Goal: Task Accomplishment & Management: Manage account settings

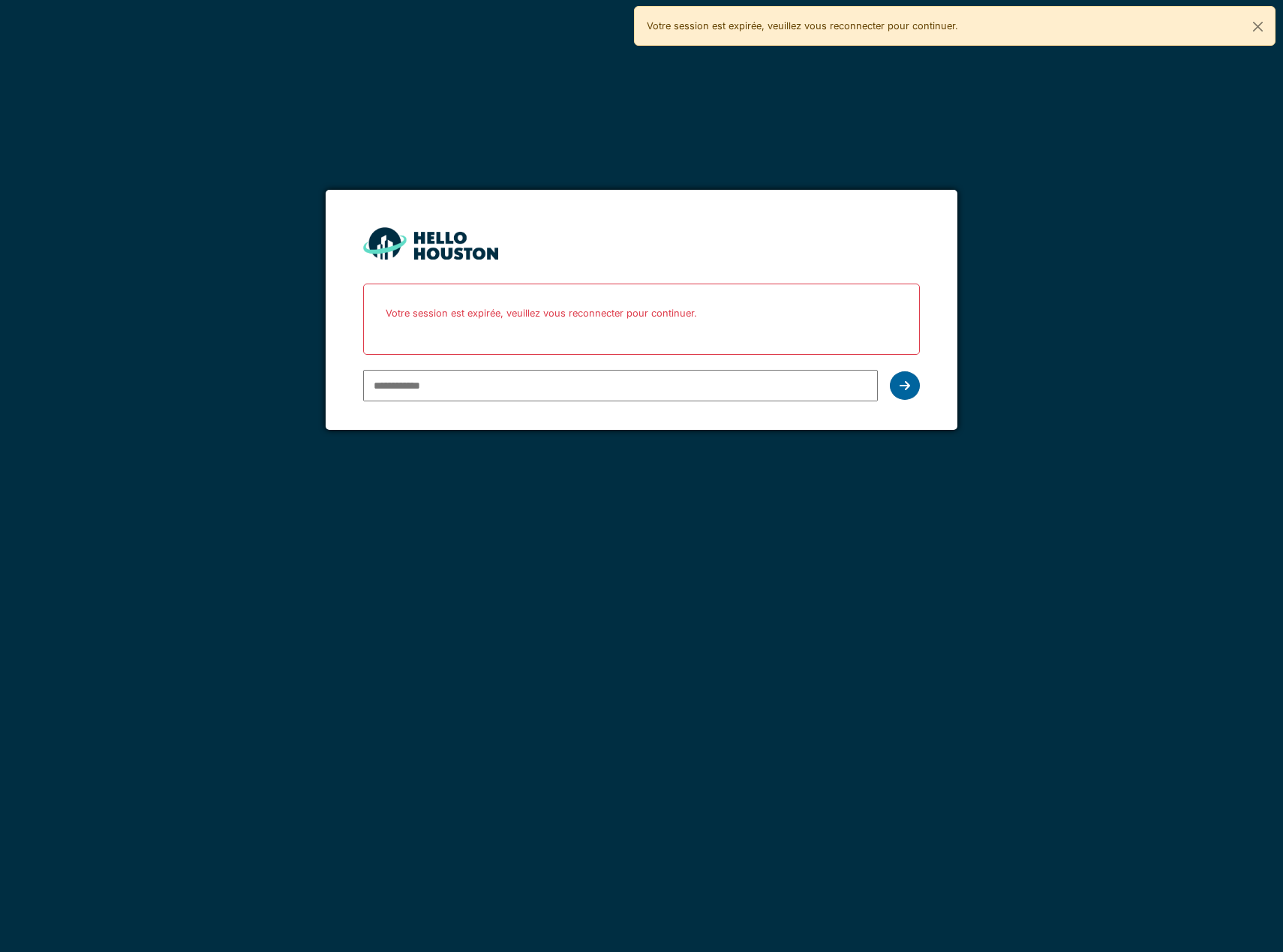
type input "**********"
click at [904, 382] on icon at bounding box center [904, 385] width 10 height 12
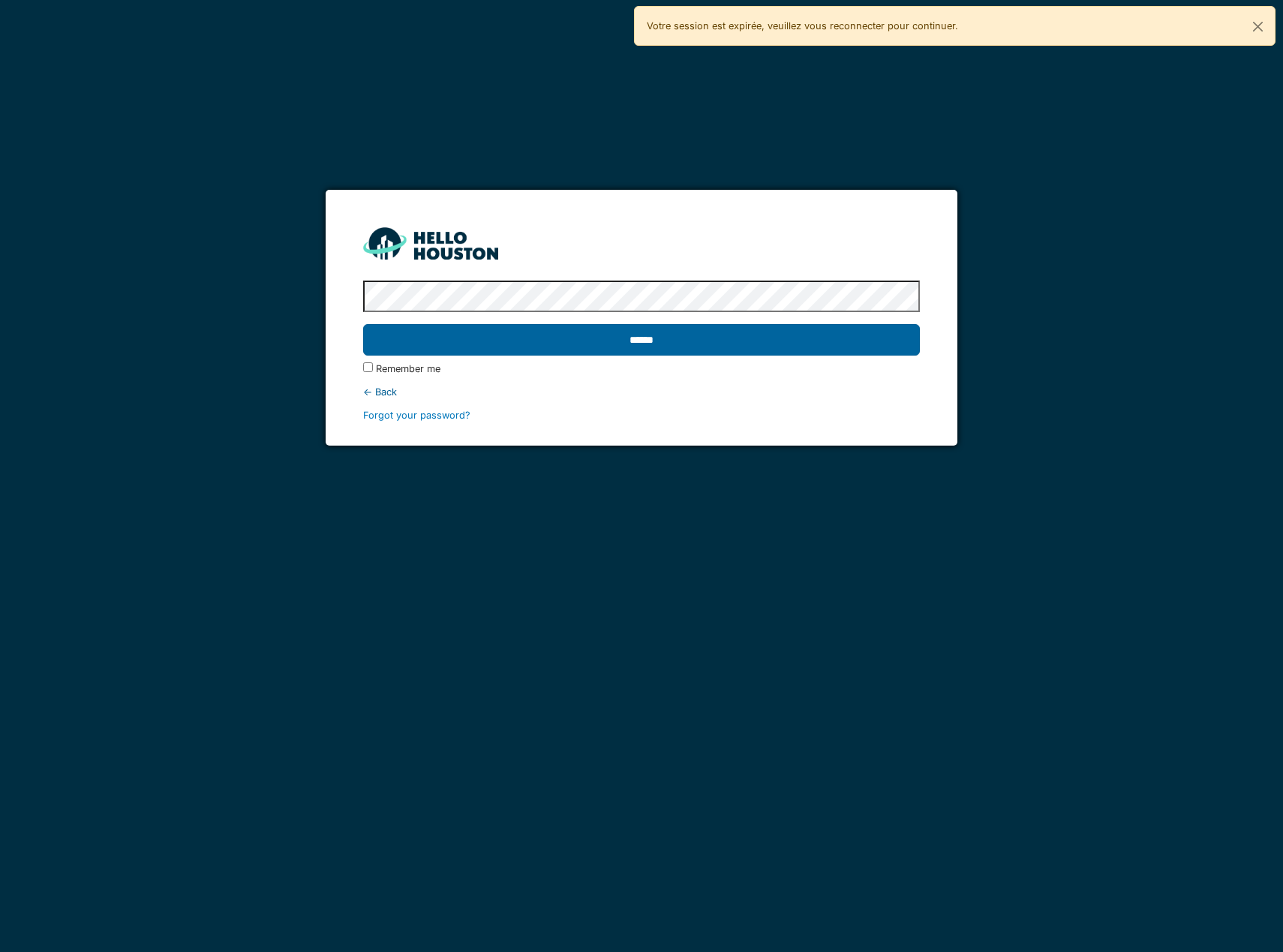
click at [844, 343] on input "******" at bounding box center [641, 340] width 557 height 32
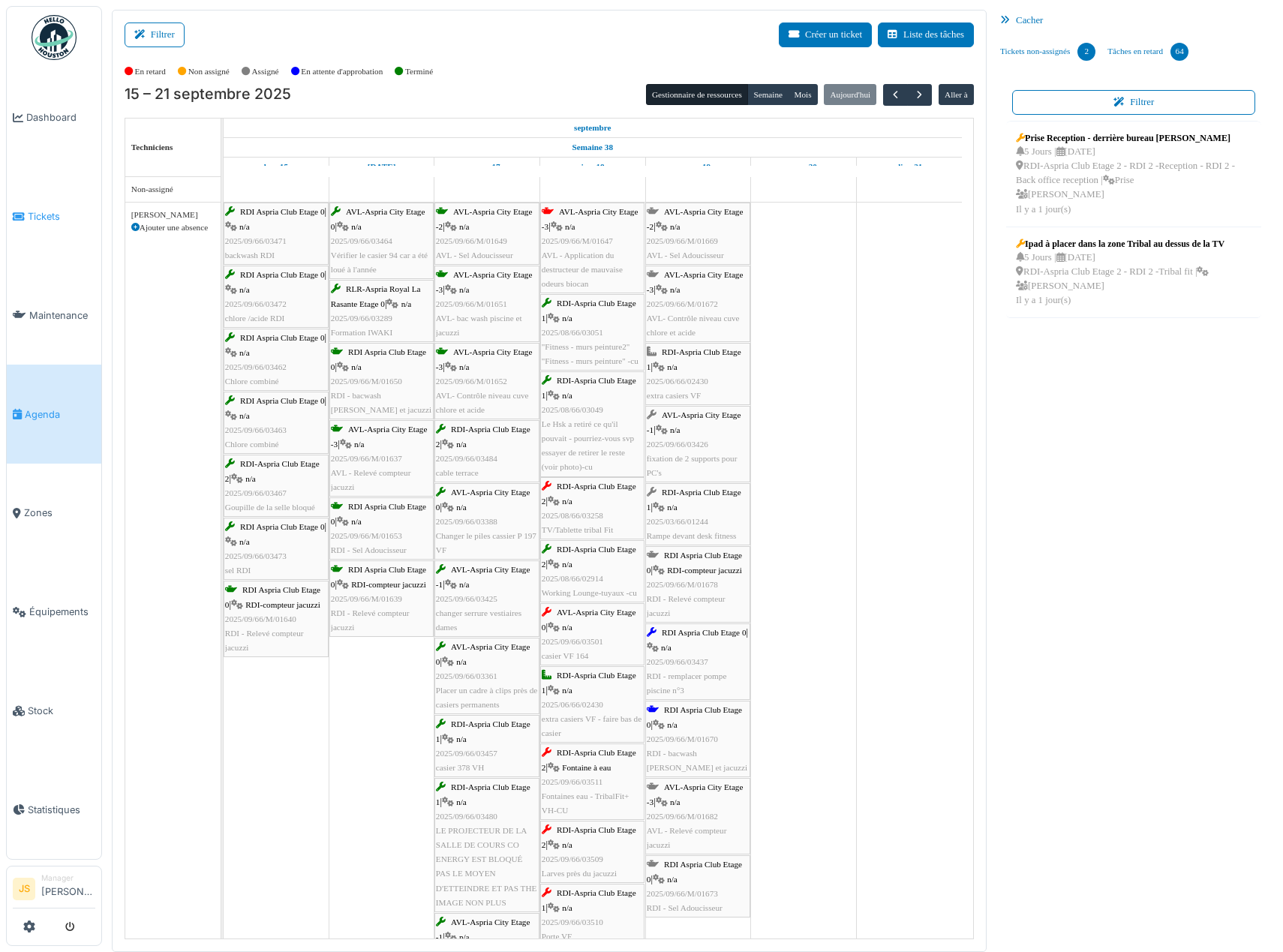
click at [41, 209] on span "Tickets" at bounding box center [62, 216] width 68 height 14
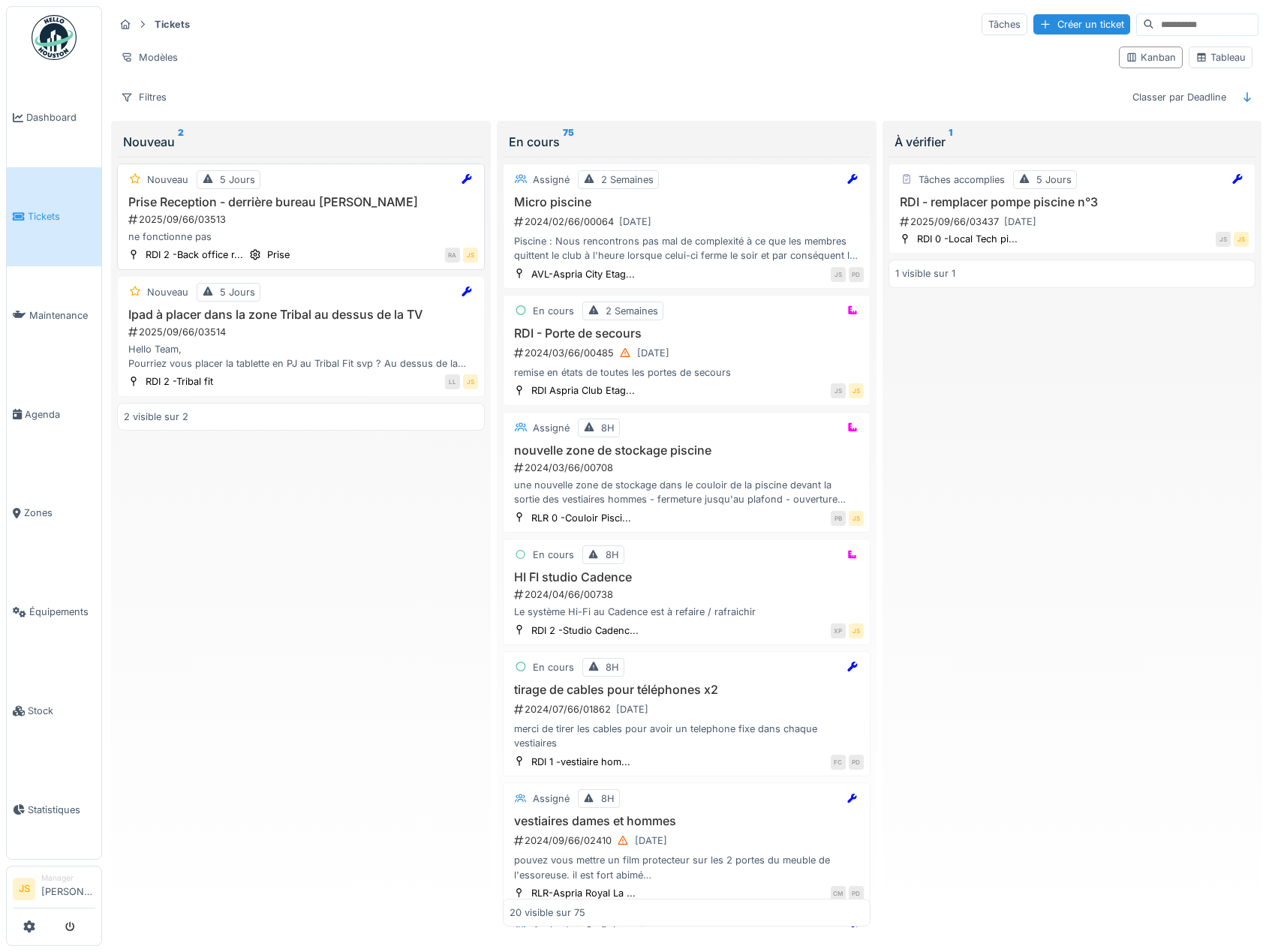
click at [203, 223] on div "2025/09/66/03513" at bounding box center [302, 219] width 351 height 14
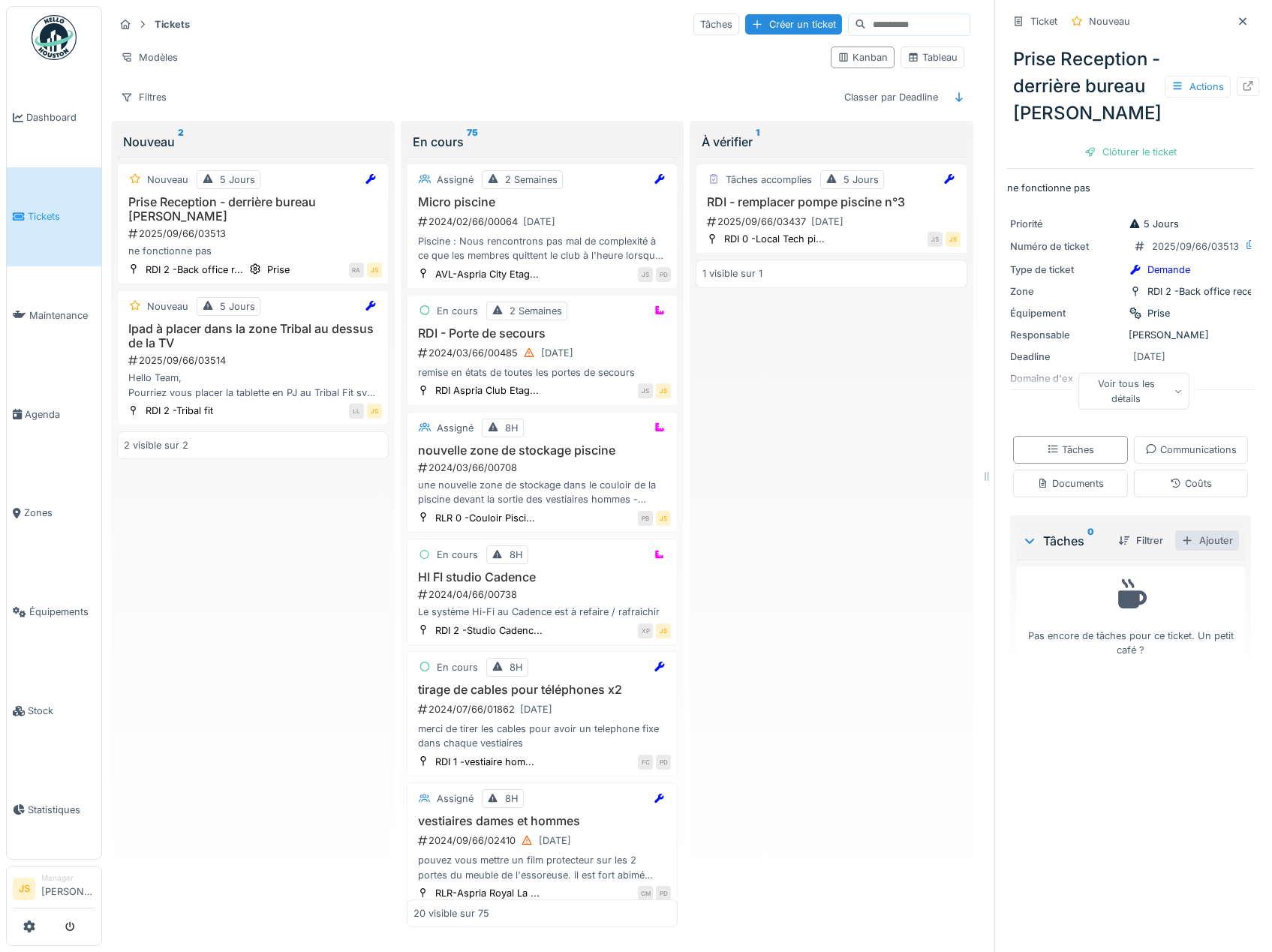
click at [1199, 551] on div "Ajouter" at bounding box center [1207, 541] width 64 height 21
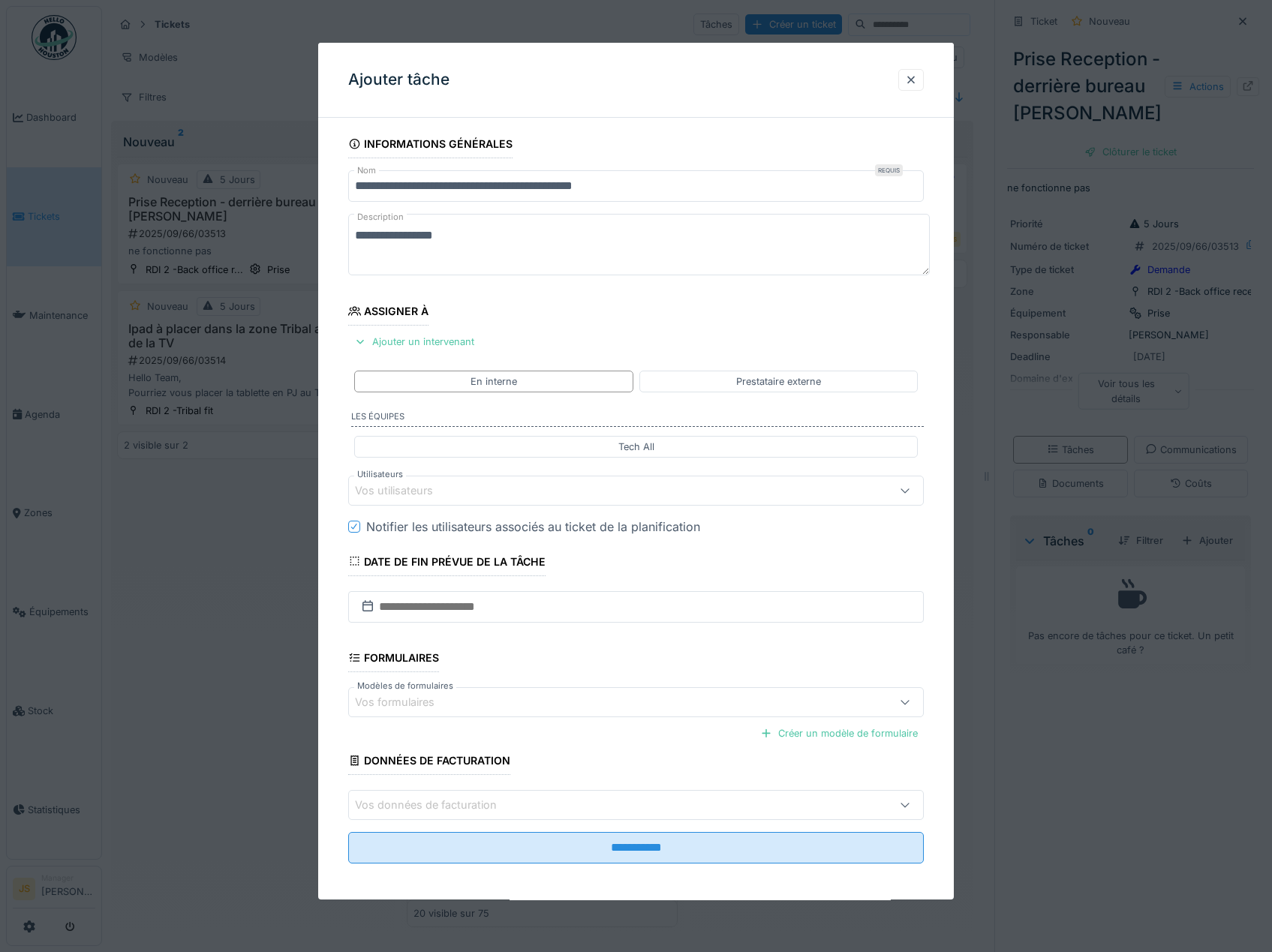
click at [429, 487] on div "Vos utilisateurs" at bounding box center [405, 491] width 99 height 17
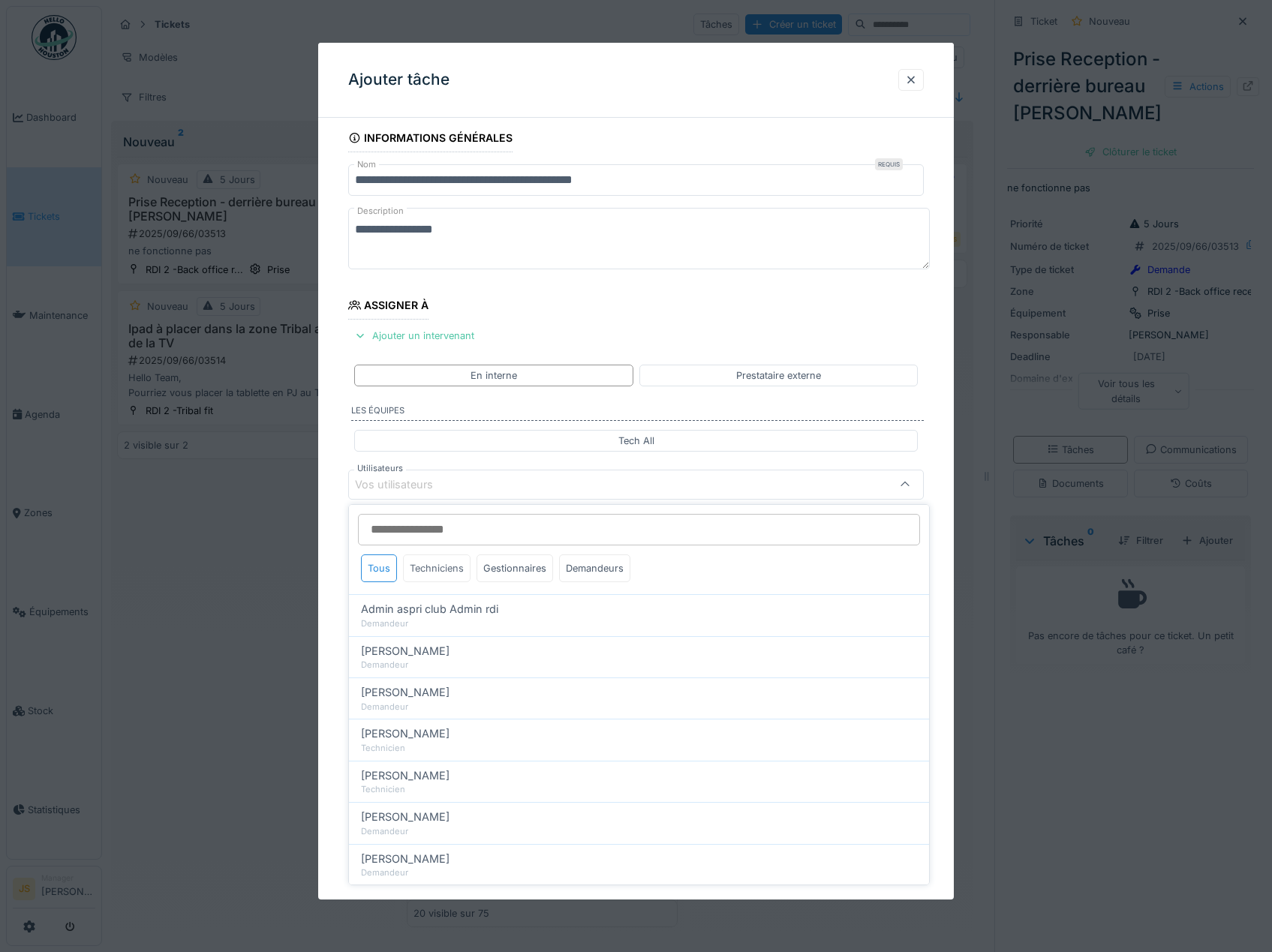
click at [447, 569] on div "Techniciens" at bounding box center [437, 568] width 68 height 28
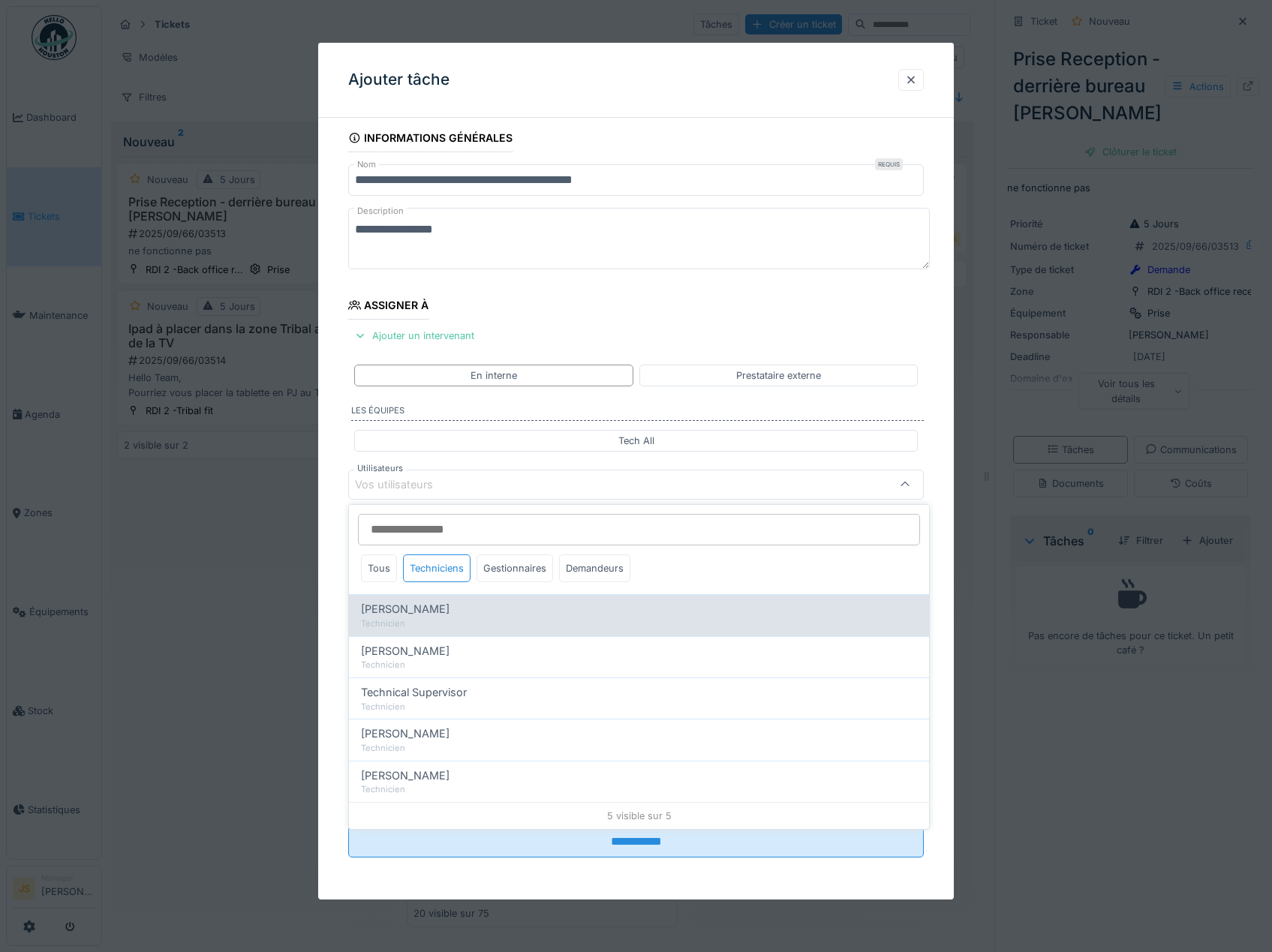
click at [438, 617] on span "[PERSON_NAME]" at bounding box center [405, 609] width 88 height 17
type input "*****"
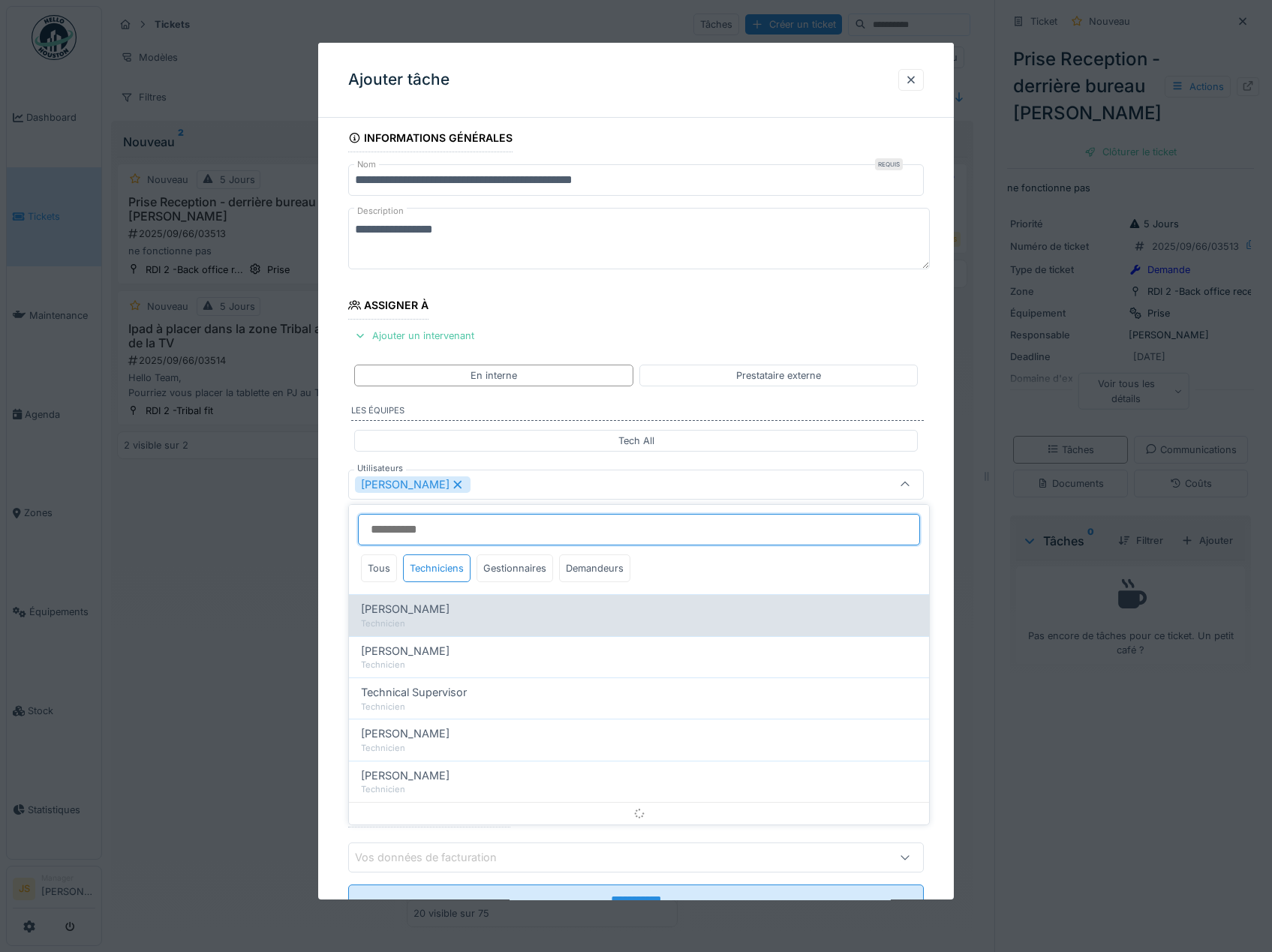
scroll to position [20, 0]
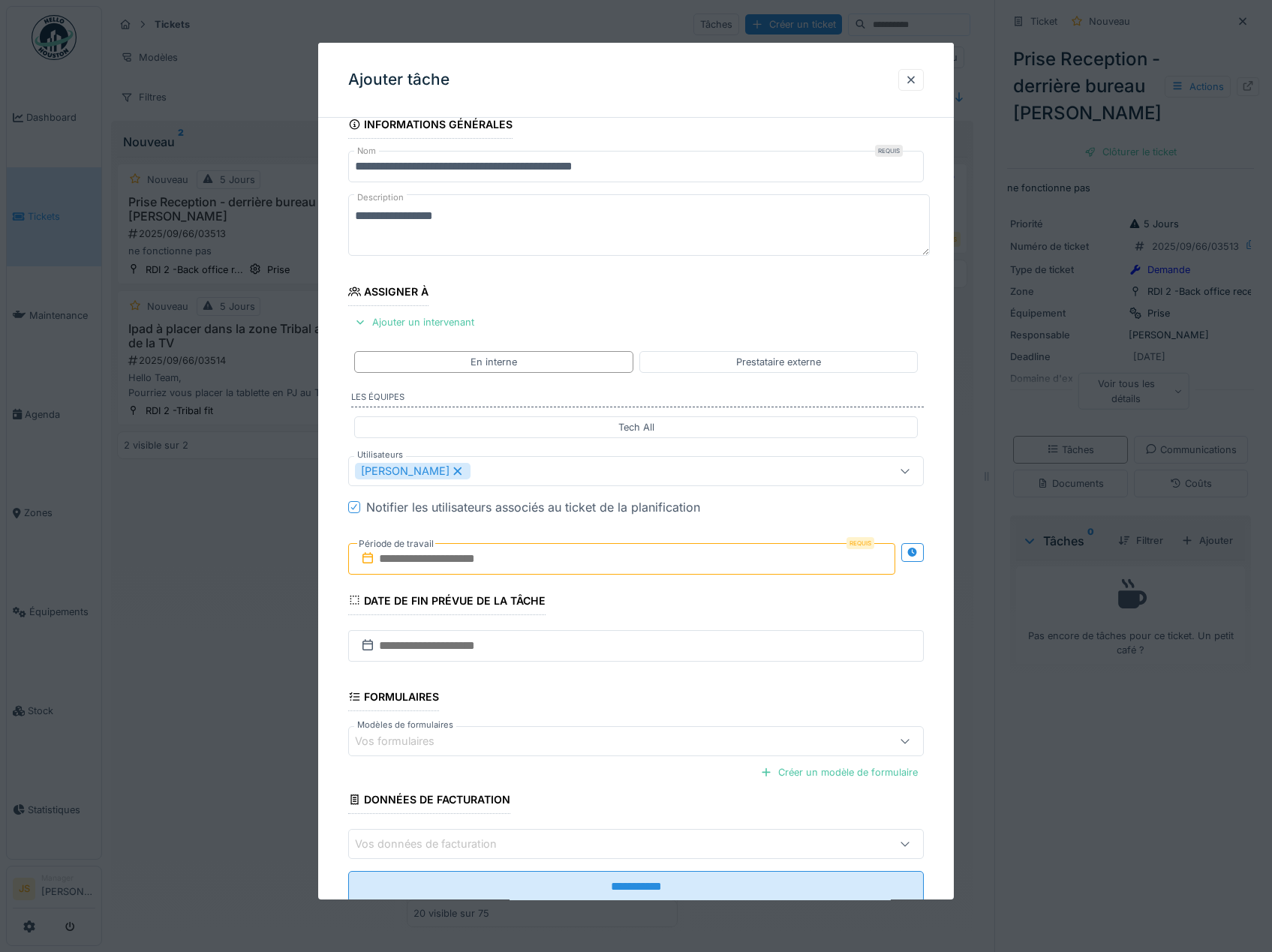
click at [325, 612] on div "**********" at bounding box center [636, 528] width 636 height 834
click at [400, 554] on input "text" at bounding box center [621, 559] width 548 height 32
click at [641, 713] on div "19" at bounding box center [649, 706] width 21 height 22
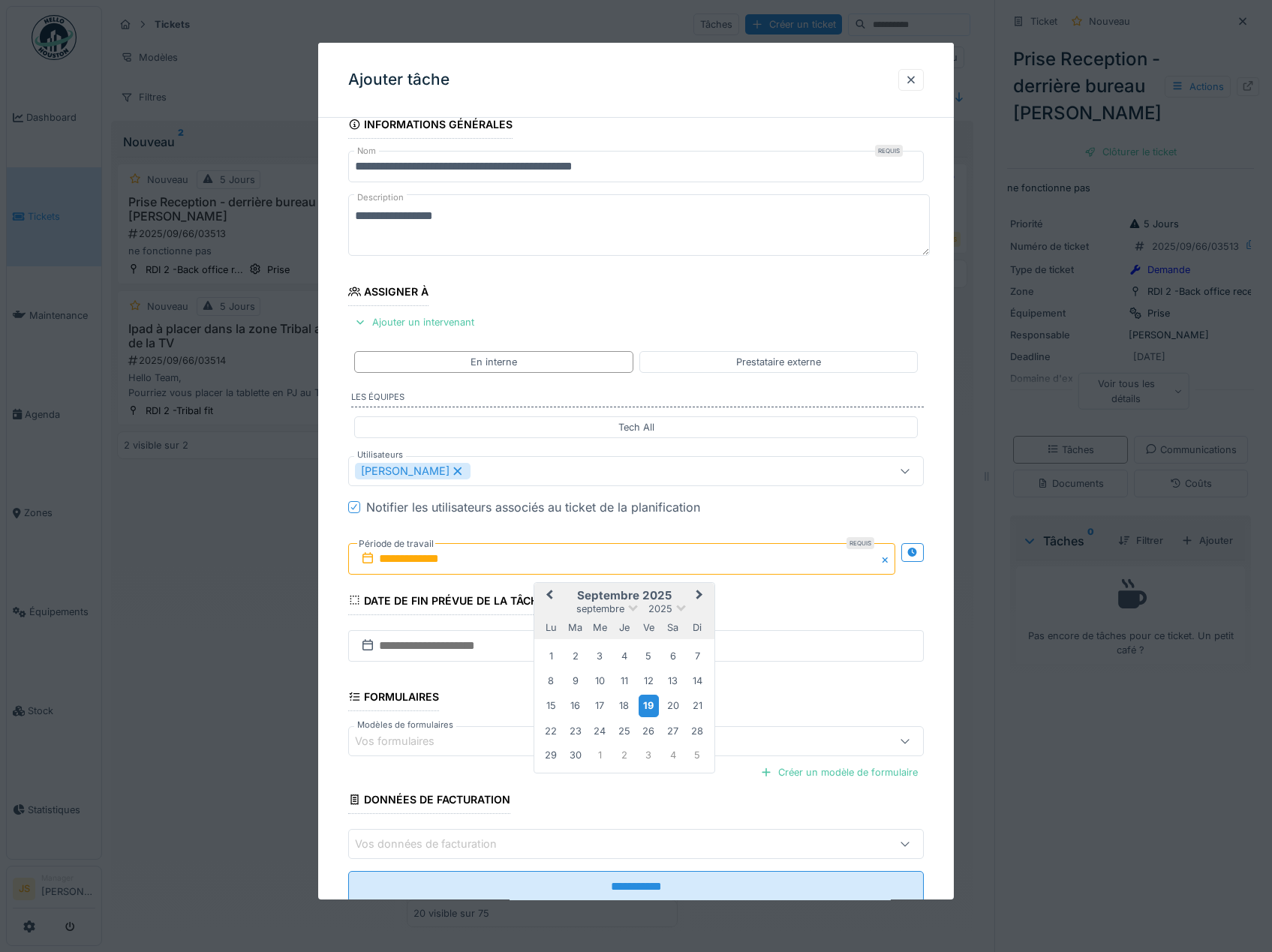
click at [643, 710] on div "19" at bounding box center [649, 706] width 21 height 22
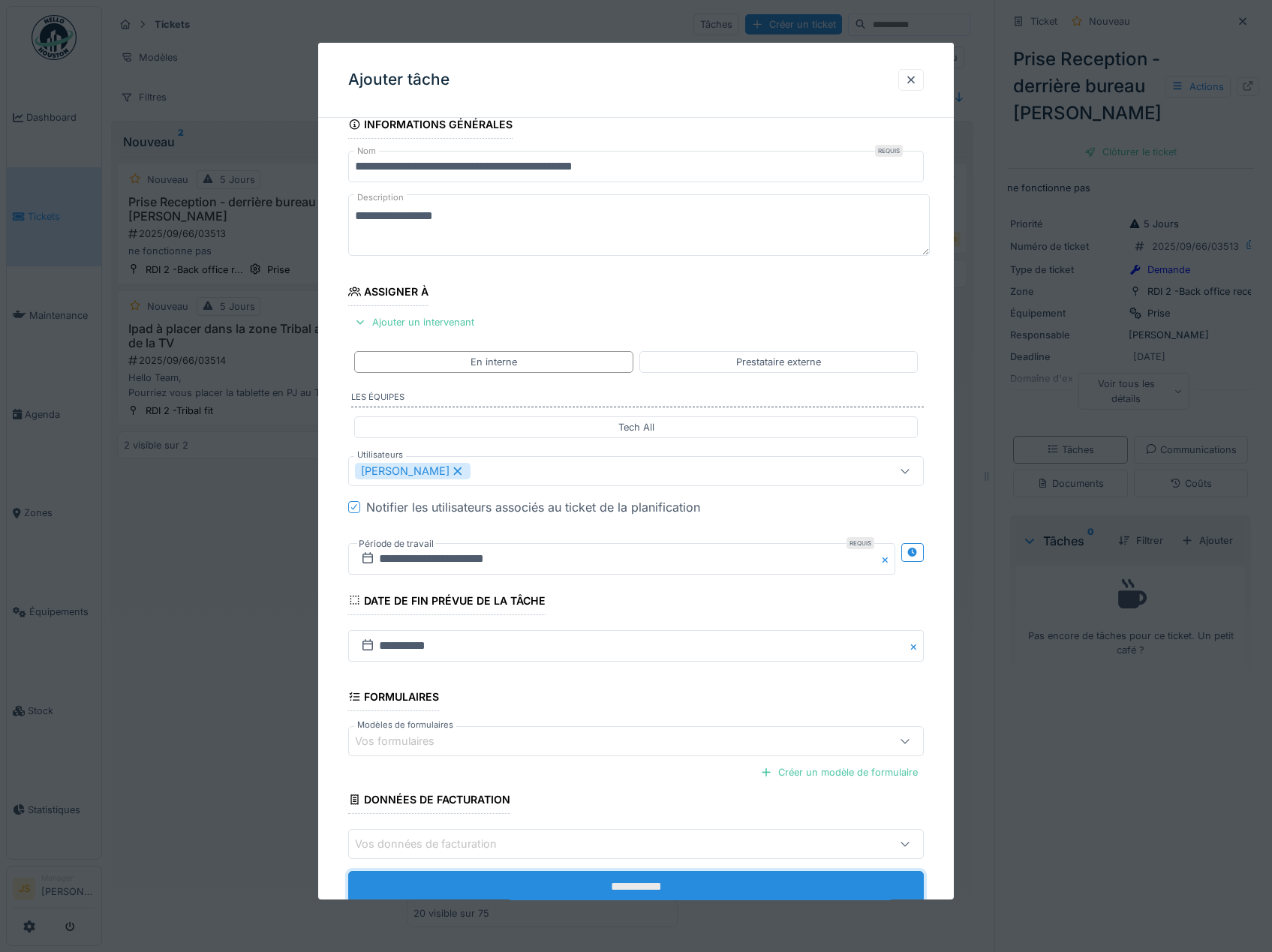
click at [636, 879] on input "**********" at bounding box center [636, 887] width 576 height 32
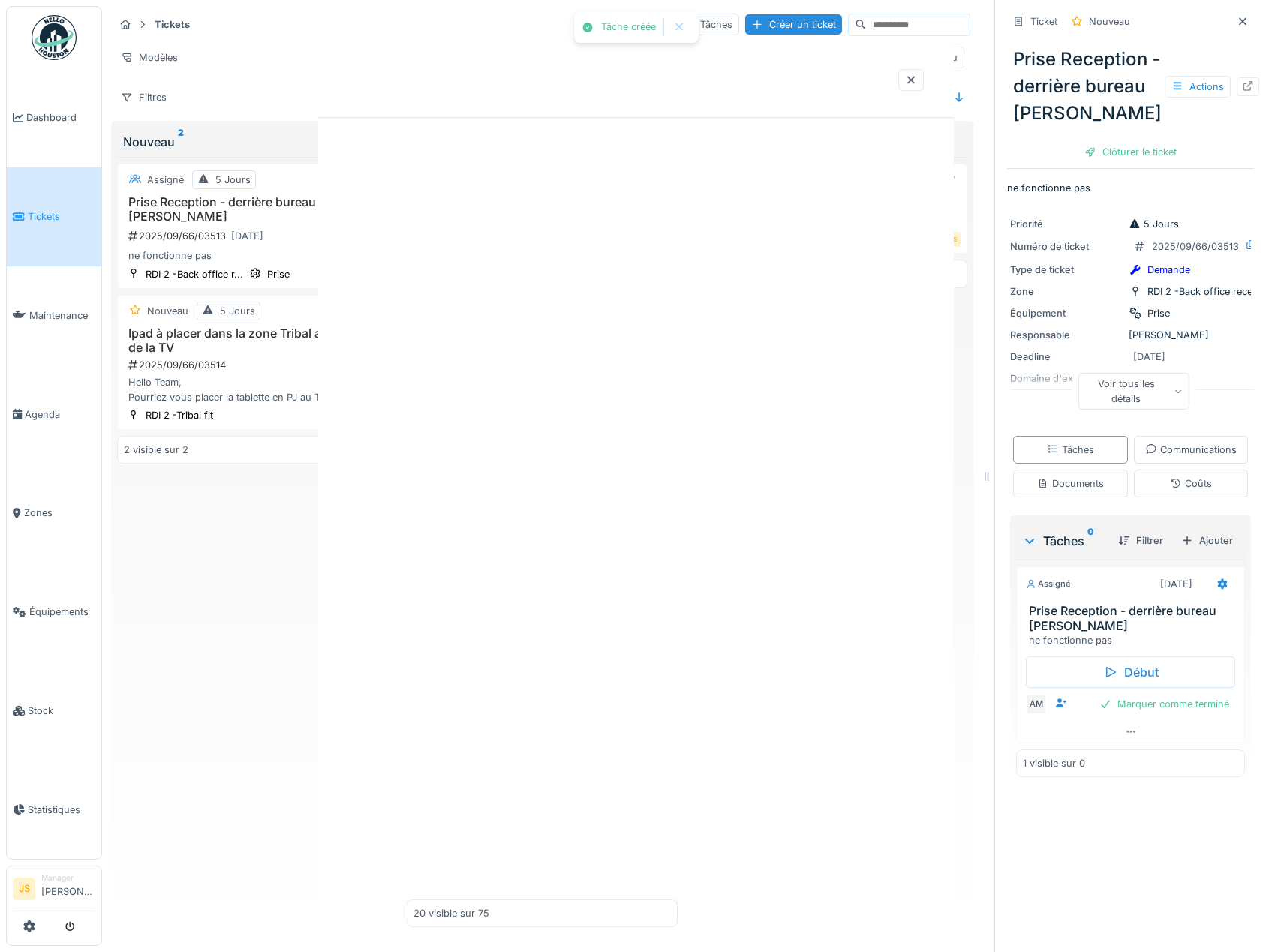
scroll to position [0, 0]
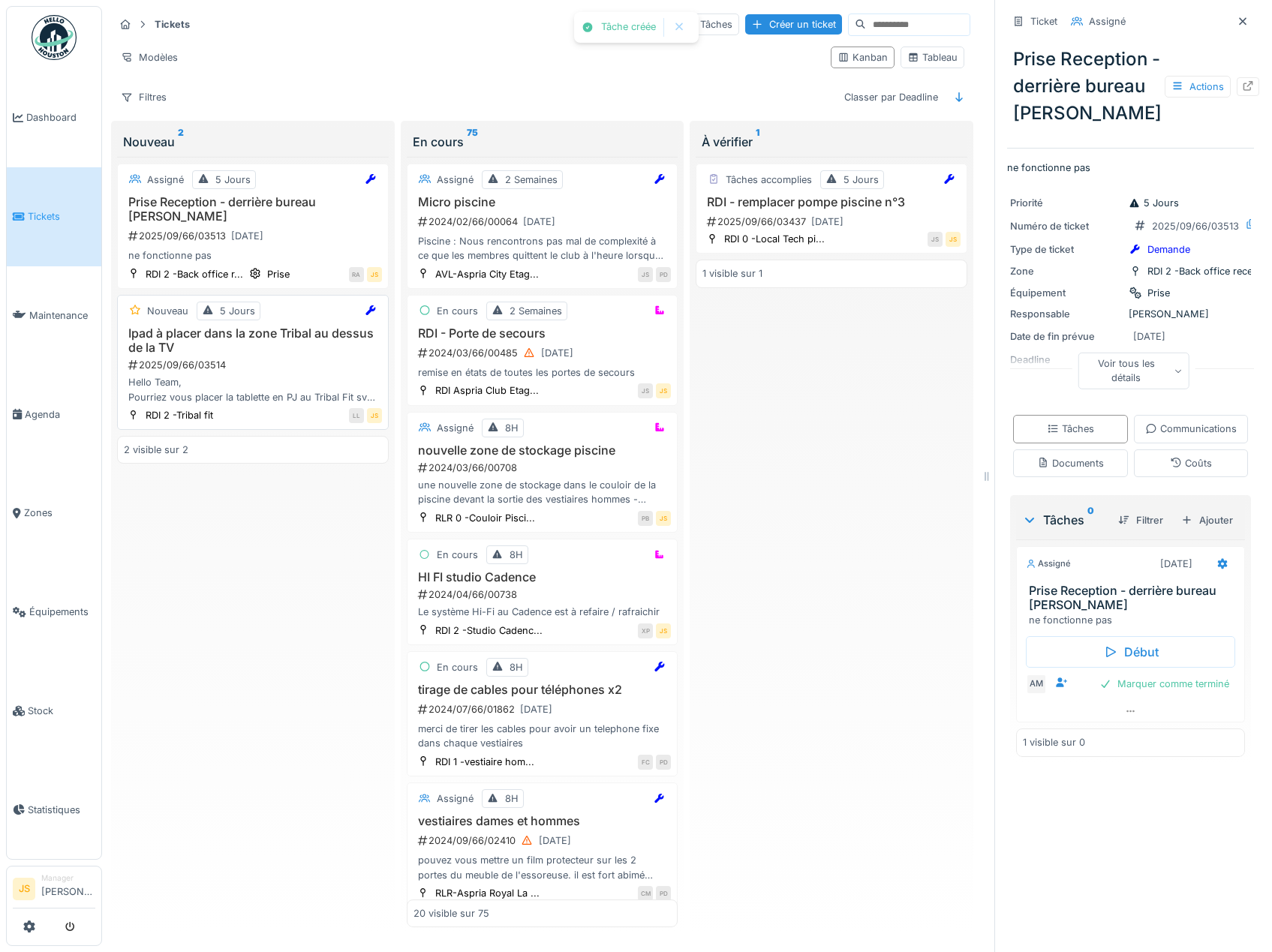
click at [179, 357] on div "Ipad à placer dans la zone Tribal au dessus de la TV 2025/09/66/03514 Hello Tea…" at bounding box center [252, 365] width 258 height 78
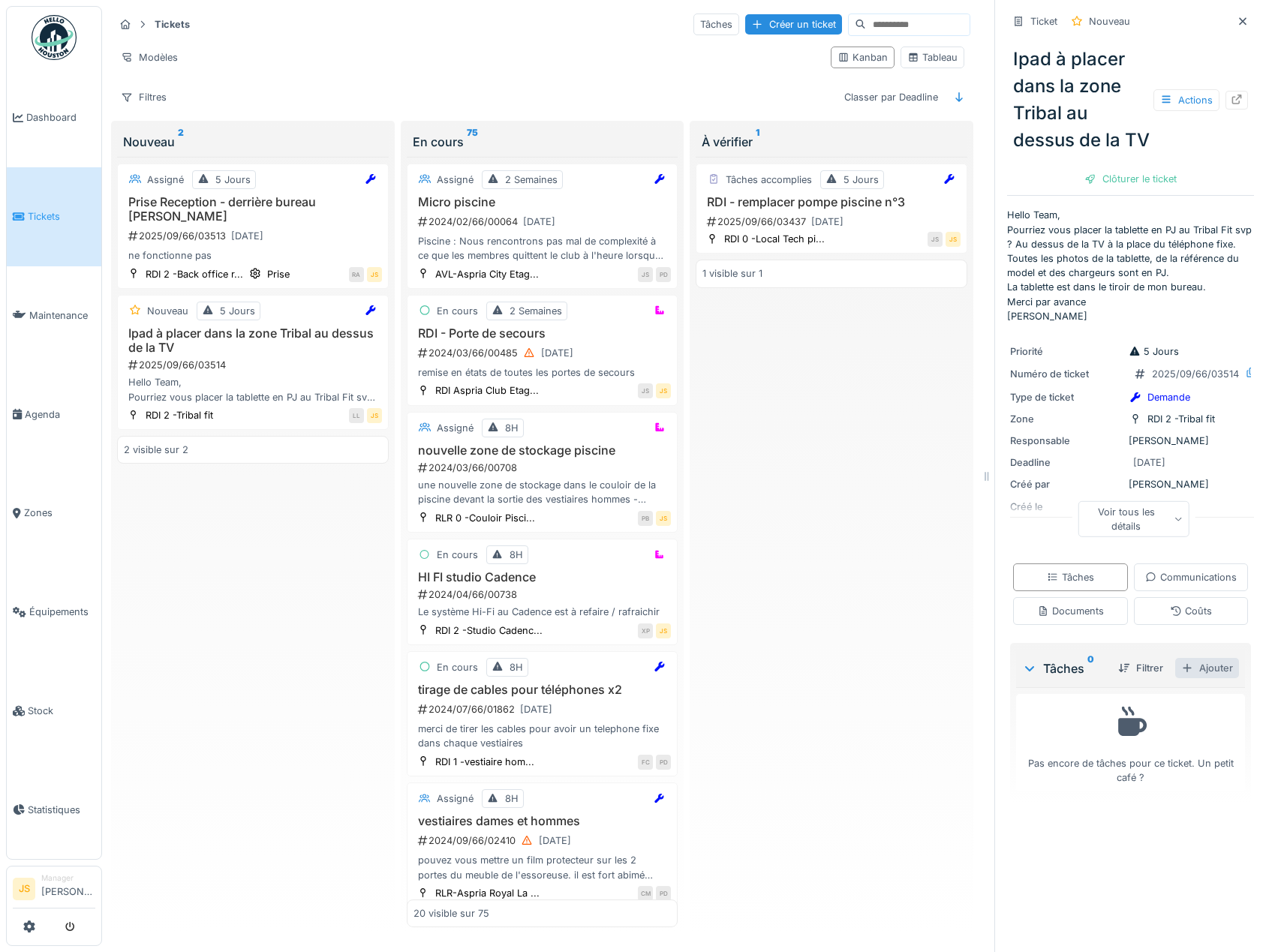
click at [1193, 678] on div "Ajouter" at bounding box center [1207, 668] width 64 height 21
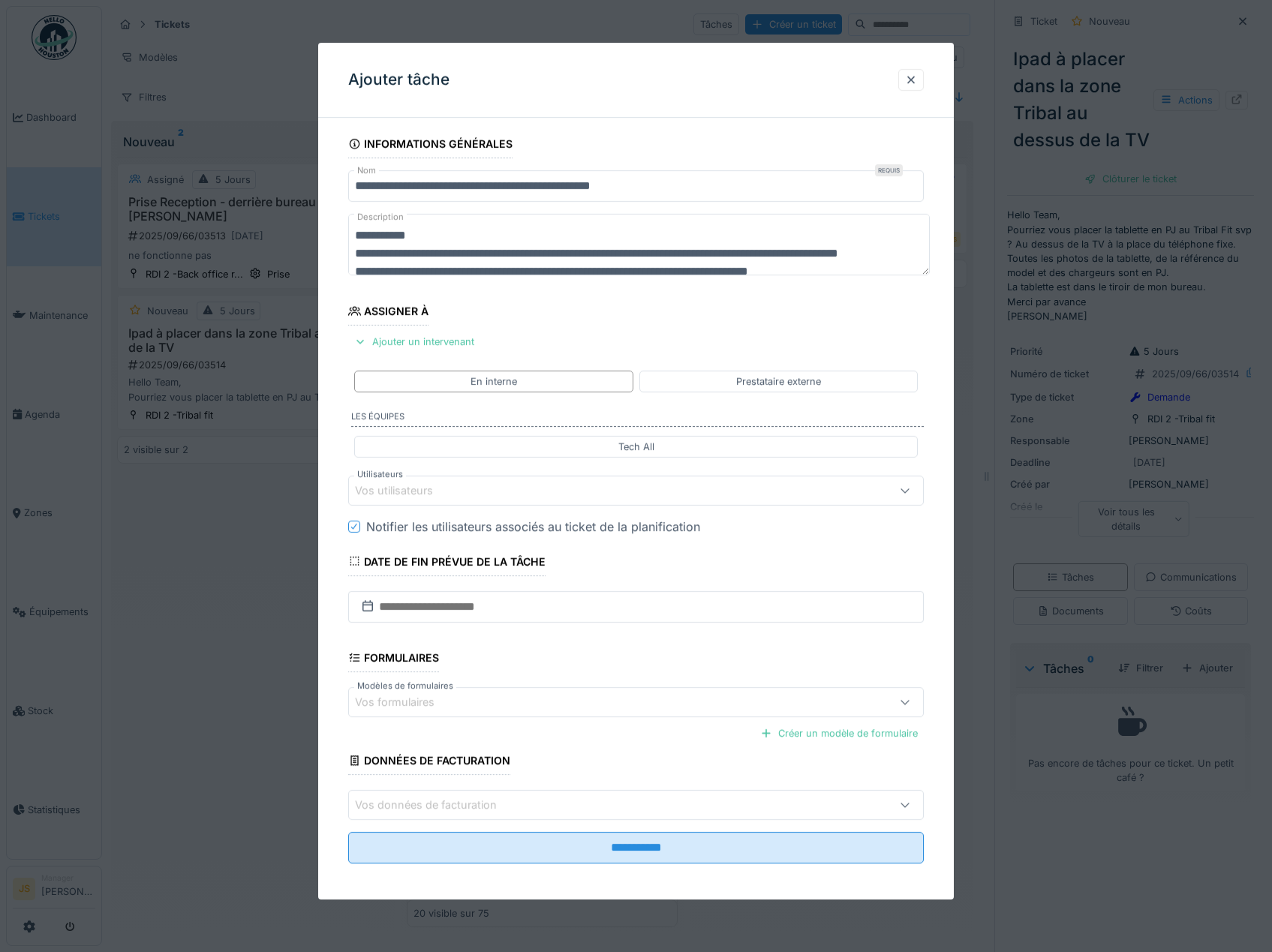
click at [383, 491] on div "Vos utilisateurs" at bounding box center [405, 491] width 99 height 17
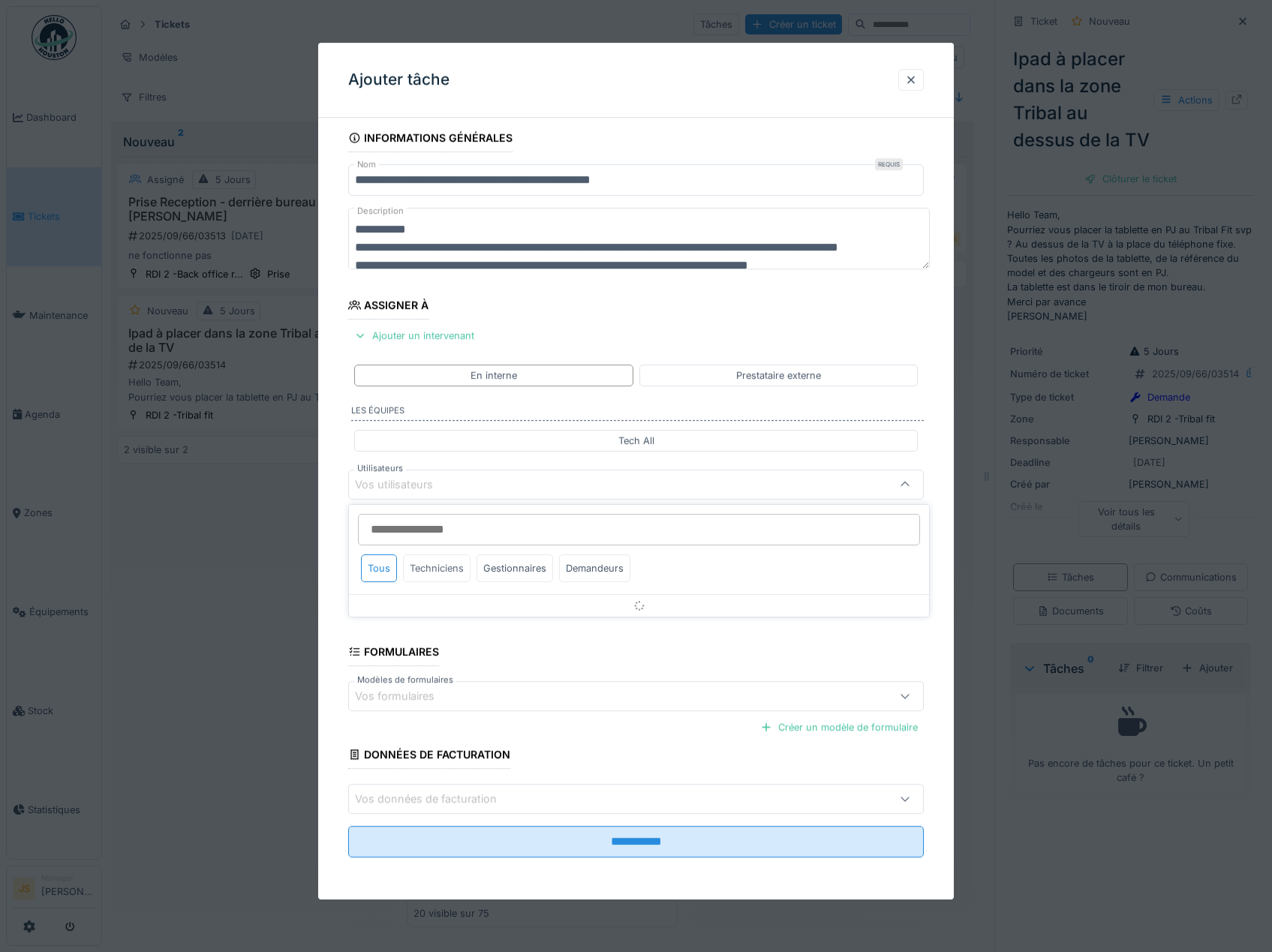
click at [433, 570] on div "Techniciens" at bounding box center [437, 568] width 68 height 28
click at [330, 599] on div "**********" at bounding box center [636, 512] width 636 height 776
click at [412, 483] on div "Vos utilisateurs" at bounding box center [405, 484] width 99 height 17
click at [427, 569] on div "Techniciens" at bounding box center [437, 568] width 68 height 28
click at [428, 537] on input "Utilisateurs" at bounding box center [639, 530] width 562 height 32
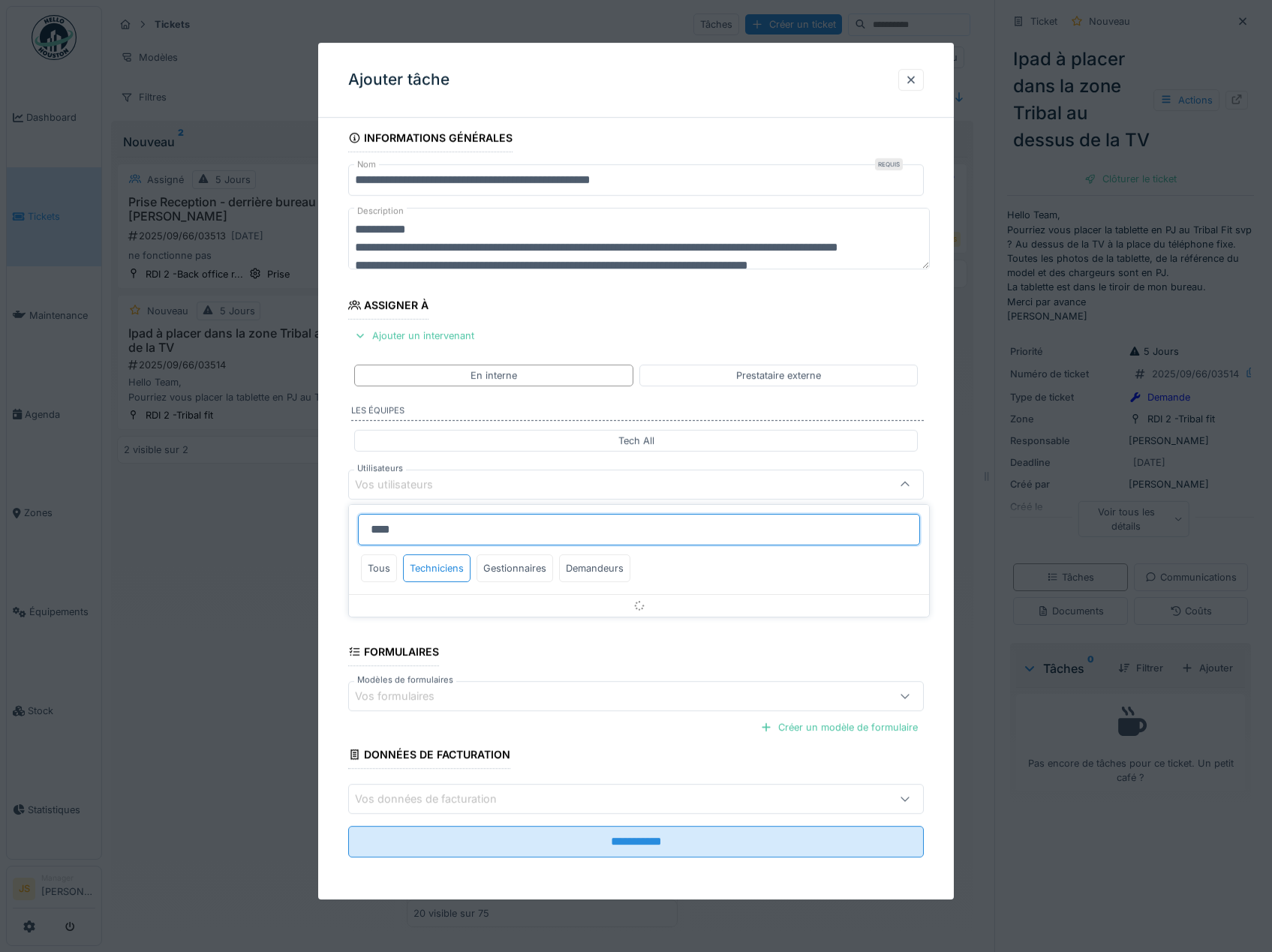
click at [428, 537] on input "****" at bounding box center [639, 530] width 562 height 32
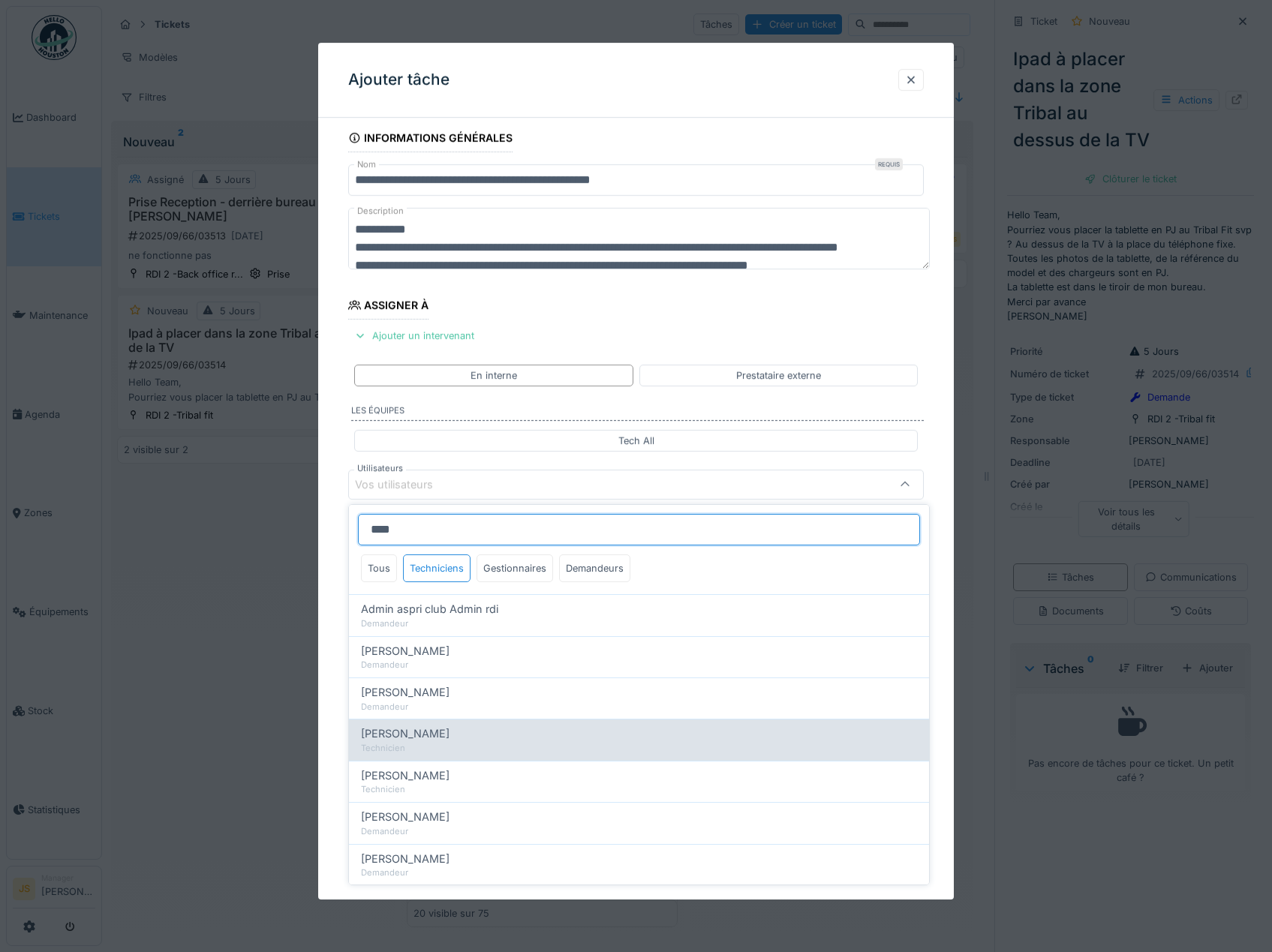
type input "****"
click at [449, 740] on span "[PERSON_NAME]" at bounding box center [405, 734] width 88 height 17
type input "*****"
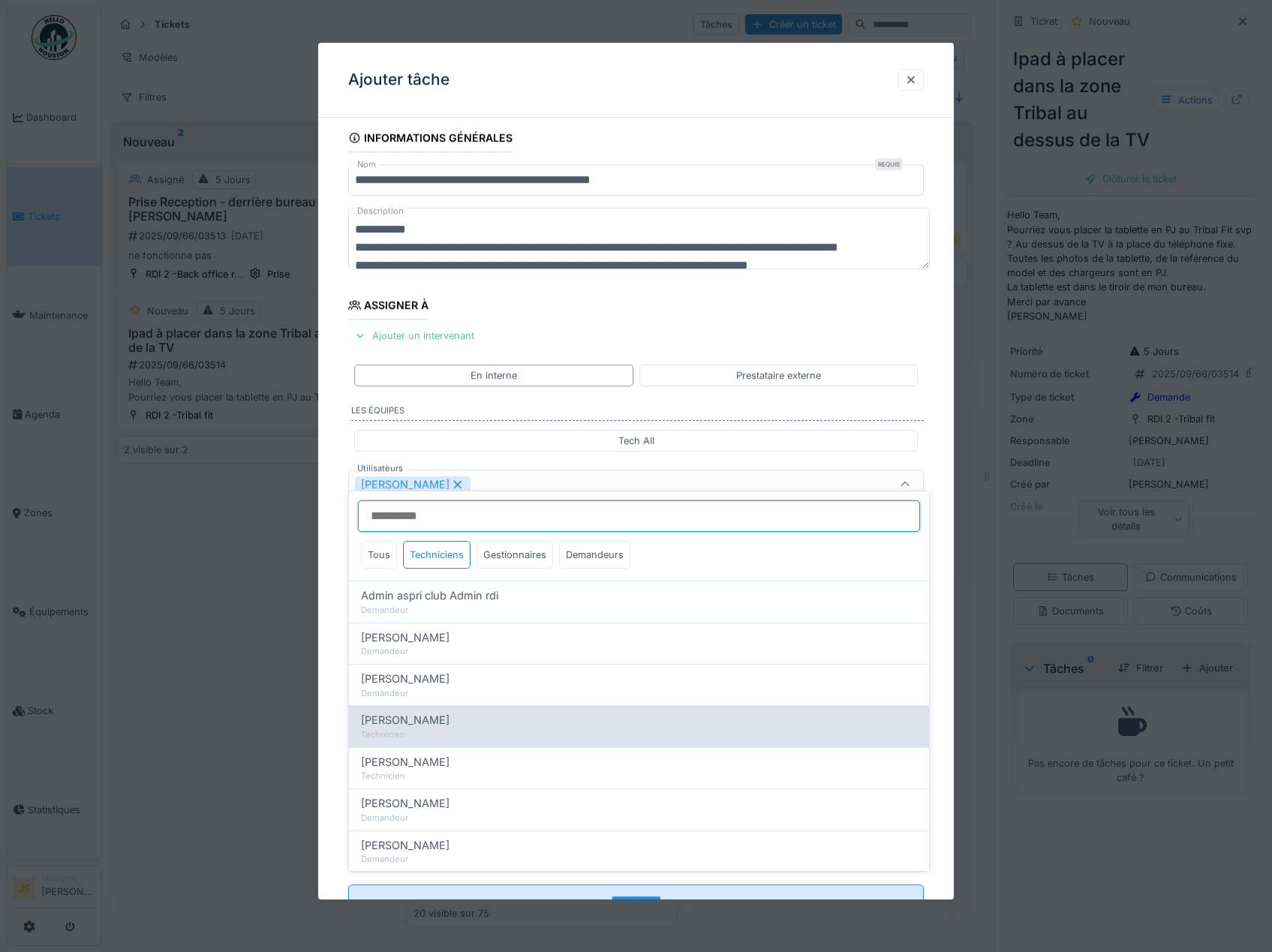
scroll to position [20, 0]
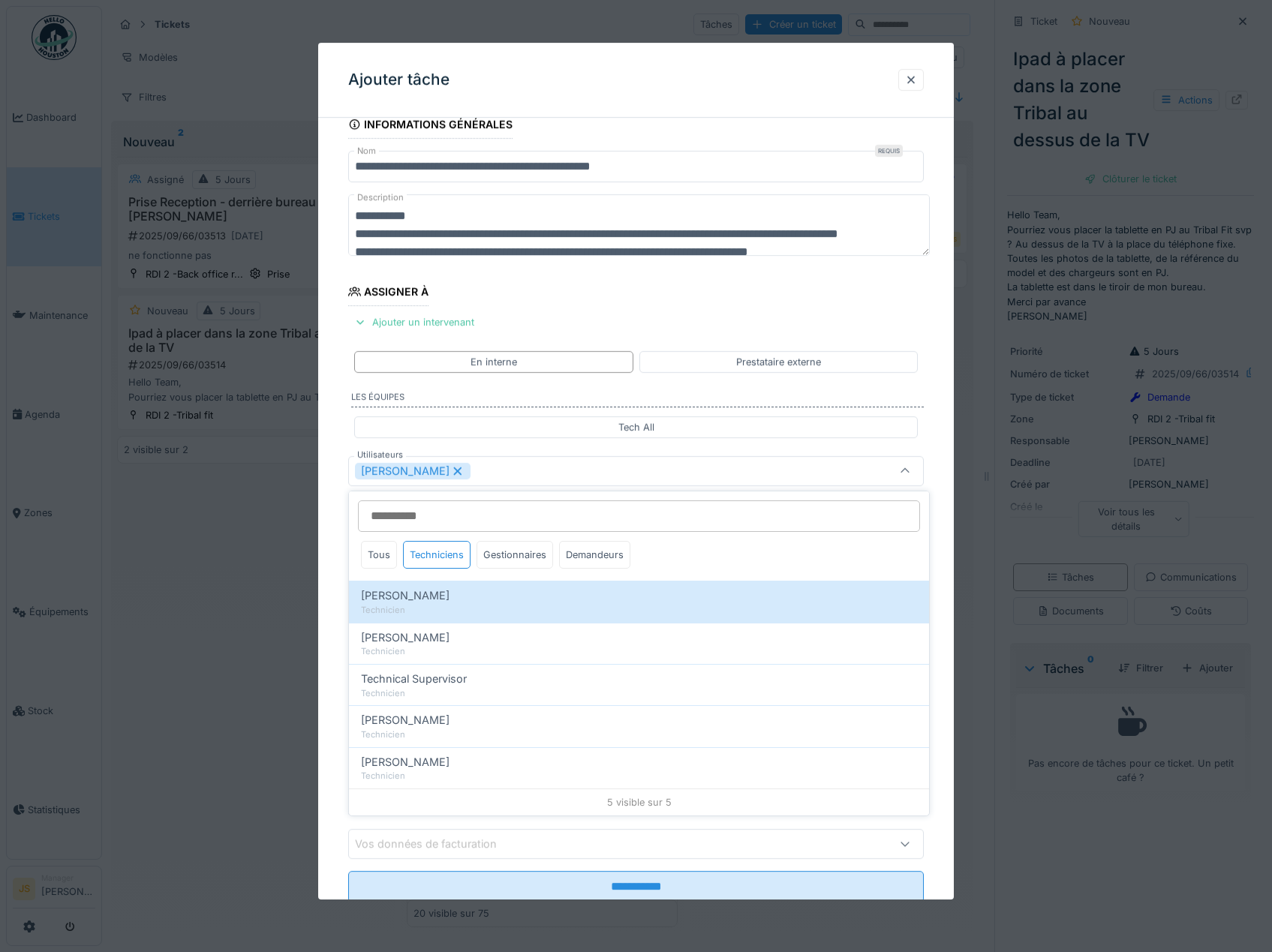
click at [335, 571] on div "**********" at bounding box center [636, 528] width 636 height 834
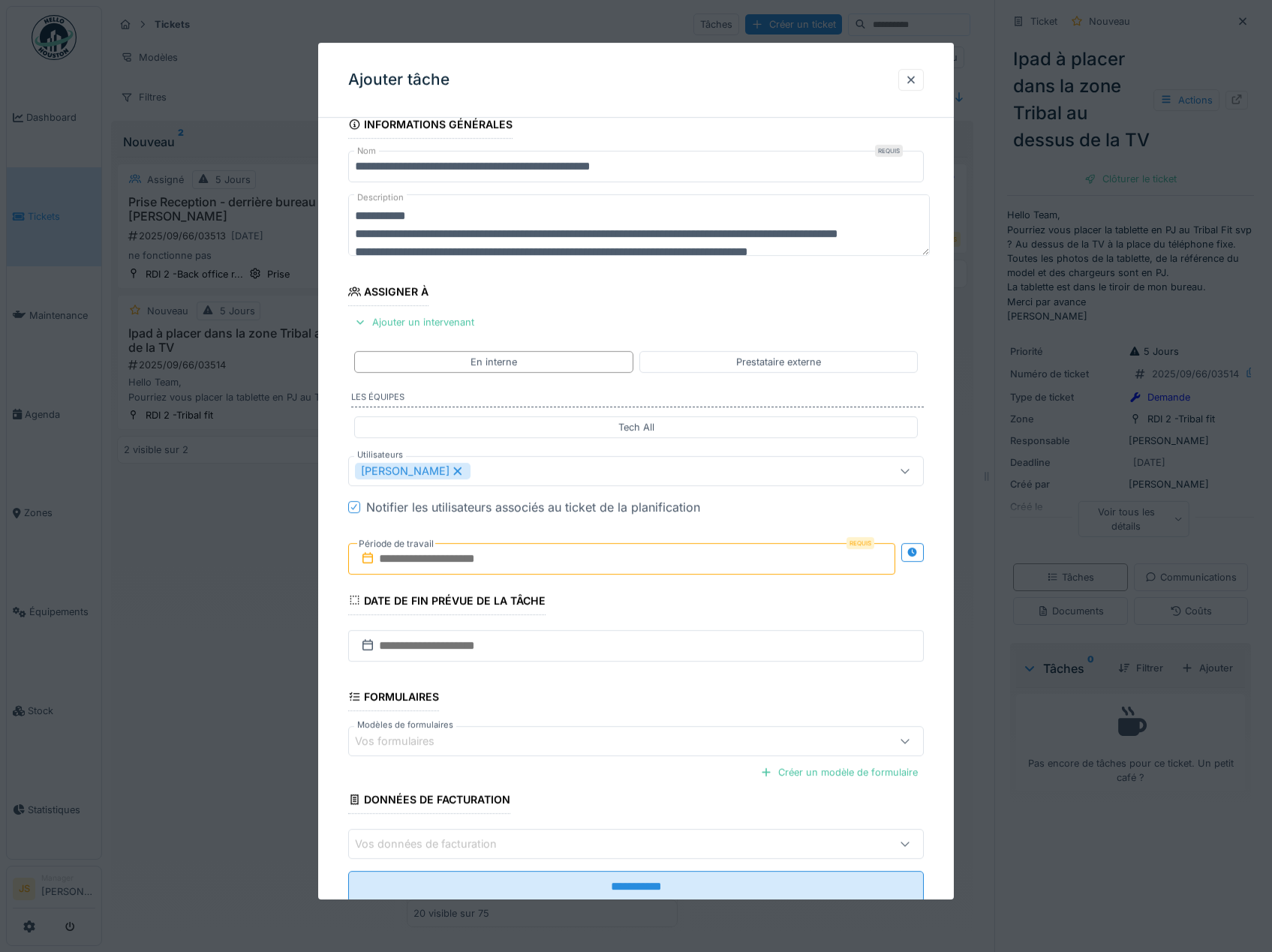
click at [410, 560] on input "text" at bounding box center [621, 559] width 548 height 32
click at [653, 709] on div "19" at bounding box center [649, 706] width 21 height 22
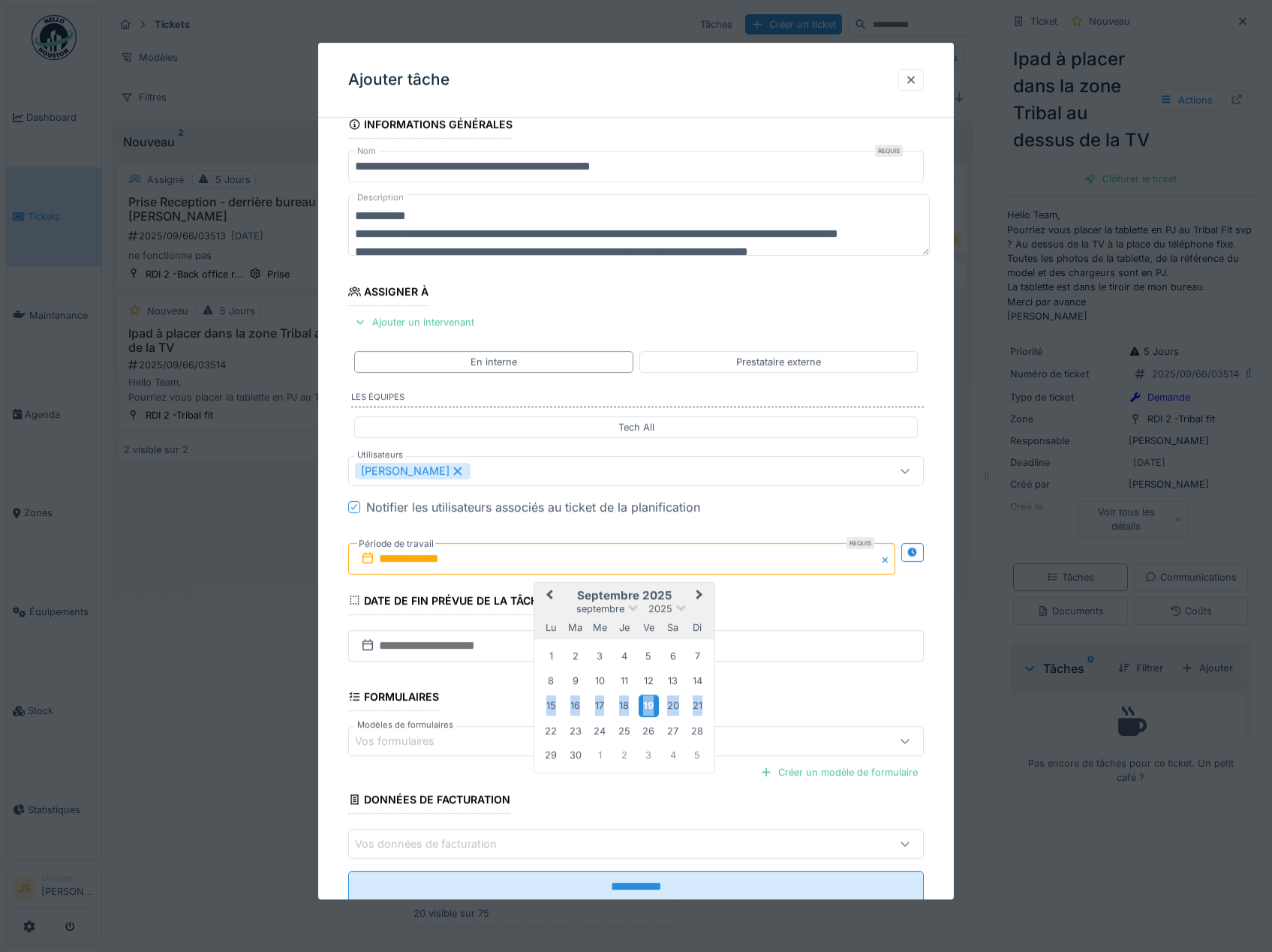
click at [652, 708] on div "19" at bounding box center [649, 706] width 21 height 22
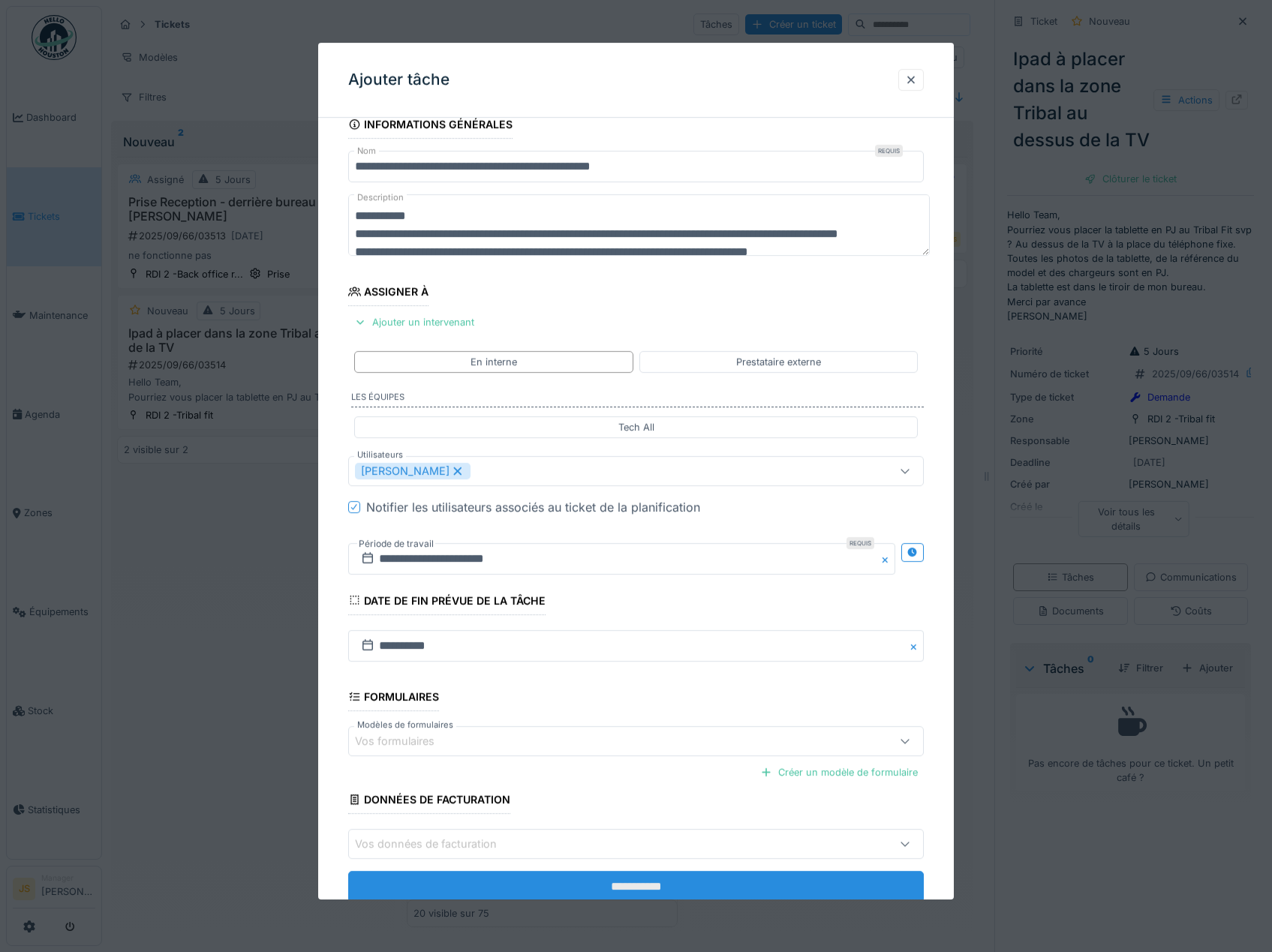
click at [681, 883] on input "**********" at bounding box center [636, 887] width 576 height 32
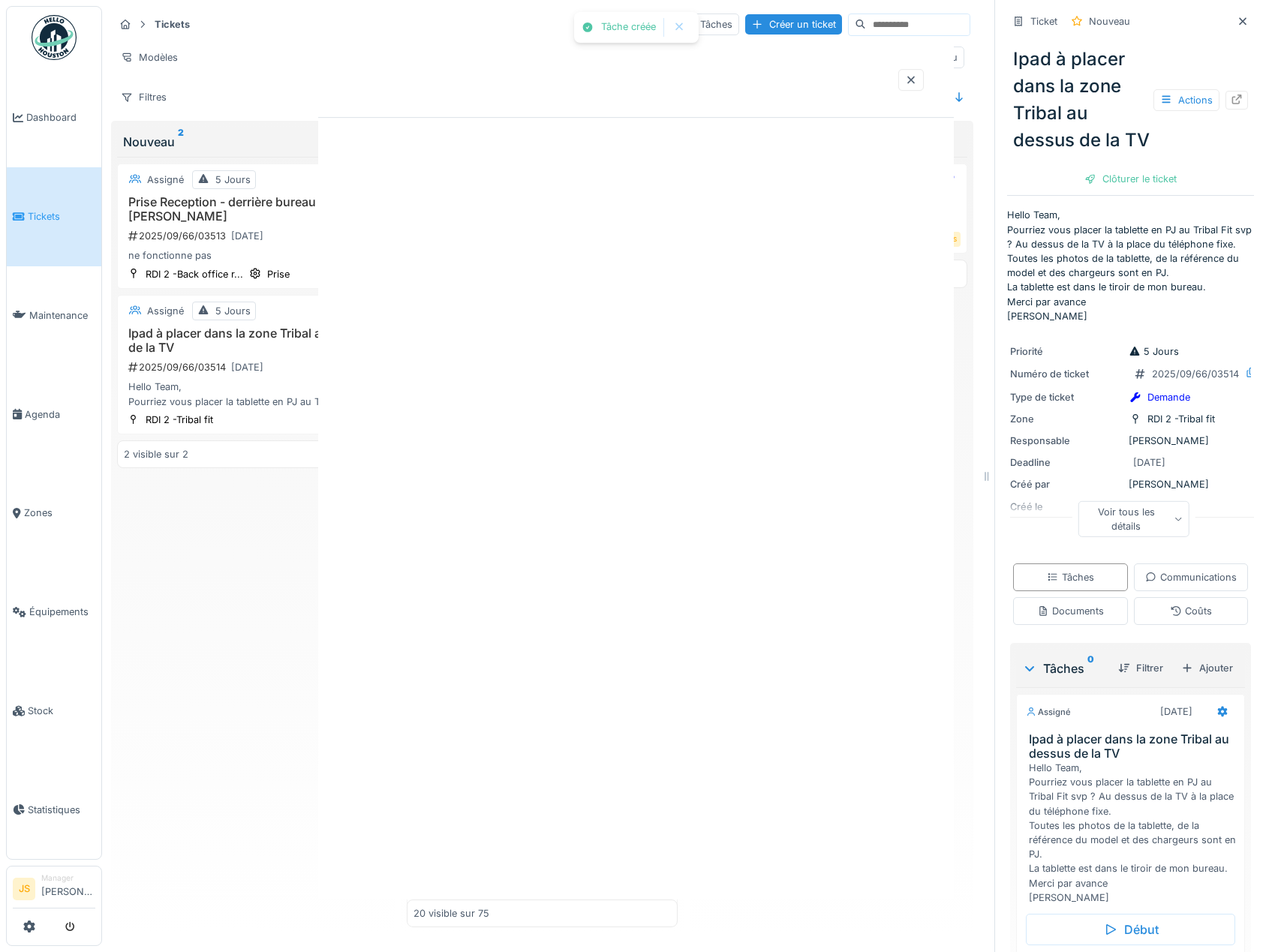
scroll to position [0, 0]
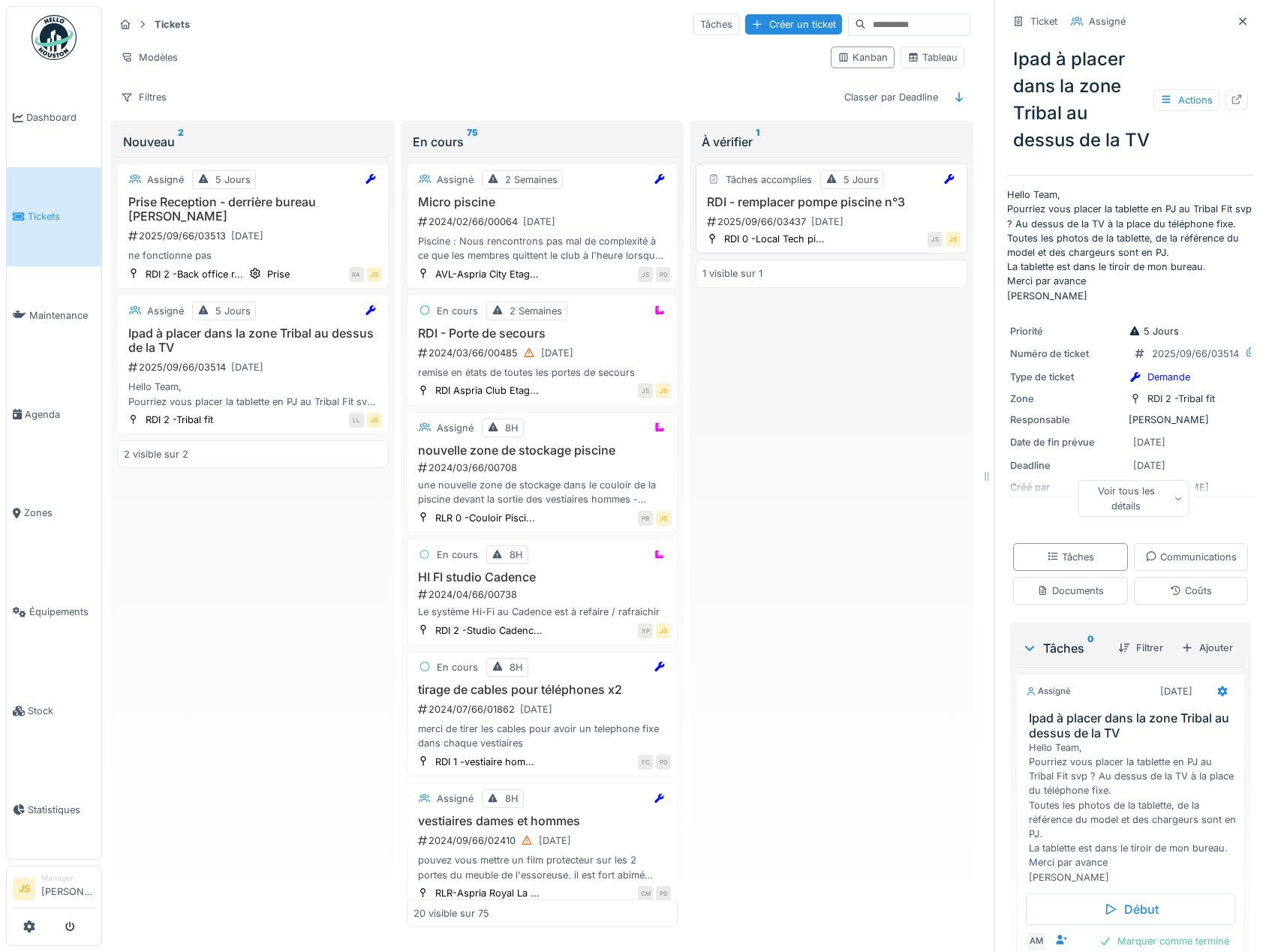
drag, startPoint x: 776, startPoint y: 196, endPoint x: 749, endPoint y: 207, distance: 29.2
click at [749, 207] on h3 "RDI - remplacer pompe piscine n°3" at bounding box center [831, 202] width 258 height 14
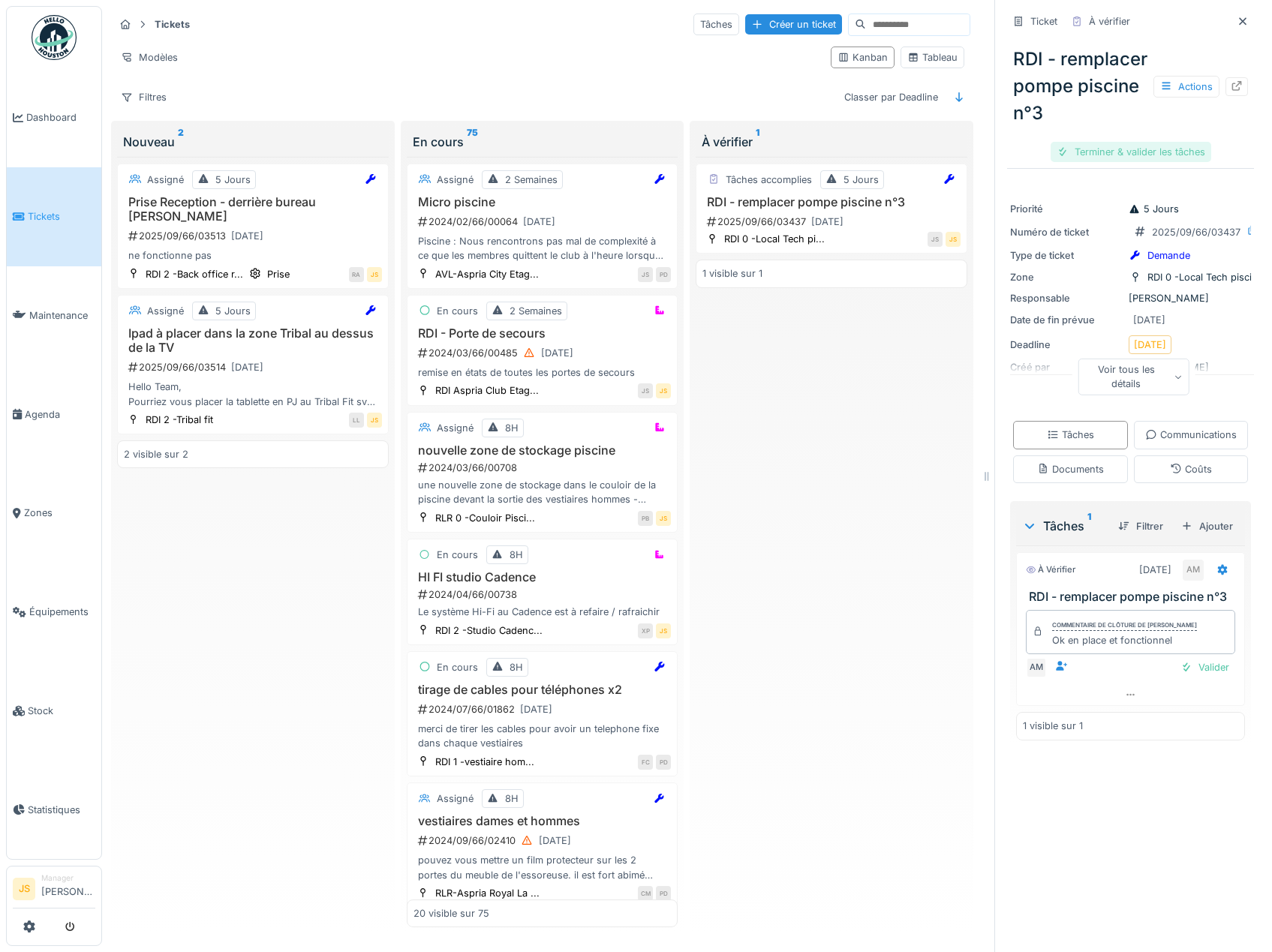
click at [1122, 162] on div "Terminer & valider les tâches" at bounding box center [1131, 152] width 161 height 21
drag, startPoint x: 1105, startPoint y: 177, endPoint x: 1089, endPoint y: 182, distance: 16.8
click at [1104, 162] on div "Clôturer le ticket" at bounding box center [1130, 152] width 104 height 21
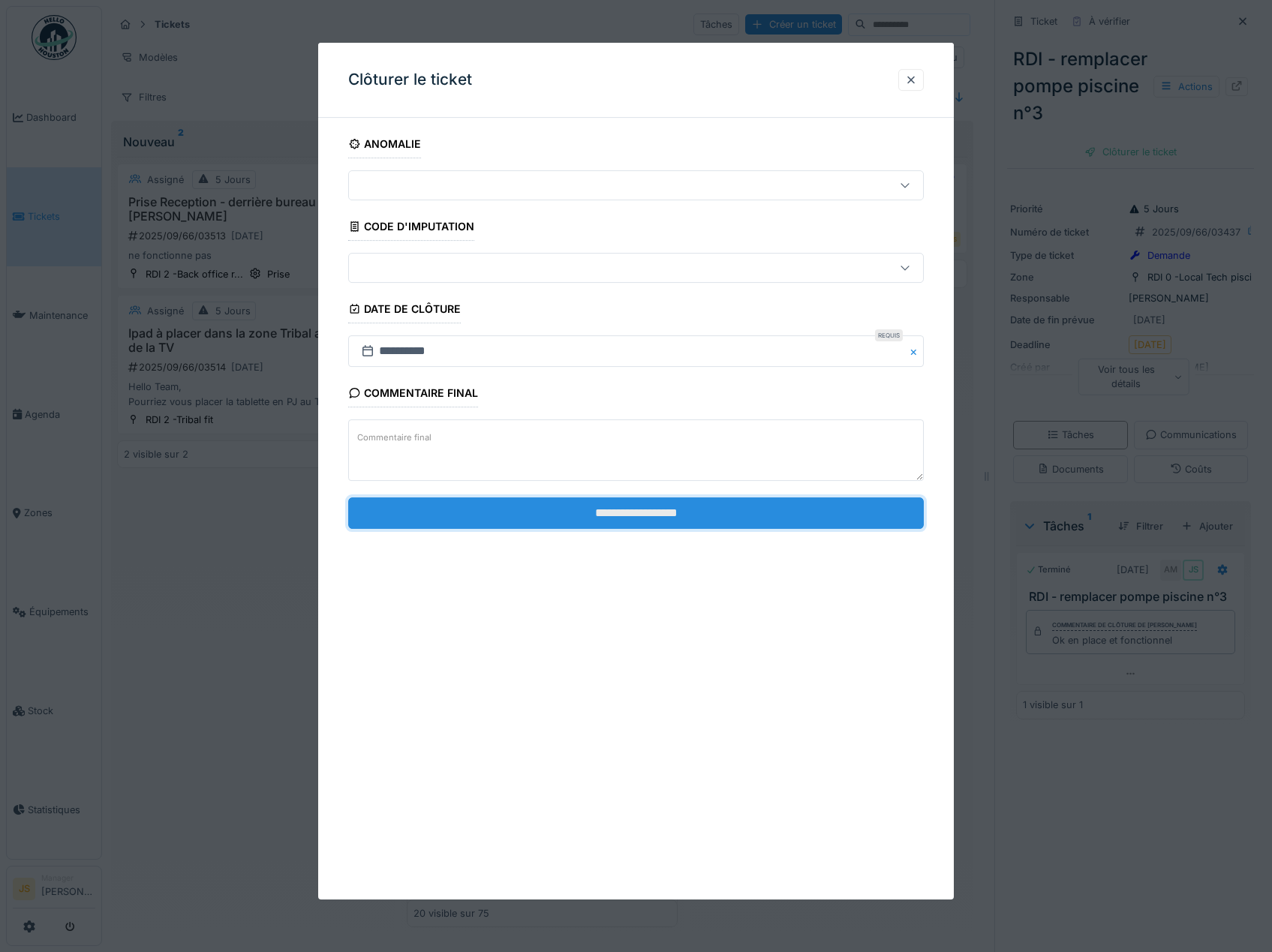
click at [617, 508] on input "**********" at bounding box center [636, 513] width 576 height 32
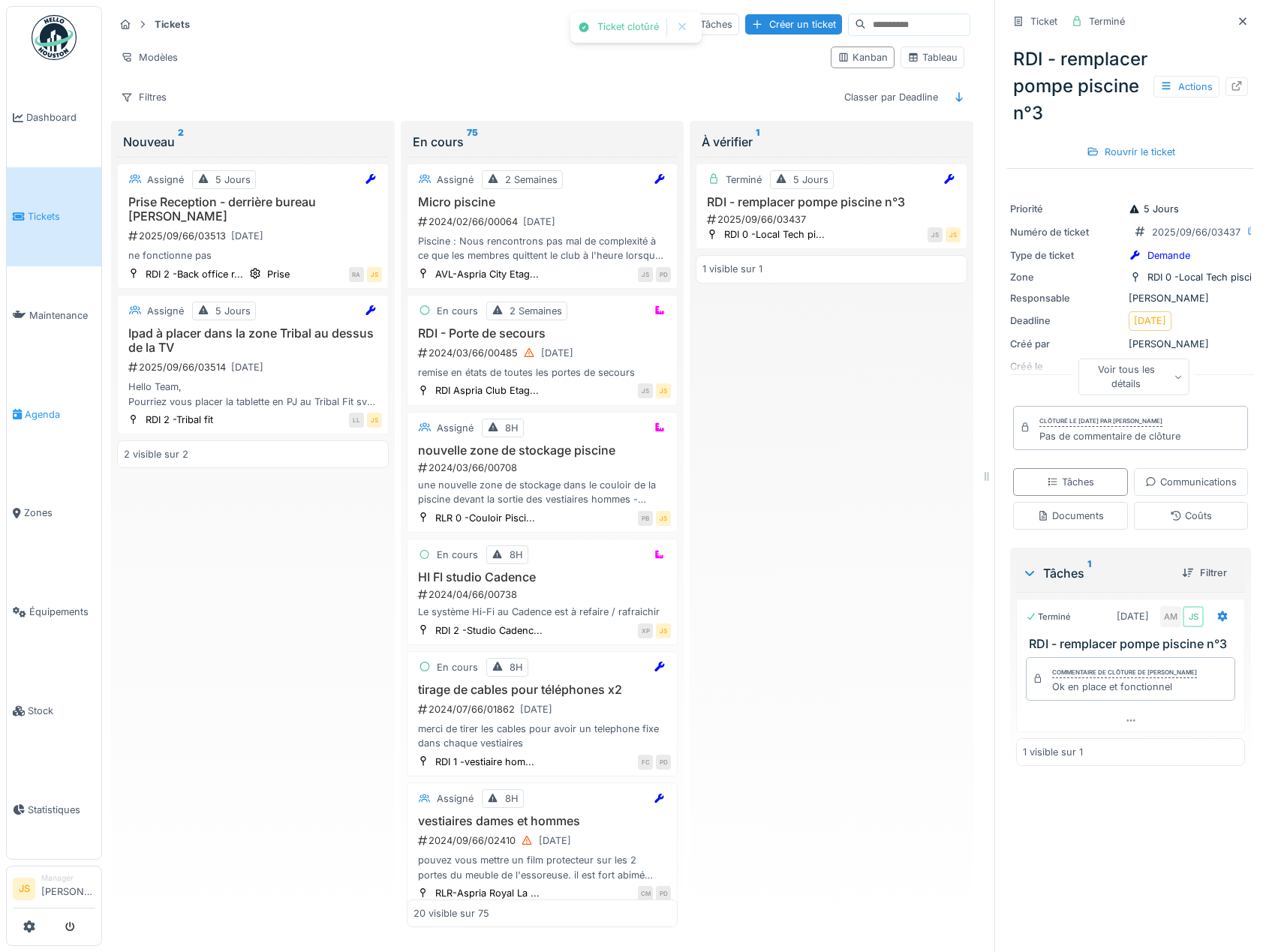
click at [54, 408] on span "Agenda" at bounding box center [59, 415] width 70 height 14
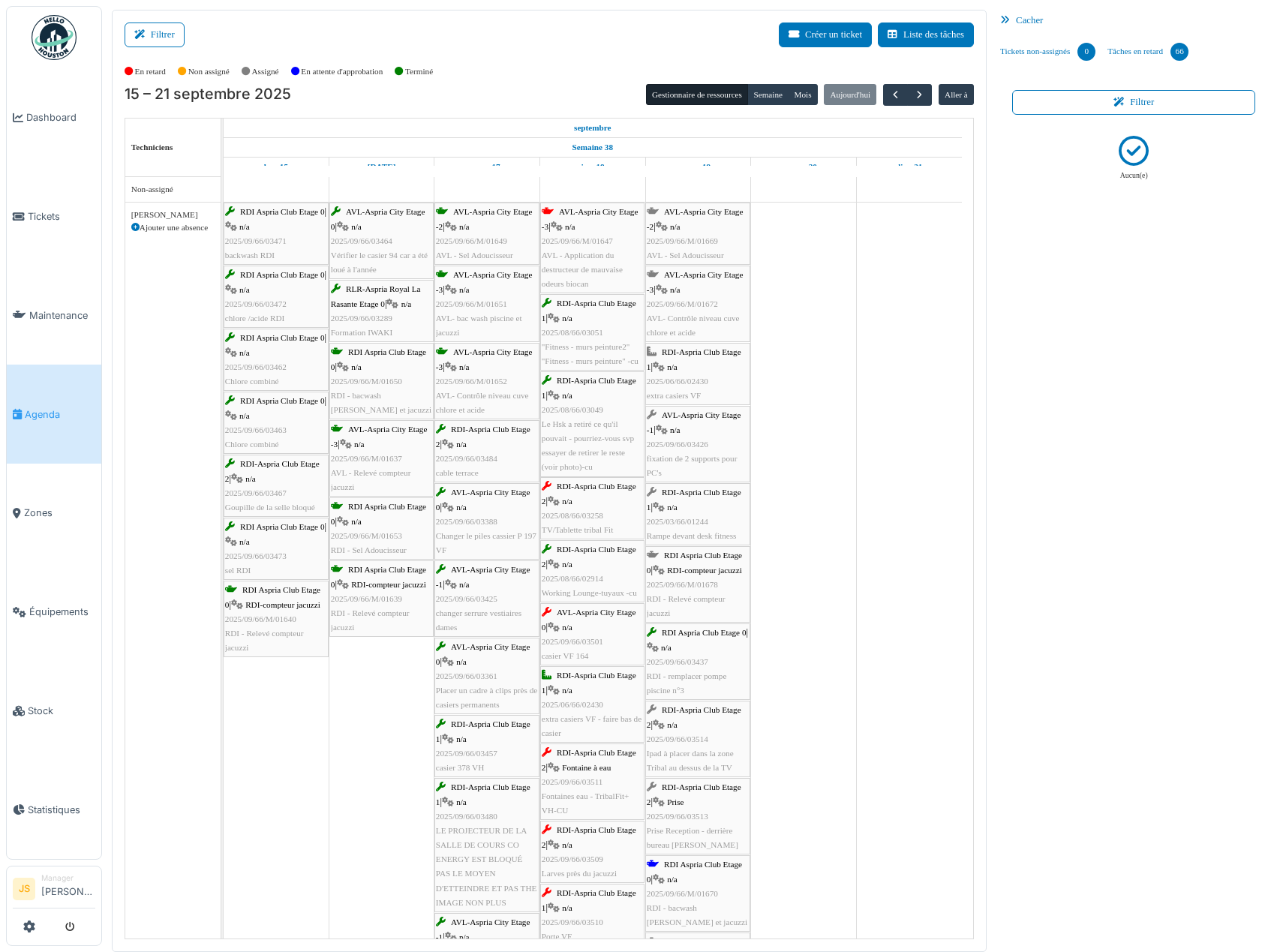
click at [590, 248] on div "AVL-Aspria City Etage -3 | n/a 2025/09/66/M/01647 AVL - Application du destruct…" at bounding box center [592, 248] width 101 height 86
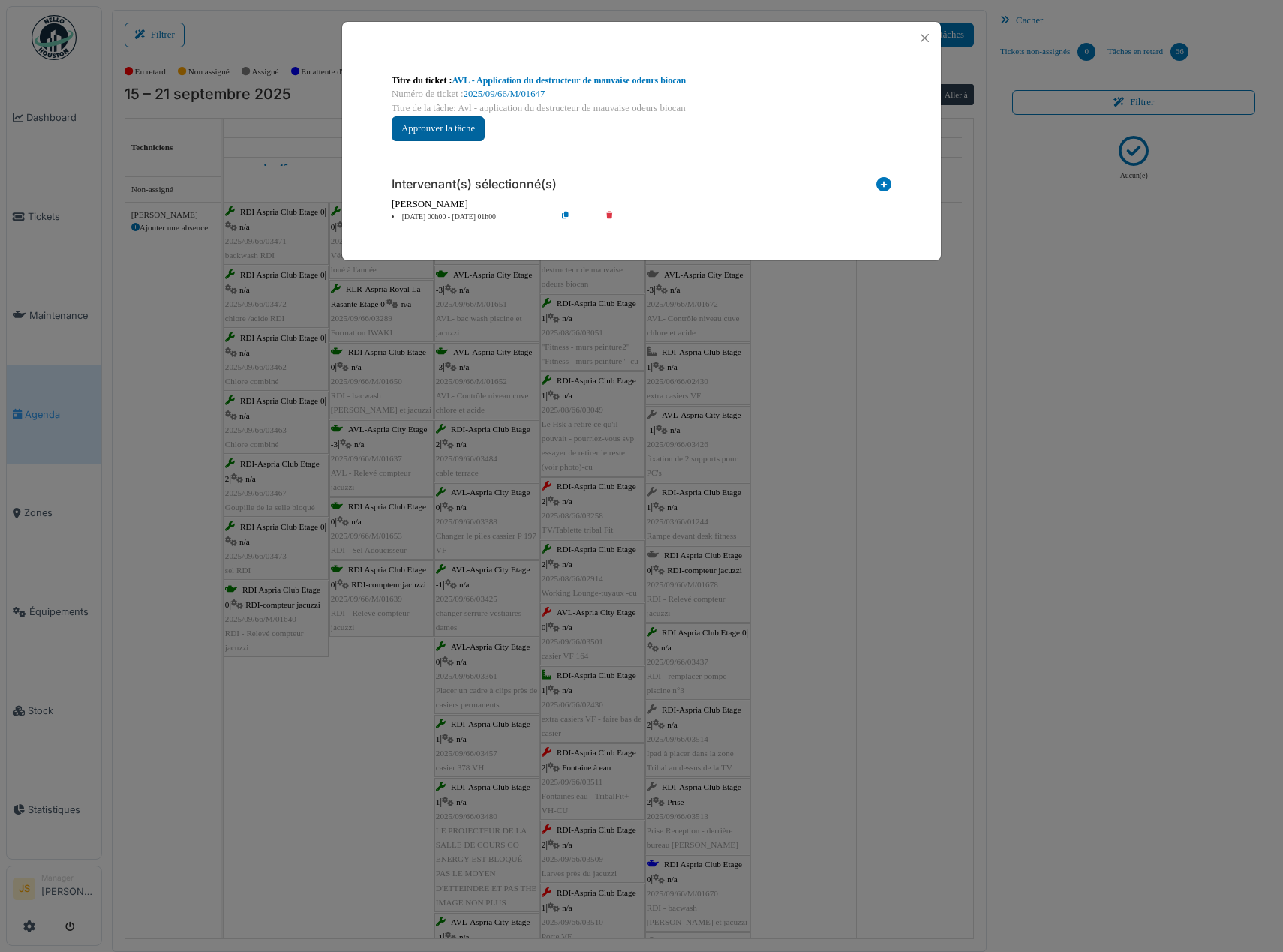
click at [420, 125] on button "Approuver la tâche" at bounding box center [438, 128] width 93 height 24
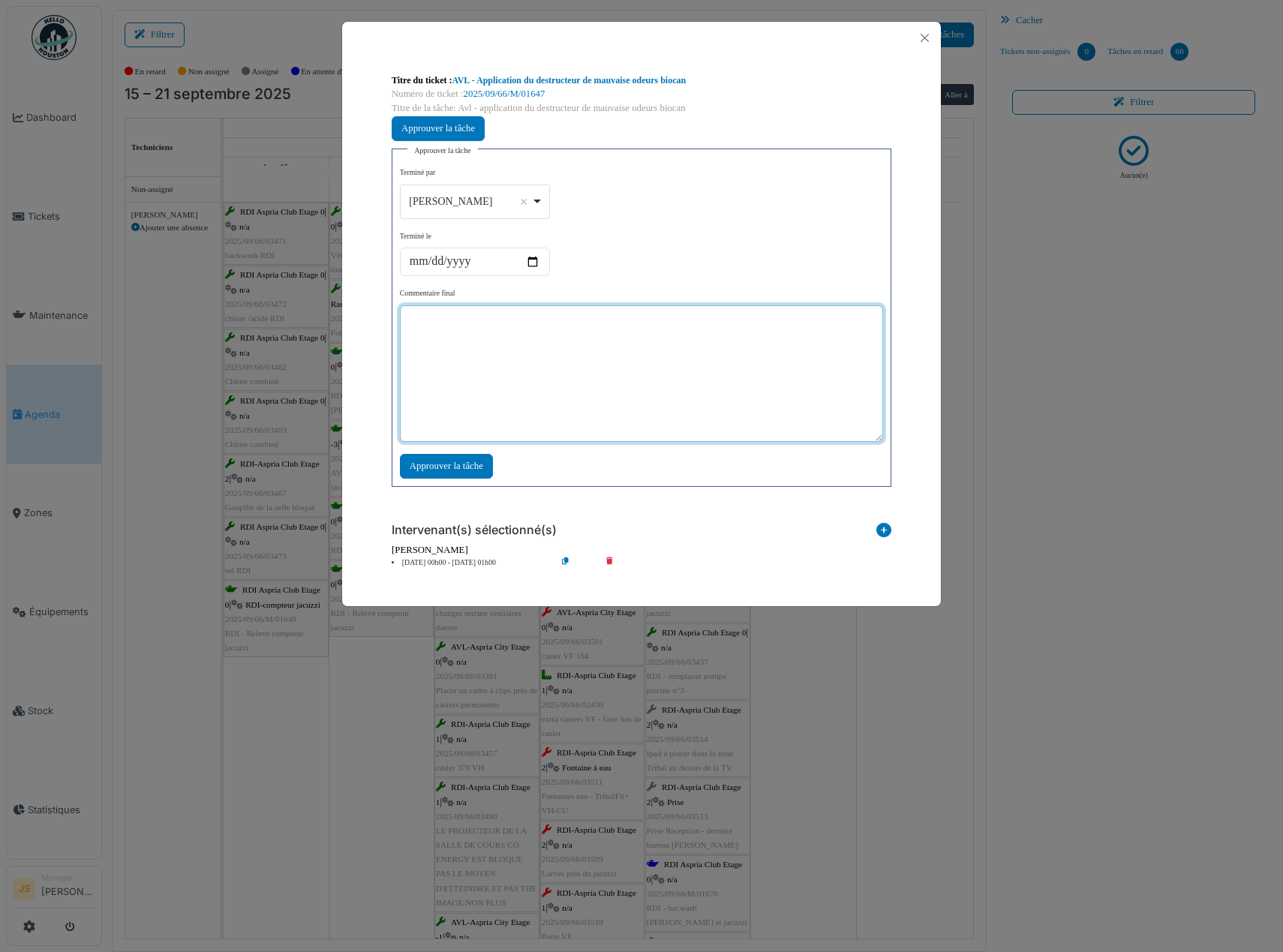
click at [535, 348] on textarea at bounding box center [641, 373] width 483 height 136
type textarea "***"
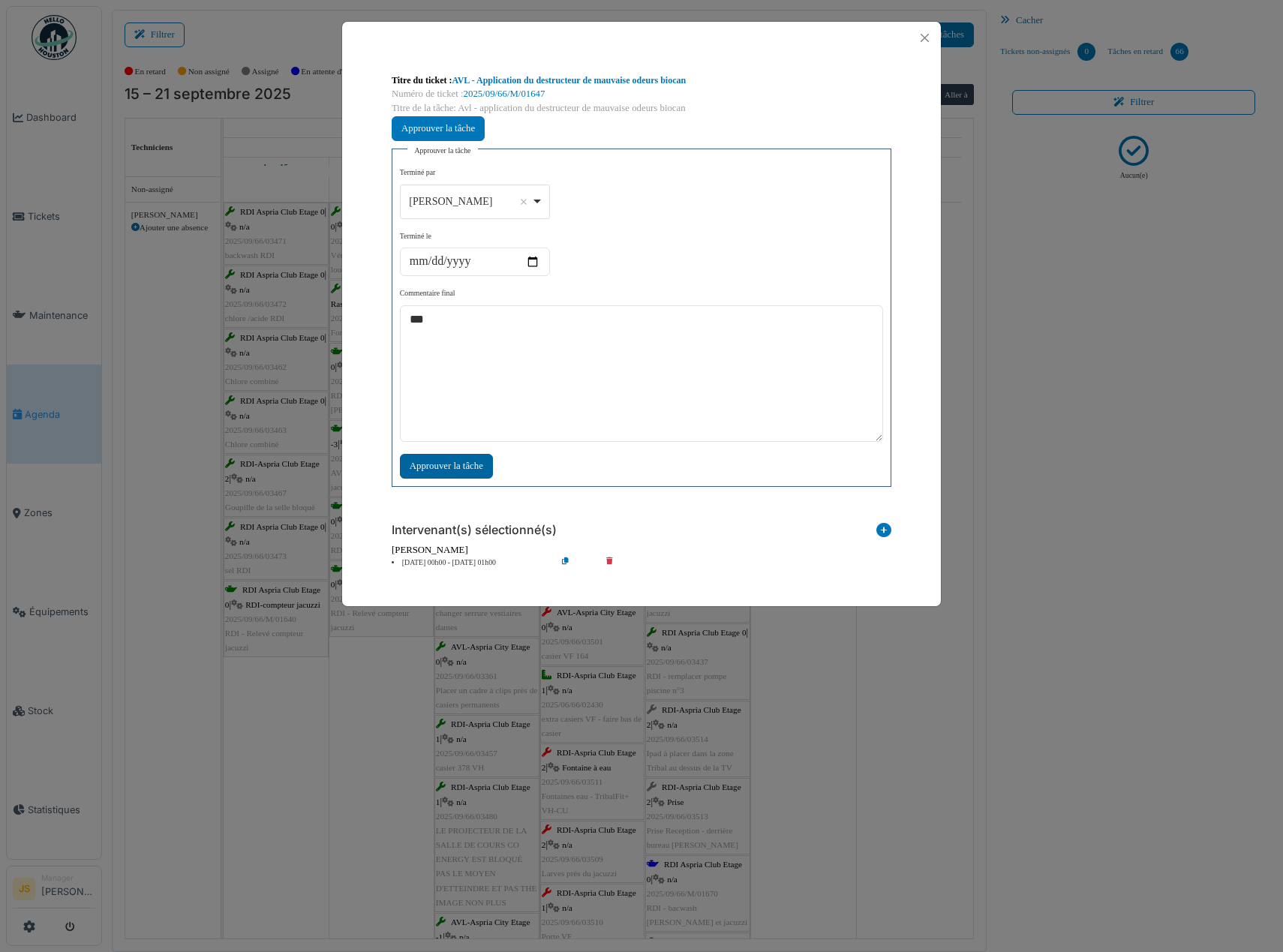
click at [440, 469] on div "Approuver la tâche" at bounding box center [446, 466] width 93 height 24
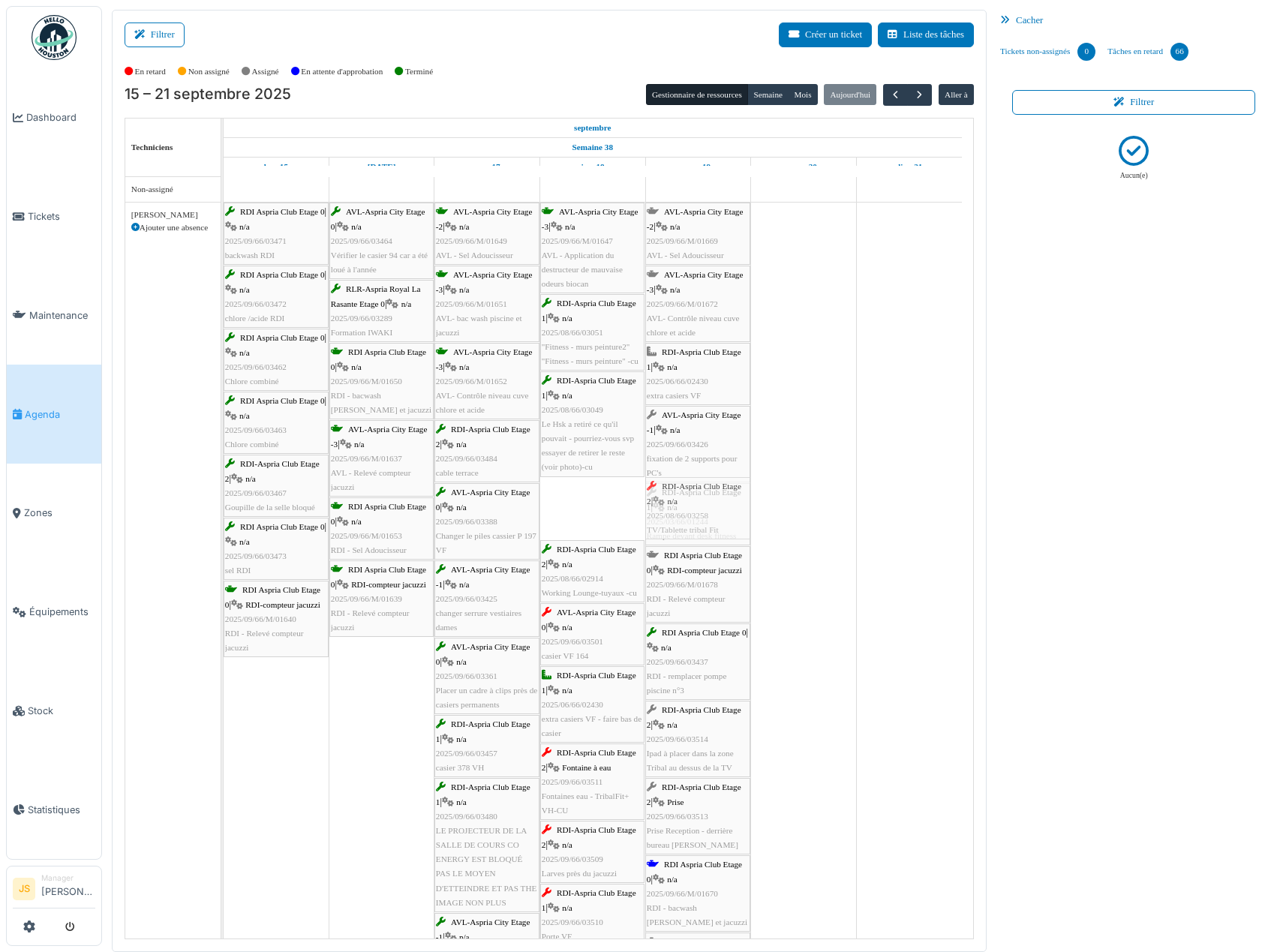
drag, startPoint x: 611, startPoint y: 520, endPoint x: 684, endPoint y: 512, distance: 73.4
click at [224, 512] on div "RDI Aspria Club Etage 0 | n/a 2025/09/66/03471 [GEOGRAPHIC_DATA] AVL-Aspria Cit…" at bounding box center [224, 857] width 0 height 1308
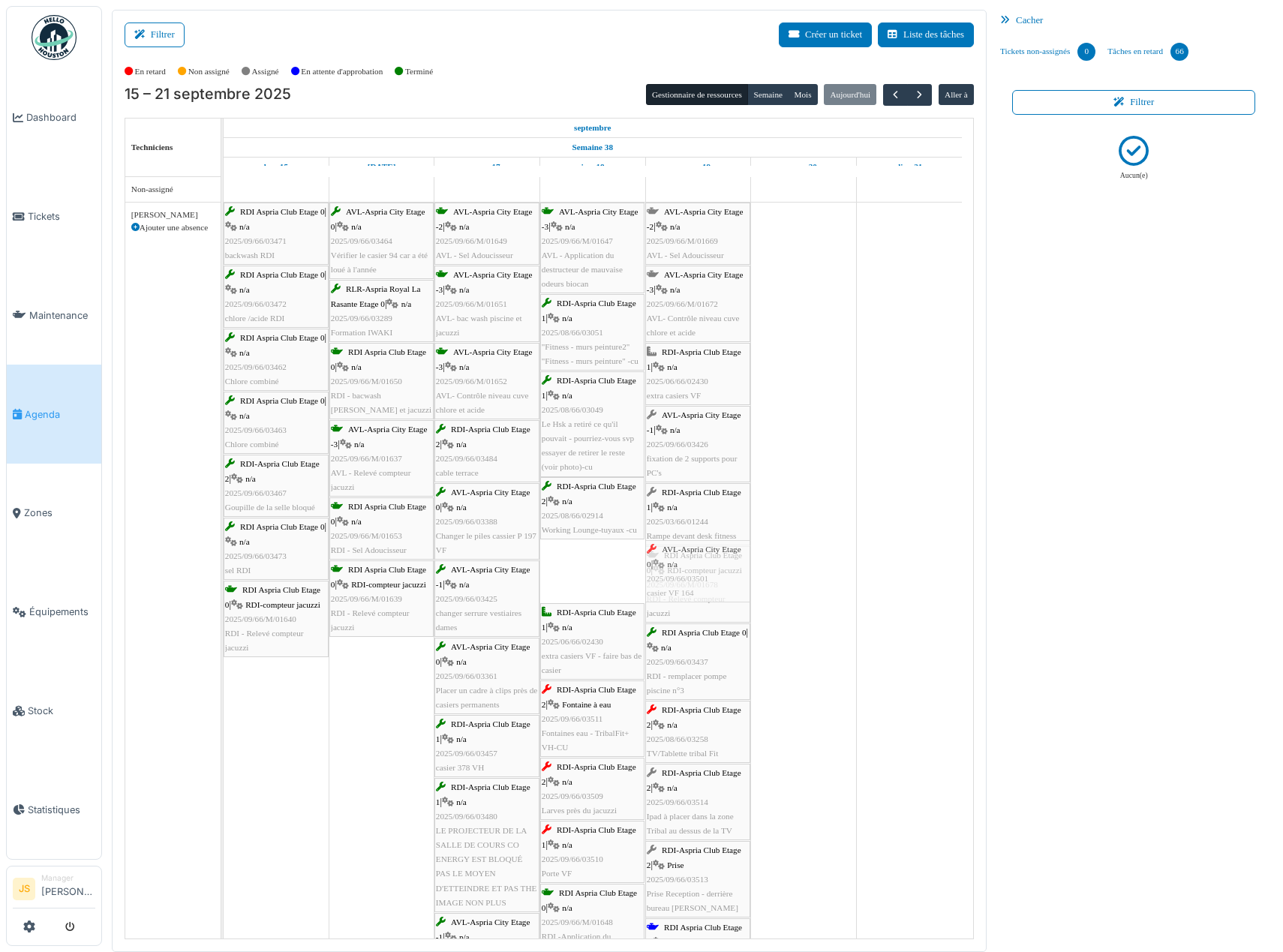
drag, startPoint x: 618, startPoint y: 569, endPoint x: 676, endPoint y: 565, distance: 58.1
click at [224, 561] on div "RDI Aspria Club Etage 0 | n/a 2025/09/66/03471 [GEOGRAPHIC_DATA] AVL-Aspria Cit…" at bounding box center [224, 857] width 0 height 1308
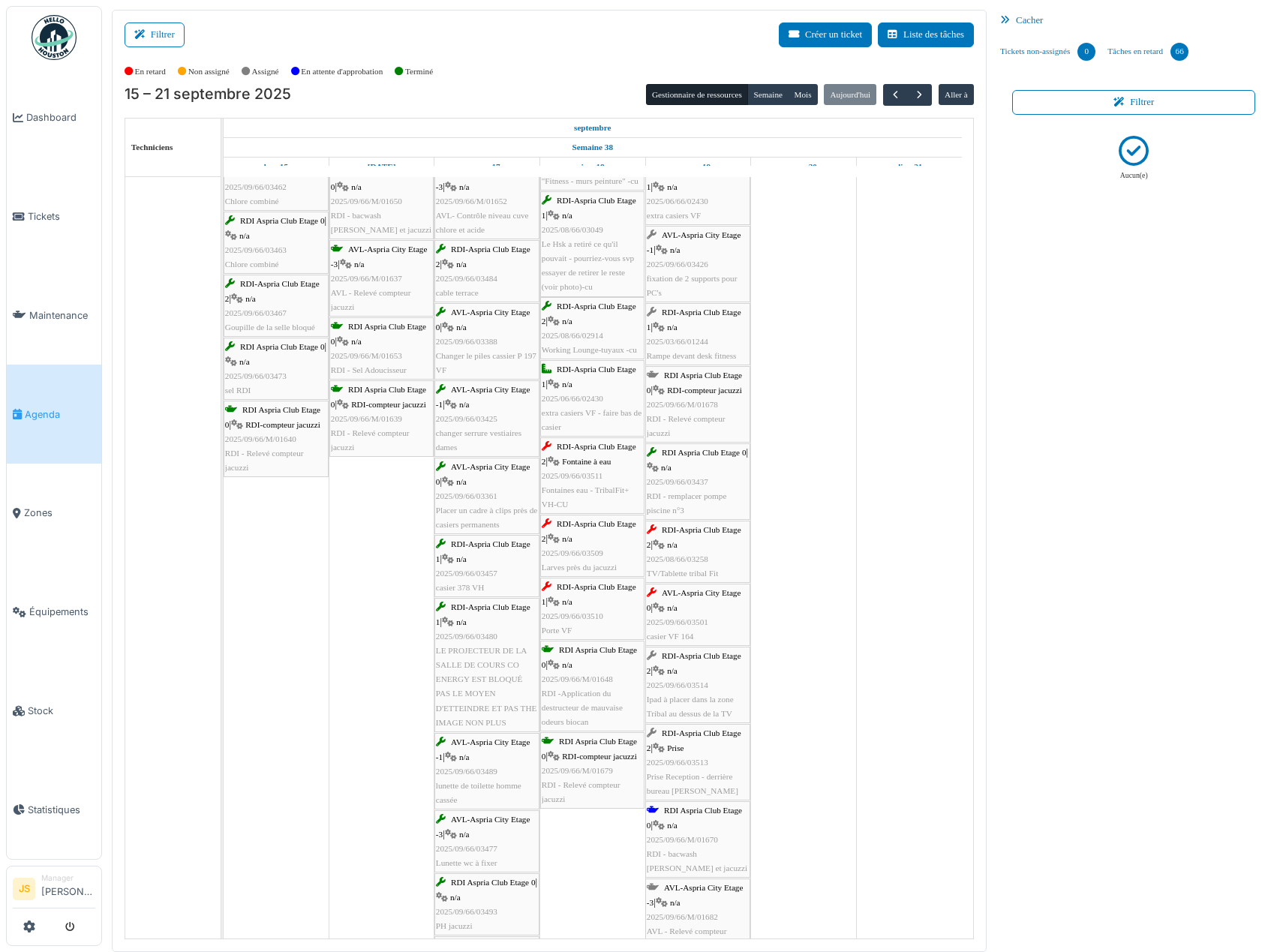
scroll to position [225, 0]
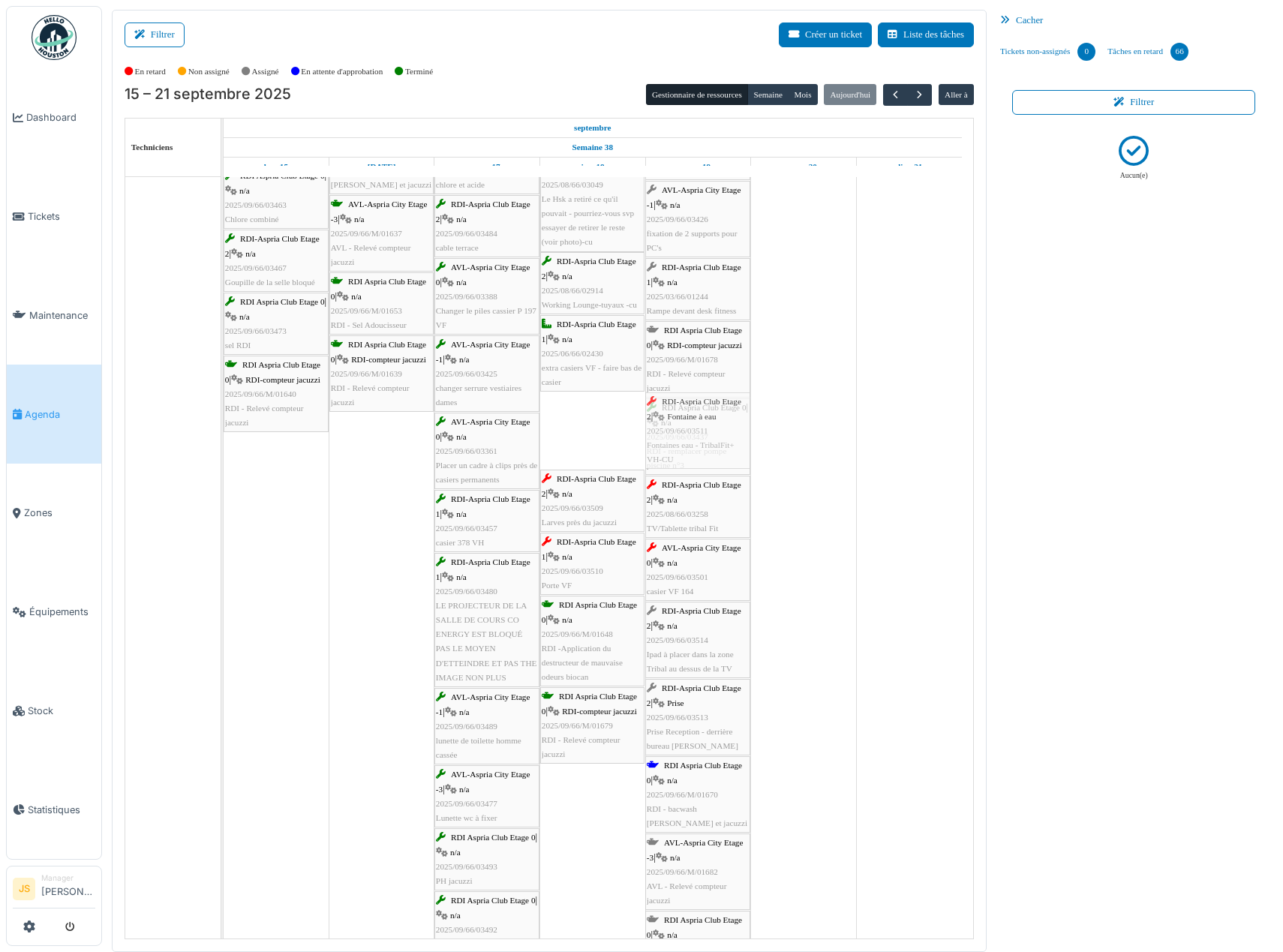
drag, startPoint x: 580, startPoint y: 452, endPoint x: 687, endPoint y: 441, distance: 107.6
click at [224, 441] on div "RDI Aspria Club Etage 0 | n/a 2025/09/66/03471 [GEOGRAPHIC_DATA] AVL-Aspria Cit…" at bounding box center [224, 631] width 0 height 1308
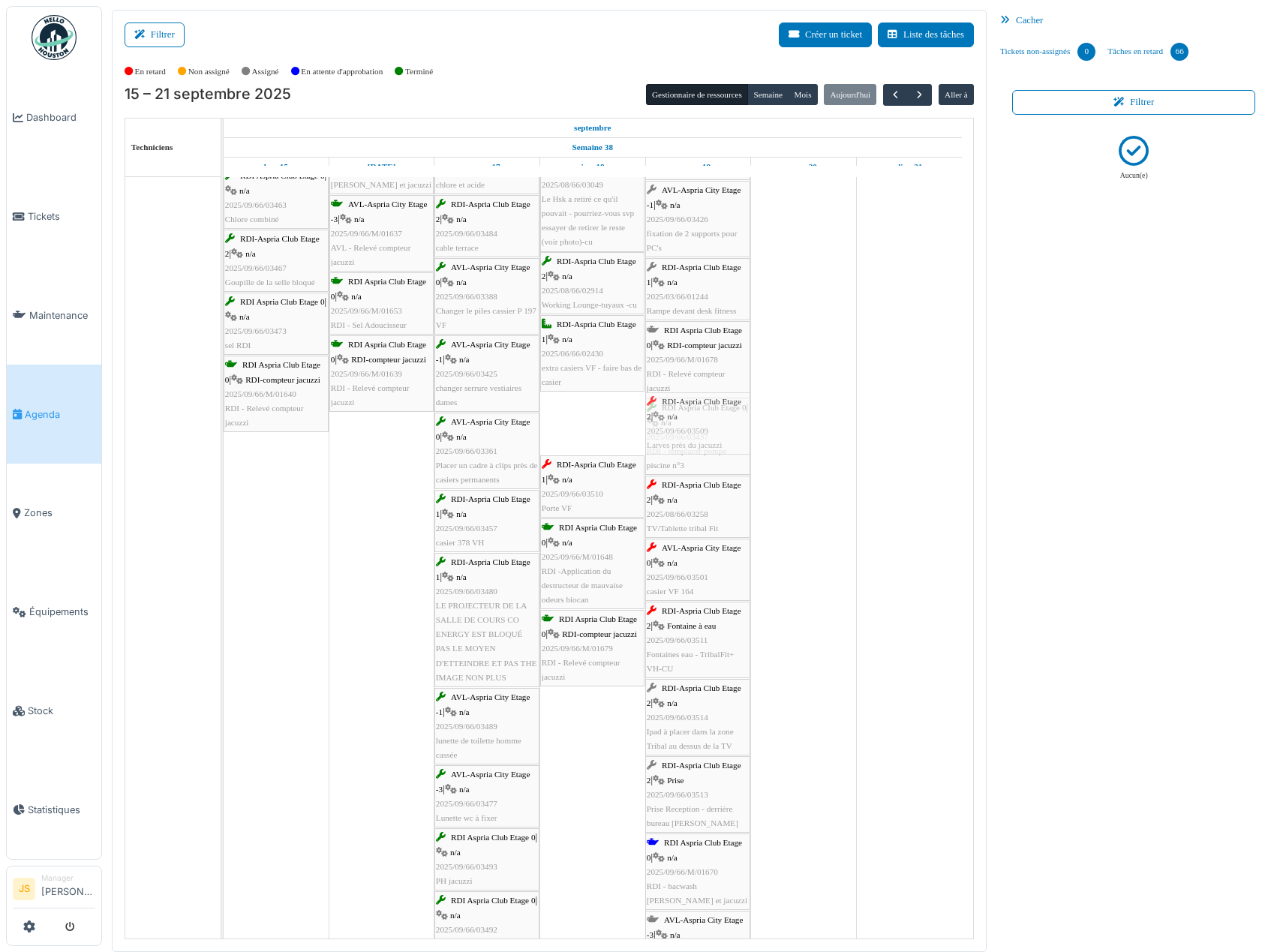
drag, startPoint x: 585, startPoint y: 435, endPoint x: 692, endPoint y: 419, distance: 108.2
click at [224, 419] on div "RDI Aspria Club Etage 0 | n/a 2025/09/66/03471 [GEOGRAPHIC_DATA] AVL-Aspria Cit…" at bounding box center [224, 631] width 0 height 1308
drag, startPoint x: 604, startPoint y: 429, endPoint x: 660, endPoint y: 429, distance: 56.0
click at [224, 426] on div "RDI Aspria Club Etage 0 | n/a 2025/09/66/03471 [GEOGRAPHIC_DATA] AVL-Aspria Cit…" at bounding box center [224, 631] width 0 height 1308
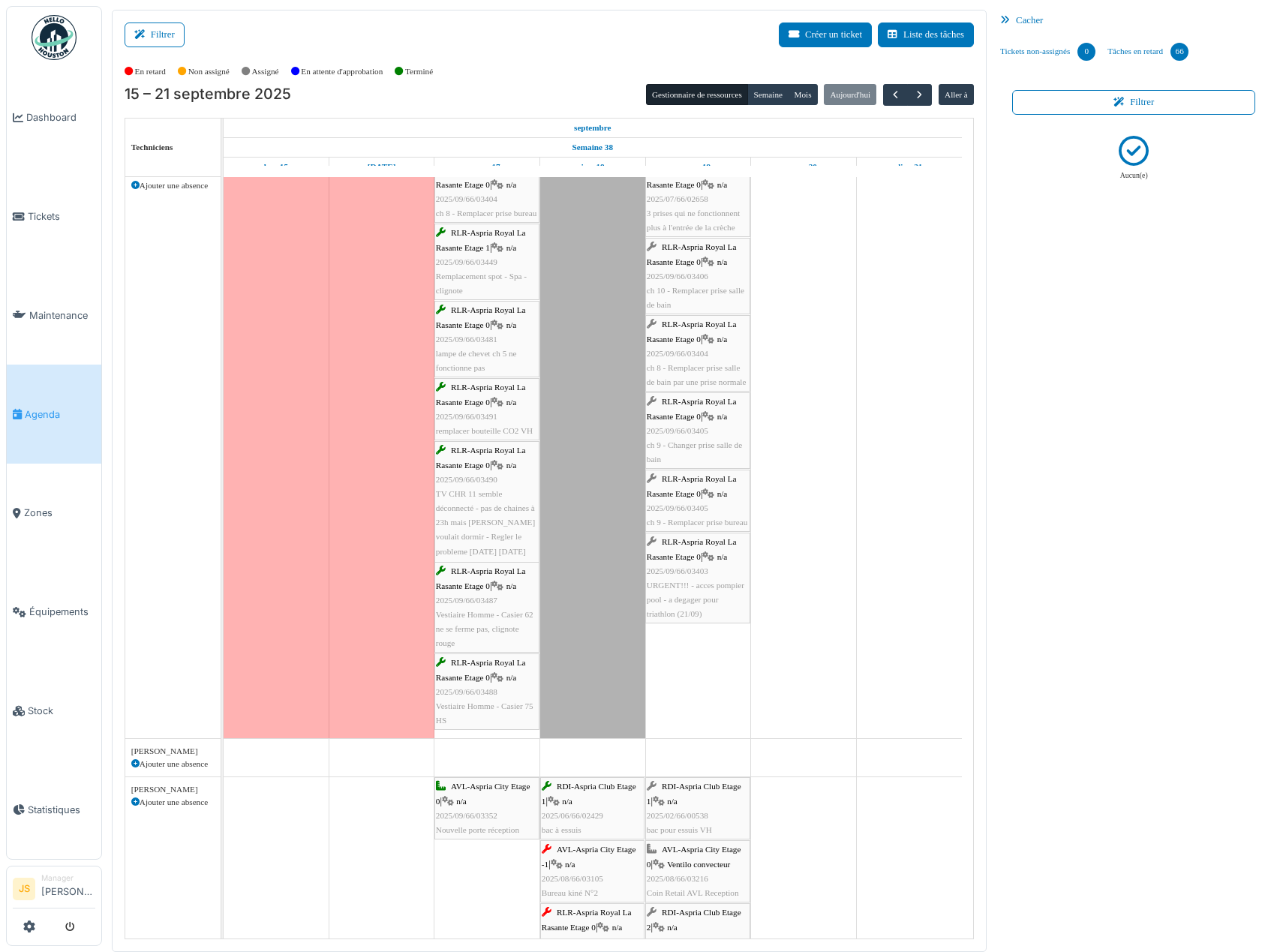
scroll to position [1514, 0]
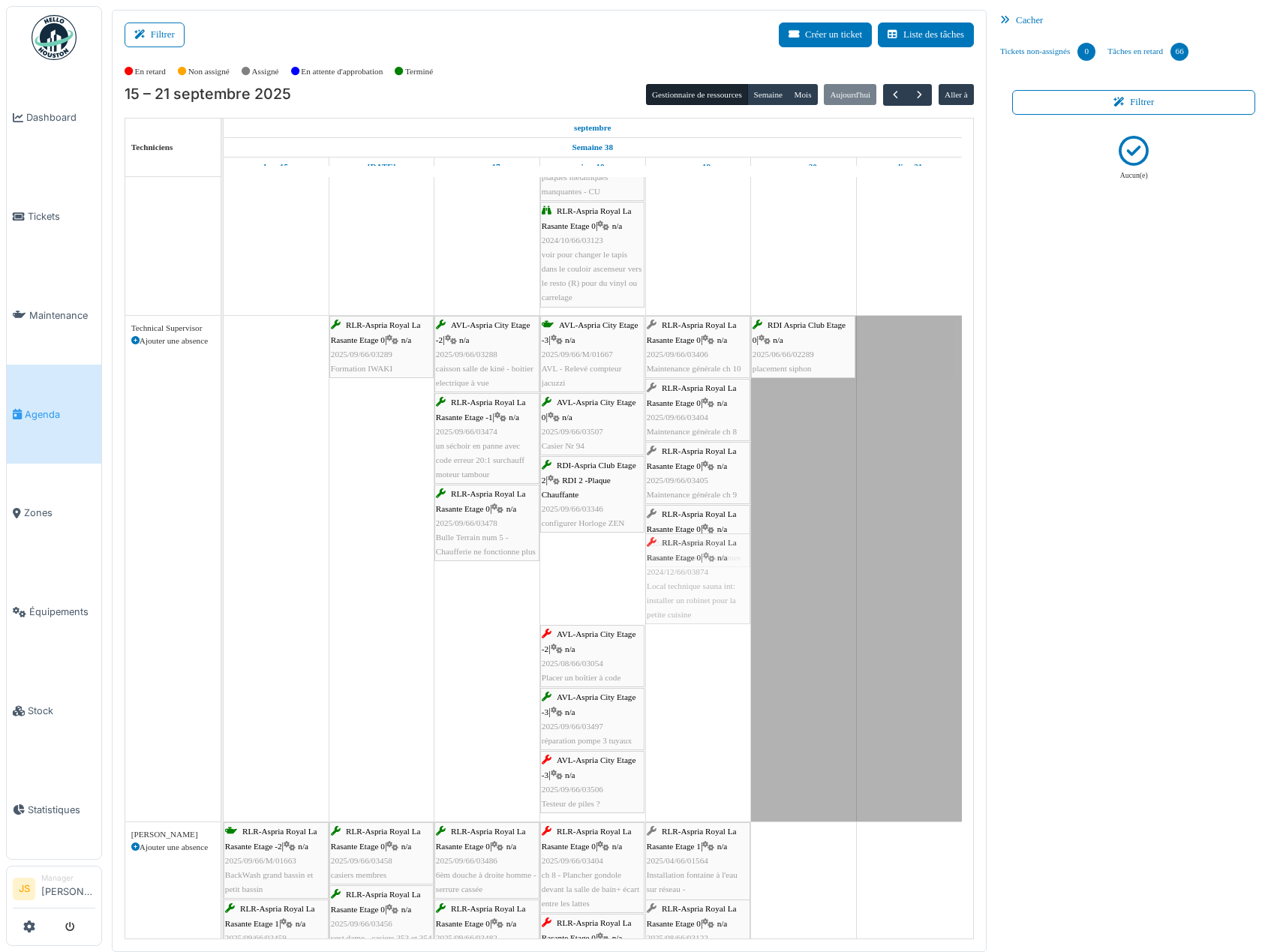
drag, startPoint x: 607, startPoint y: 592, endPoint x: 669, endPoint y: 588, distance: 62.1
click at [224, 588] on div "RLR-Aspria Royal La Rasante Etage 0 | n/a 2025/09/66/03289 Formation IWAKI AVL-…" at bounding box center [224, 569] width 0 height 506
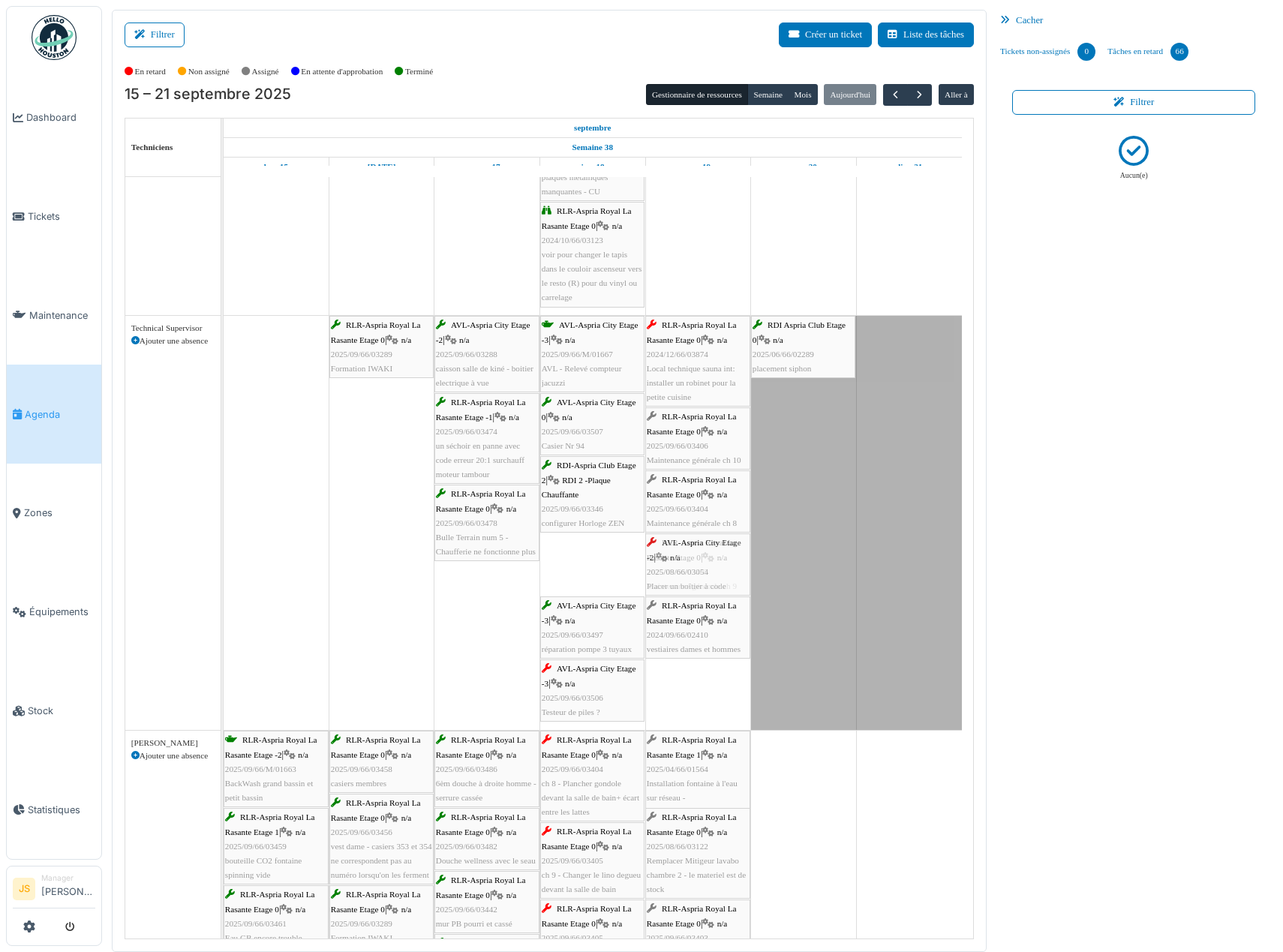
click at [224, 565] on div "RLR-Aspria Royal La Rasante Etage 0 | n/a 2025/09/66/03289 Formation IWAKI AVL-…" at bounding box center [224, 523] width 0 height 414
click at [575, 638] on span "2025/09/66/03506" at bounding box center [573, 634] width 62 height 9
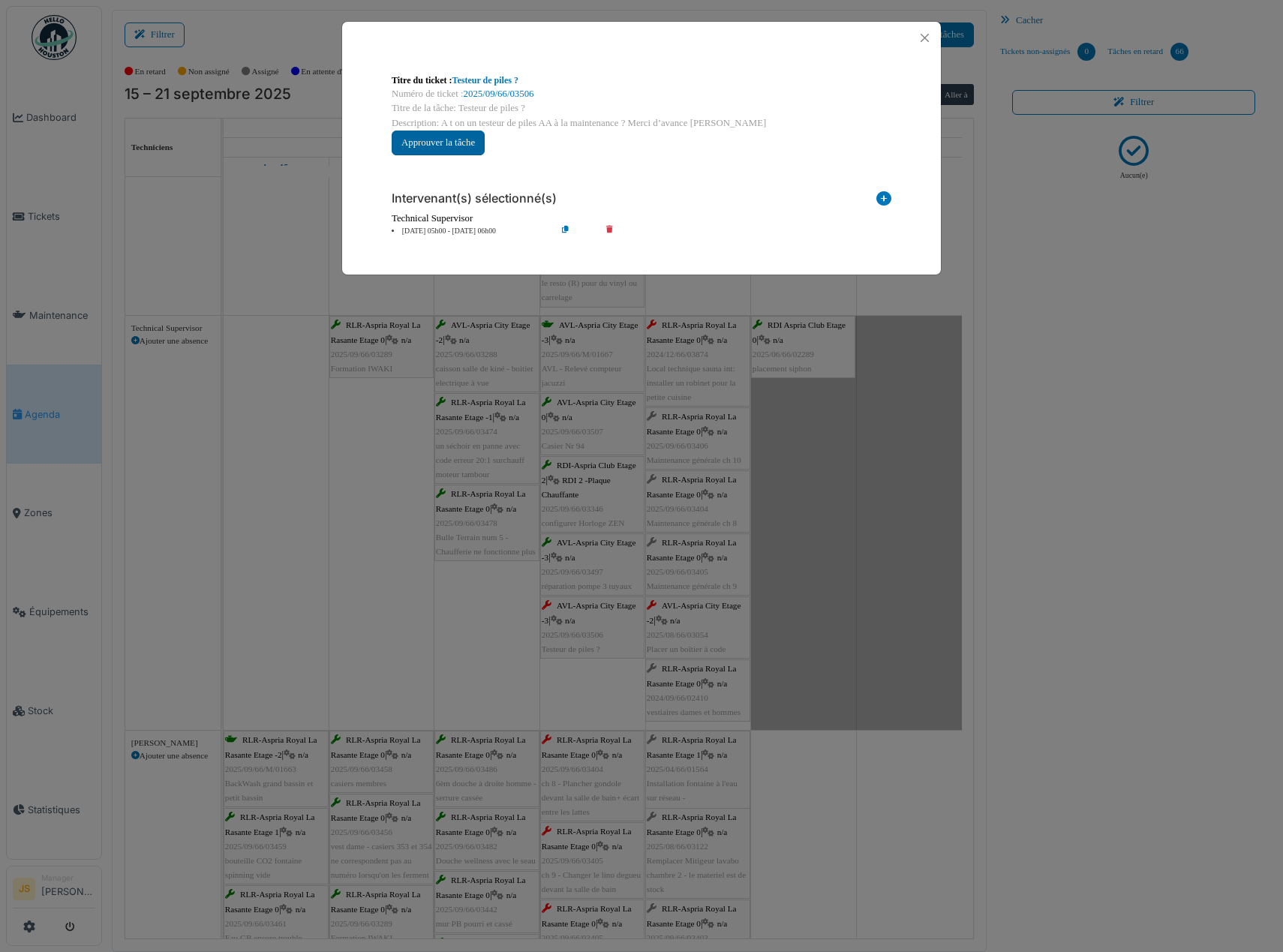
click at [435, 147] on button "Approuver la tâche" at bounding box center [438, 143] width 93 height 24
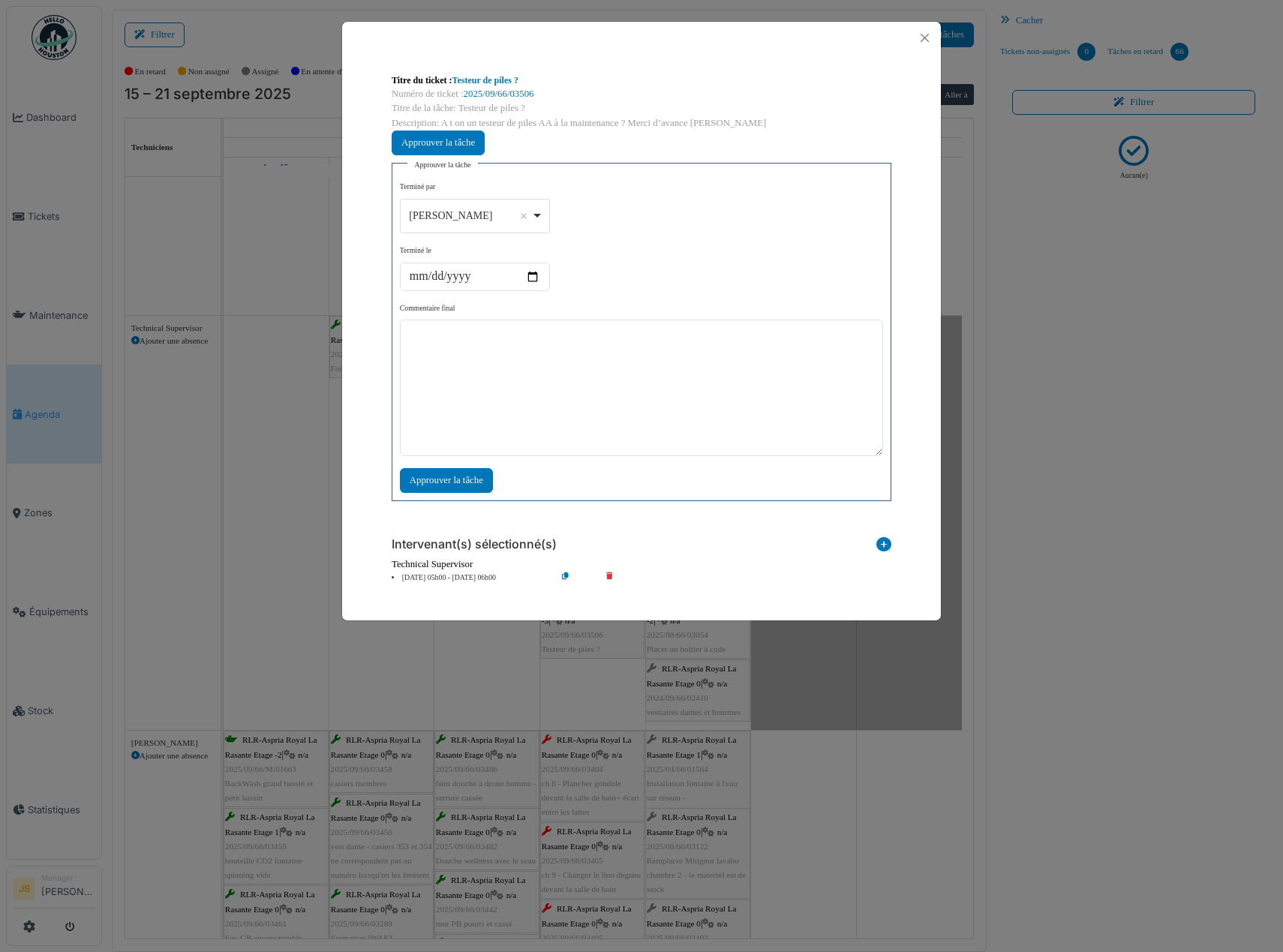
click at [540, 213] on div "[PERSON_NAME] Remove item" at bounding box center [475, 216] width 137 height 22
select select "****"
click at [520, 382] on textarea at bounding box center [641, 387] width 483 height 136
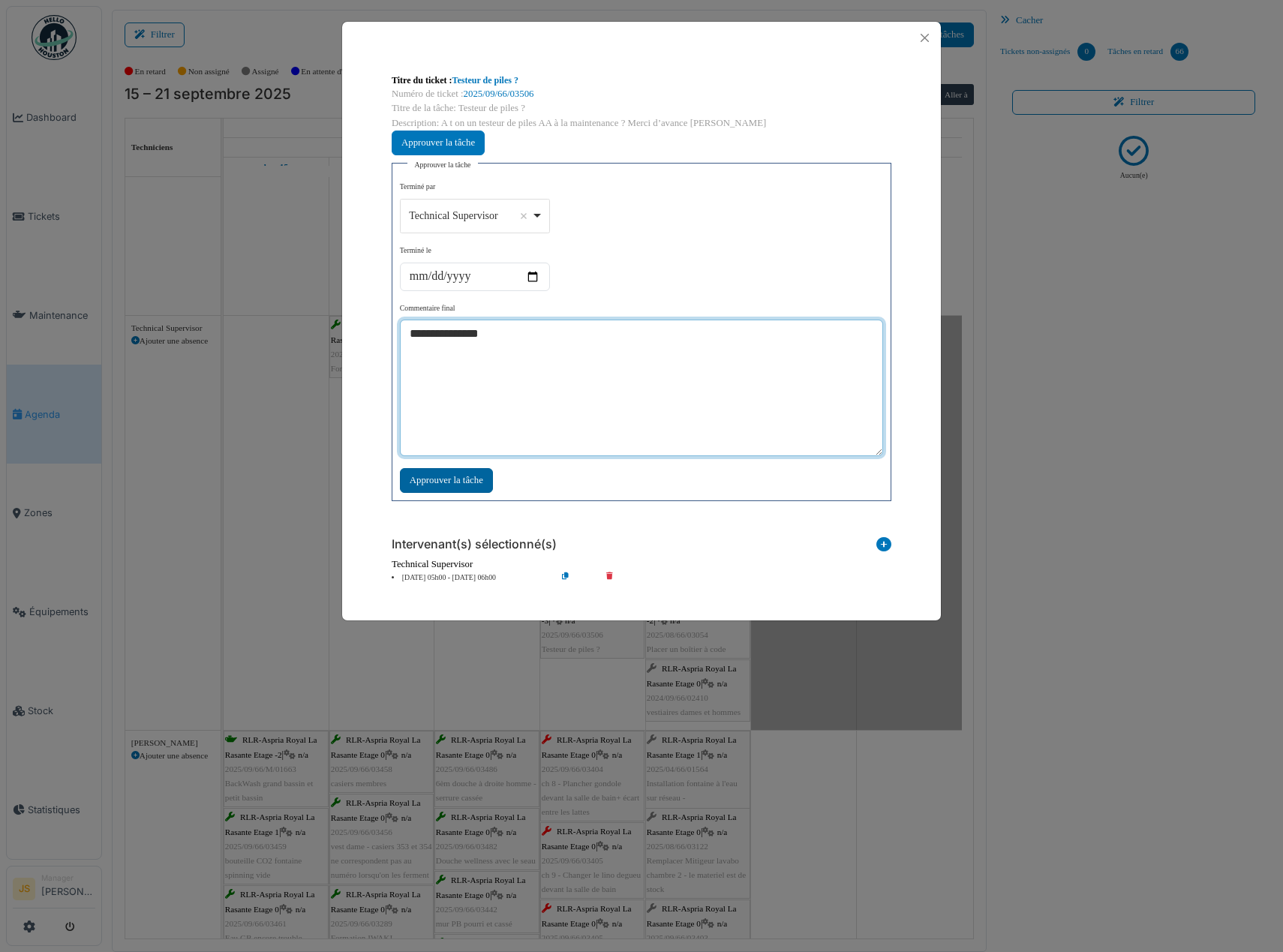
type textarea "**********"
click at [465, 486] on div "Approuver la tâche" at bounding box center [446, 480] width 93 height 24
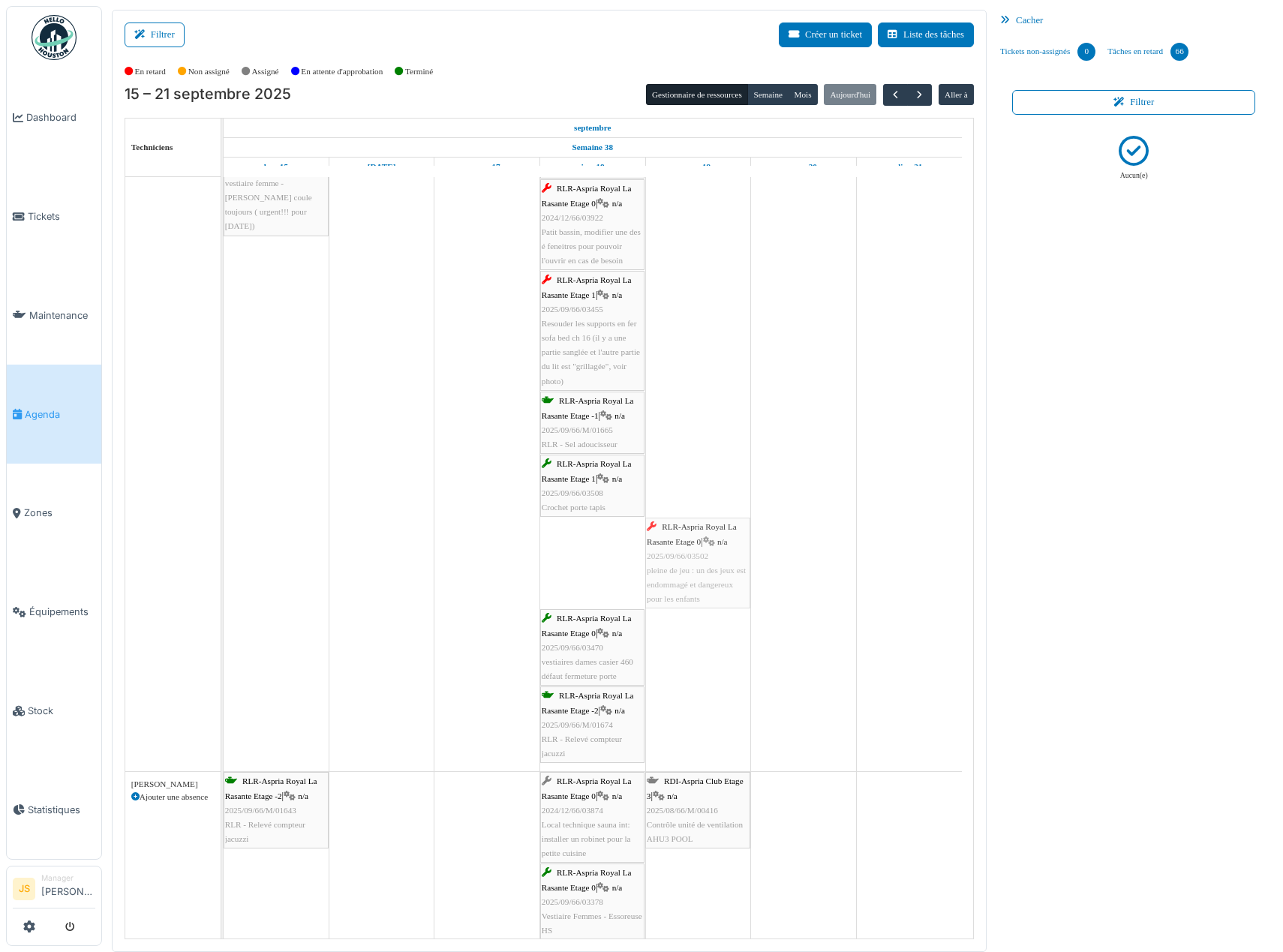
drag, startPoint x: 599, startPoint y: 552, endPoint x: 660, endPoint y: 524, distance: 67.1
click at [224, 543] on div "RLR-Aspria Royal La Rasante Etage -2 | n/a 2025/09/66/M/01663 BackWash grand ba…" at bounding box center [224, 113] width 0 height 1316
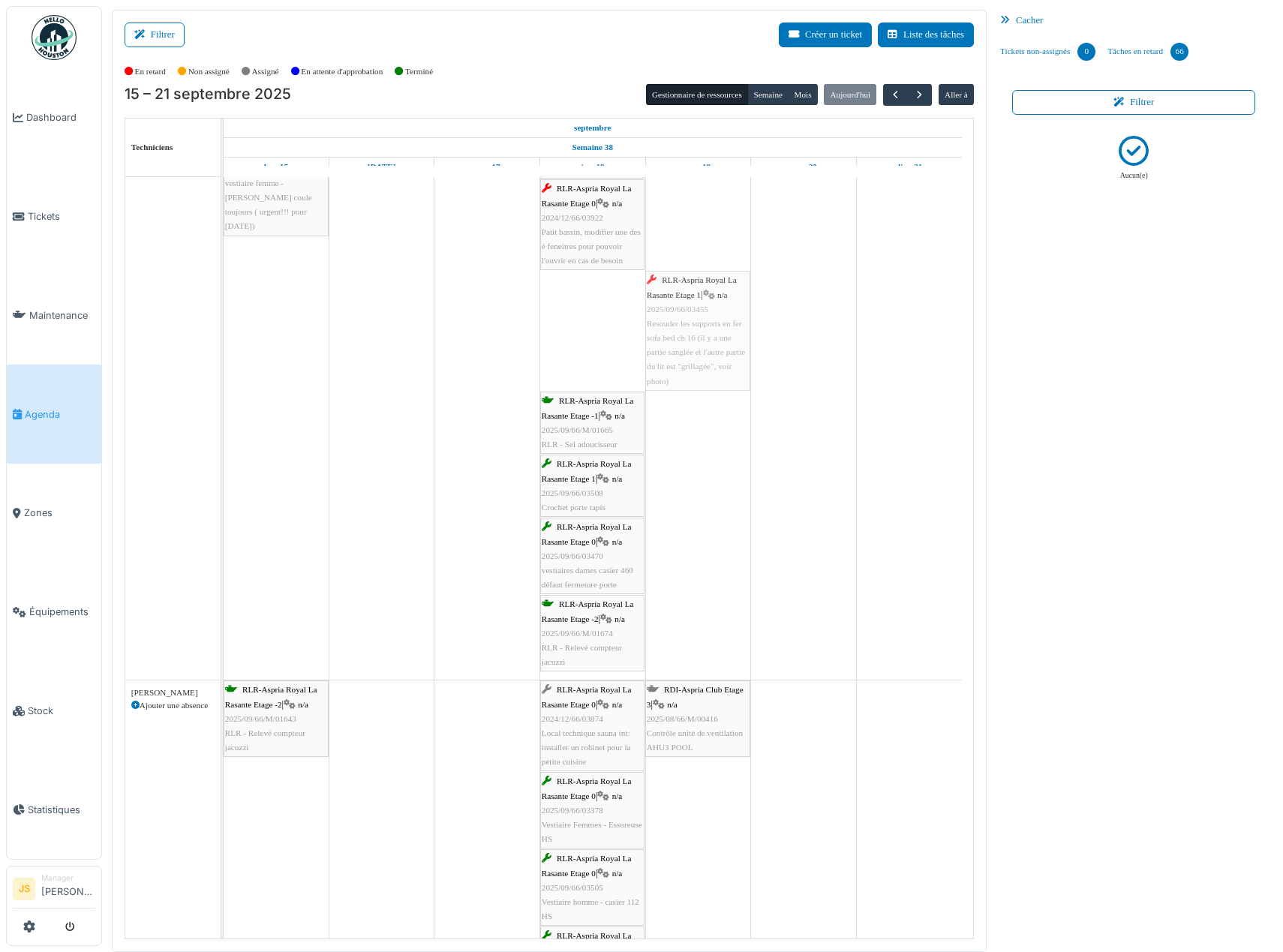
drag, startPoint x: 589, startPoint y: 355, endPoint x: 669, endPoint y: 342, distance: 81.0
click at [224, 345] on div "RLR-Aspria Royal La Rasante Etage -2 | n/a 2025/09/66/M/01663 BackWash grand ba…" at bounding box center [224, 67] width 0 height 1225
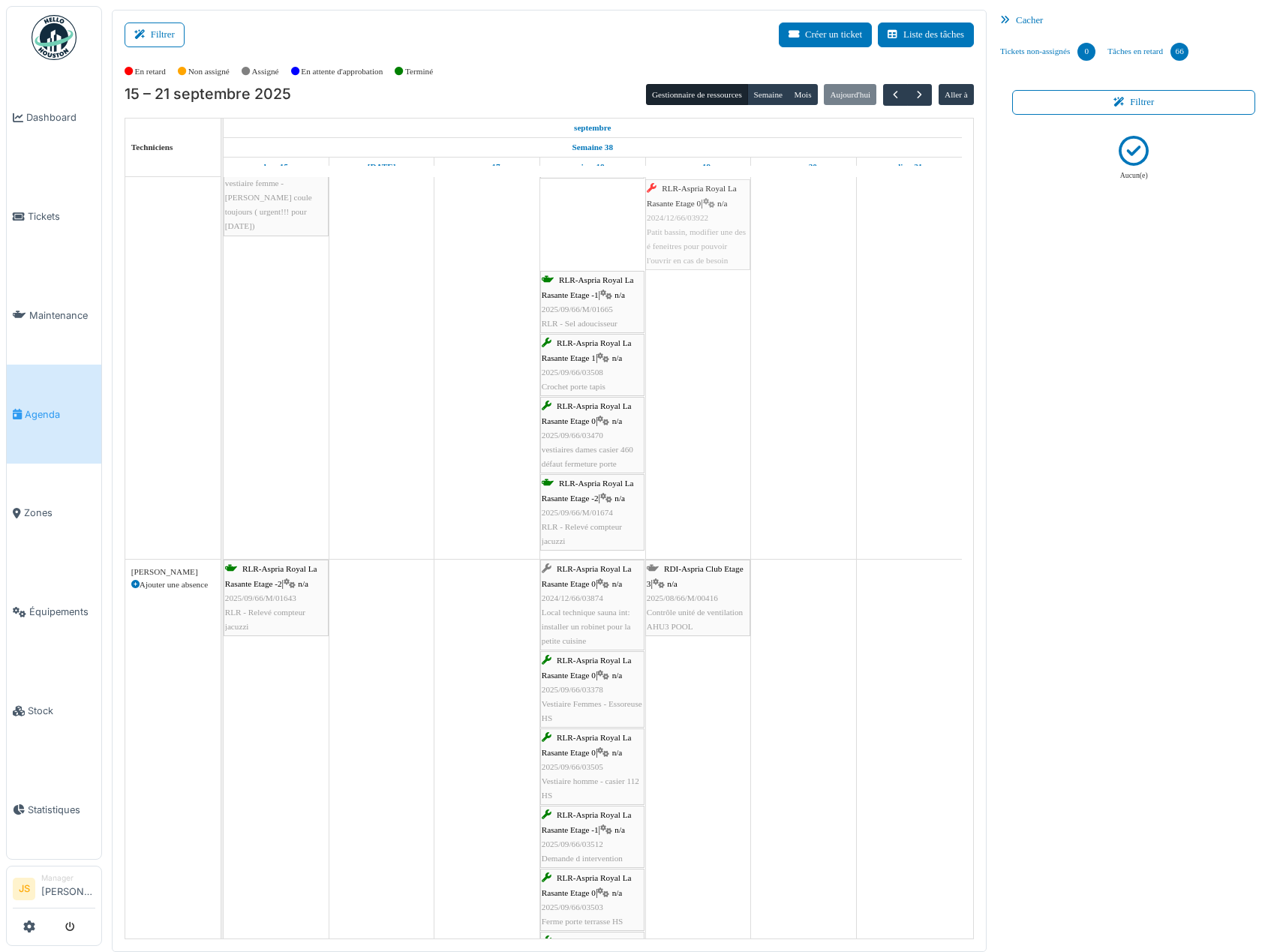
drag, startPoint x: 601, startPoint y: 247, endPoint x: 667, endPoint y: 240, distance: 66.4
click at [224, 240] on div "RLR-Aspria Royal La Rasante Etage -2 | n/a 2025/09/66/M/01663 BackWash grand ba…" at bounding box center [224, 7] width 0 height 1104
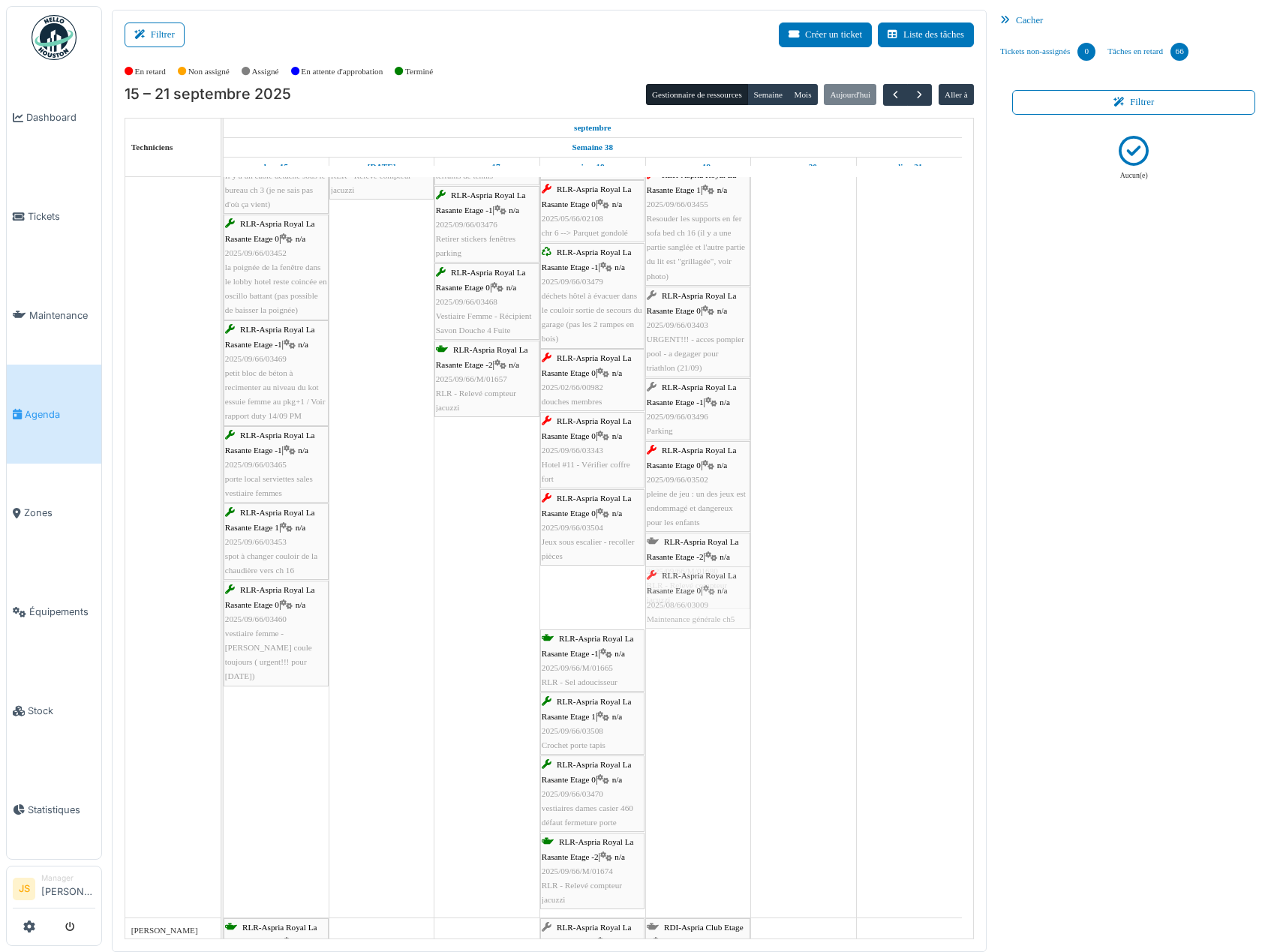
drag, startPoint x: 565, startPoint y: 586, endPoint x: 642, endPoint y: 581, distance: 77.2
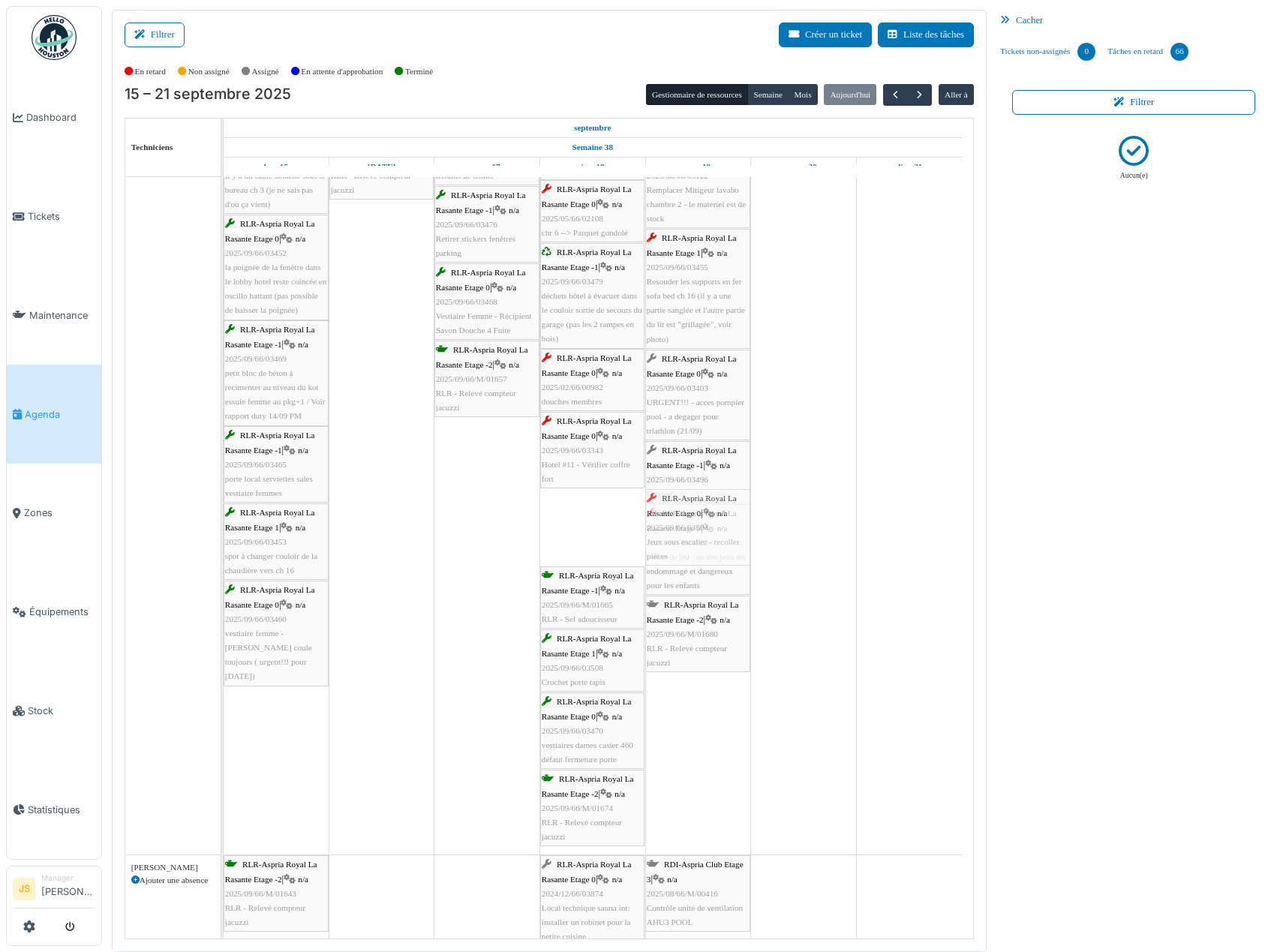
drag, startPoint x: 599, startPoint y: 528, endPoint x: 574, endPoint y: 491, distance: 44.7
click at [224, 517] on div "RLR-Aspria Royal La Rasante Etage -2 | n/a 2025/09/66/M/01663 BackWash grand ba…" at bounding box center [224, 380] width 0 height 950
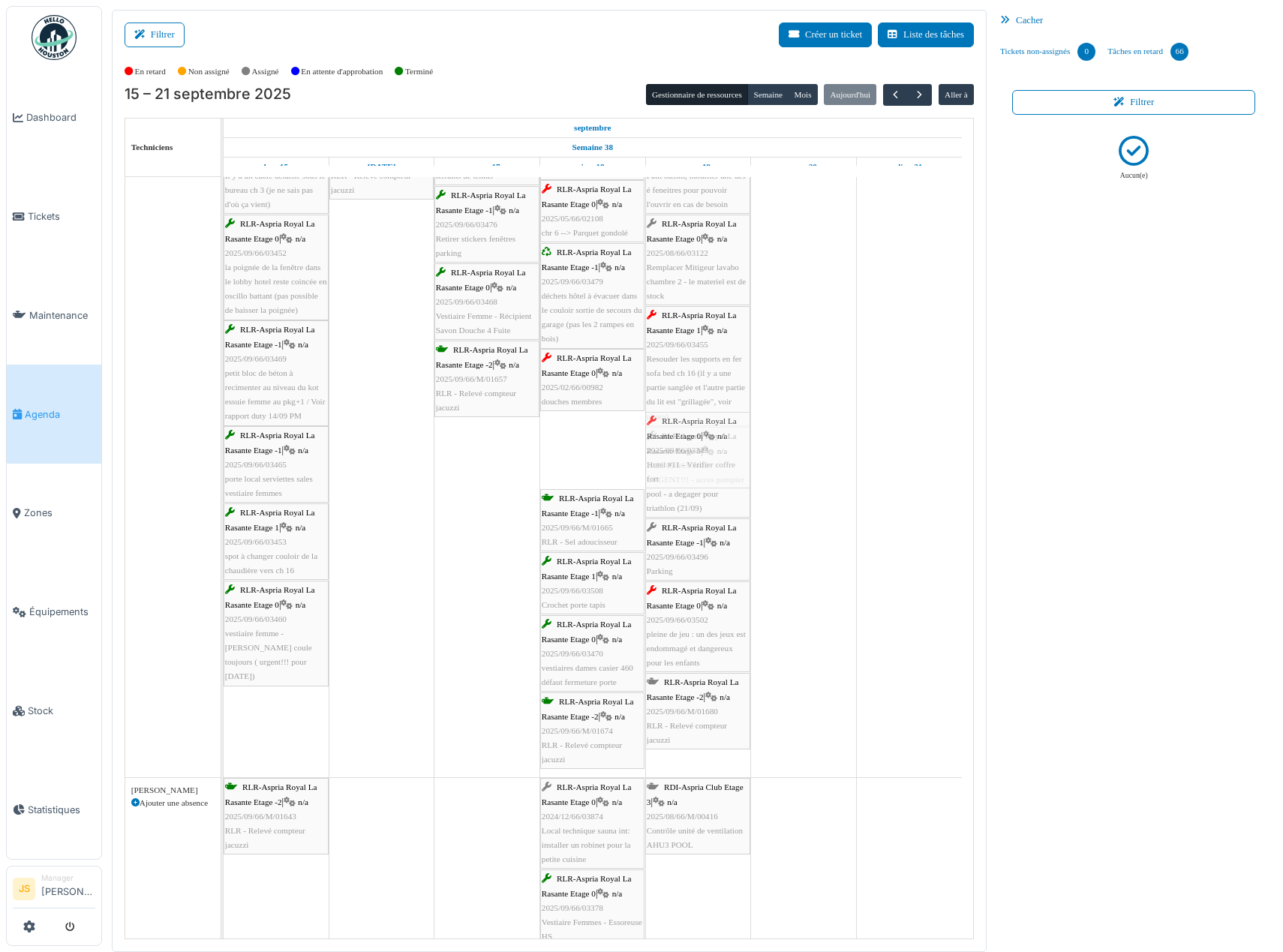
drag, startPoint x: 576, startPoint y: 468, endPoint x: 645, endPoint y: 450, distance: 71.3
click at [224, 450] on div "RLR-Aspria Royal La Rasante Etage -2 | n/a 2025/09/66/M/01663 BackWash grand ba…" at bounding box center [224, 342] width 0 height 872
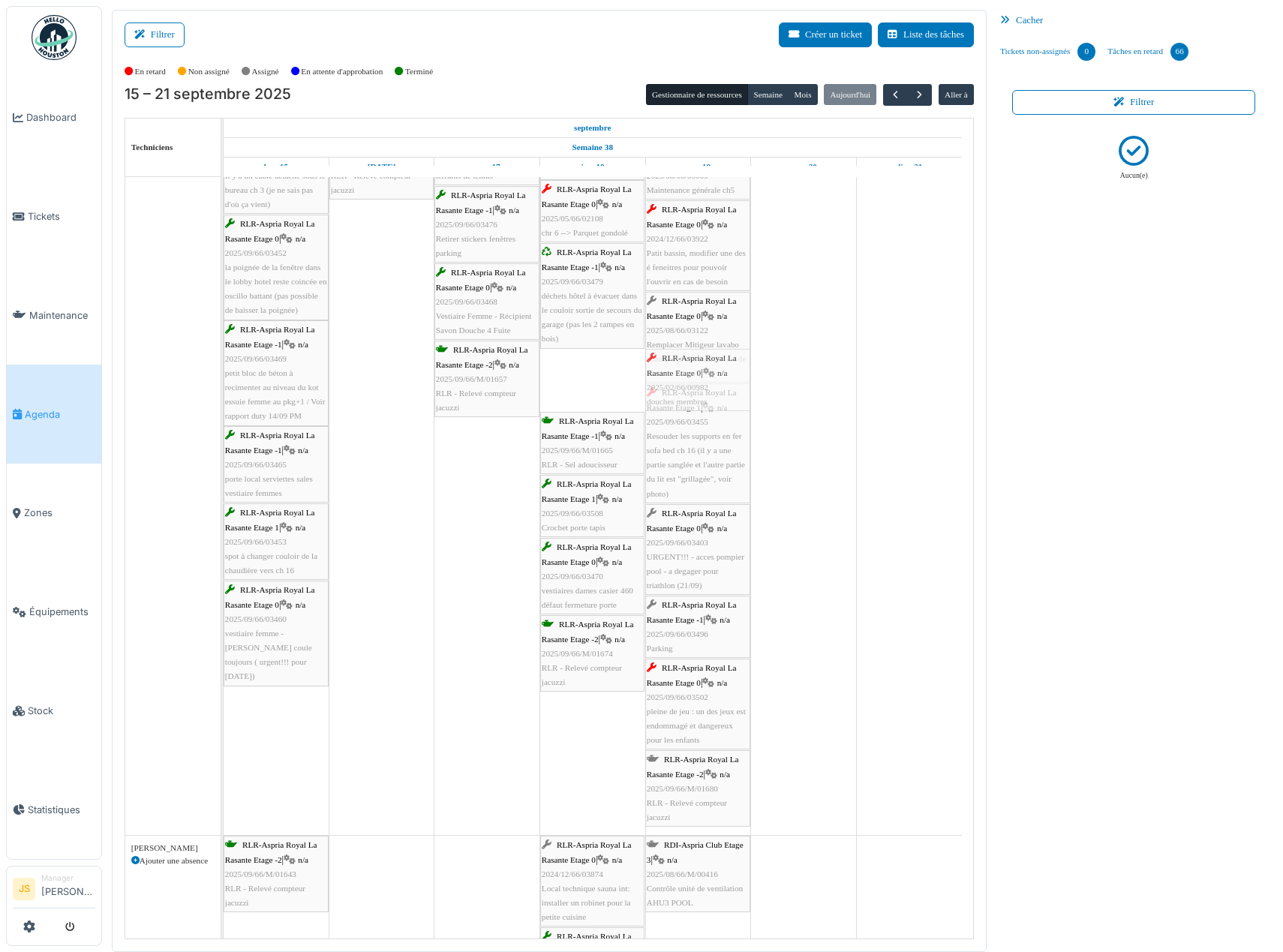
click at [224, 379] on div "RLR-Aspria Royal La Rasante Etage -2 | n/a 2025/09/66/M/01663 BackWash grand ba…" at bounding box center [224, 370] width 0 height 930
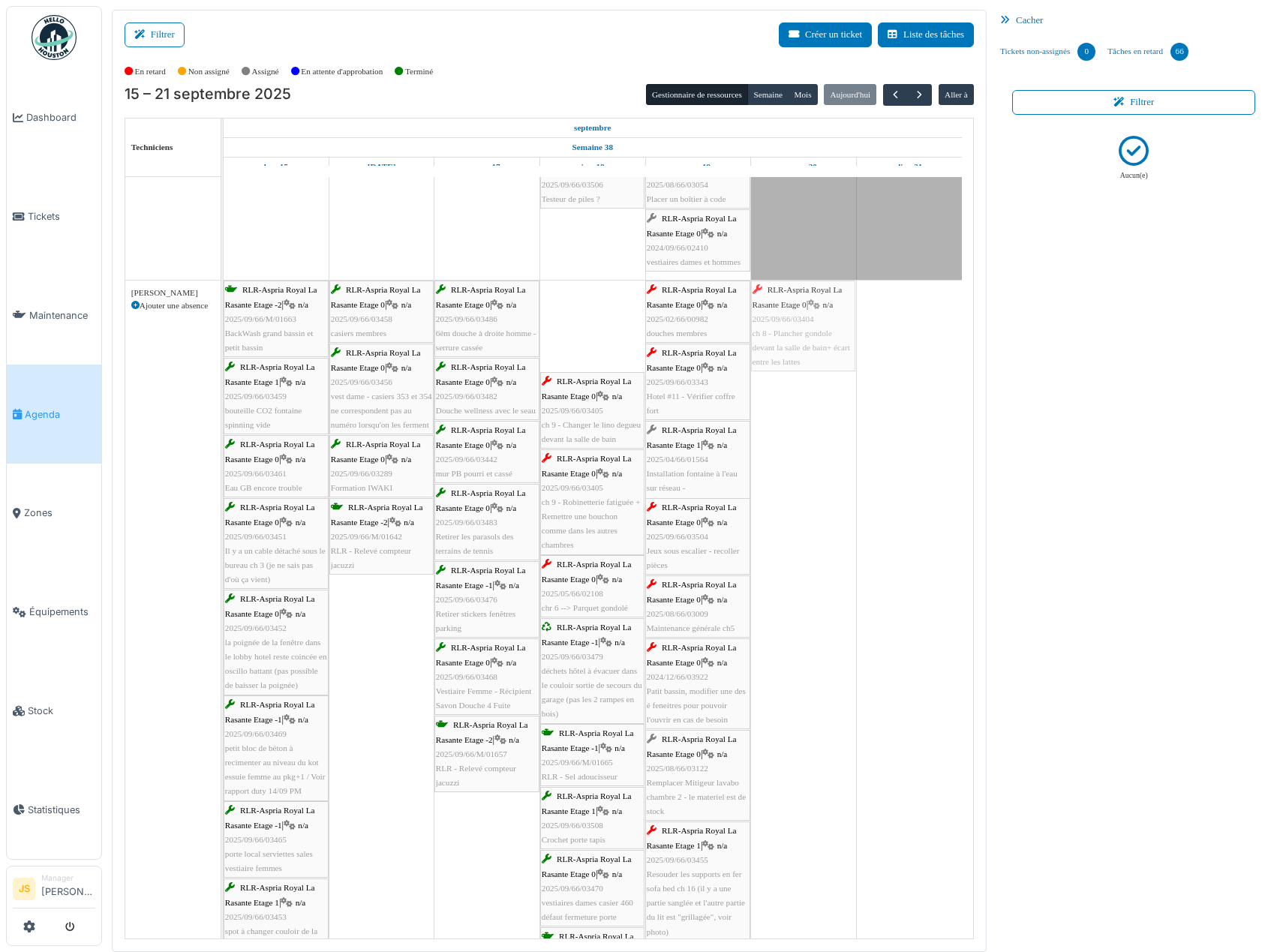
drag, startPoint x: 586, startPoint y: 331, endPoint x: 828, endPoint y: 334, distance: 242.0
click at [224, 334] on div "RLR-Aspria Royal La Rasante Etage -2 | n/a 2025/09/66/M/01663 BackWash grand ba…" at bounding box center [224, 777] width 0 height 993
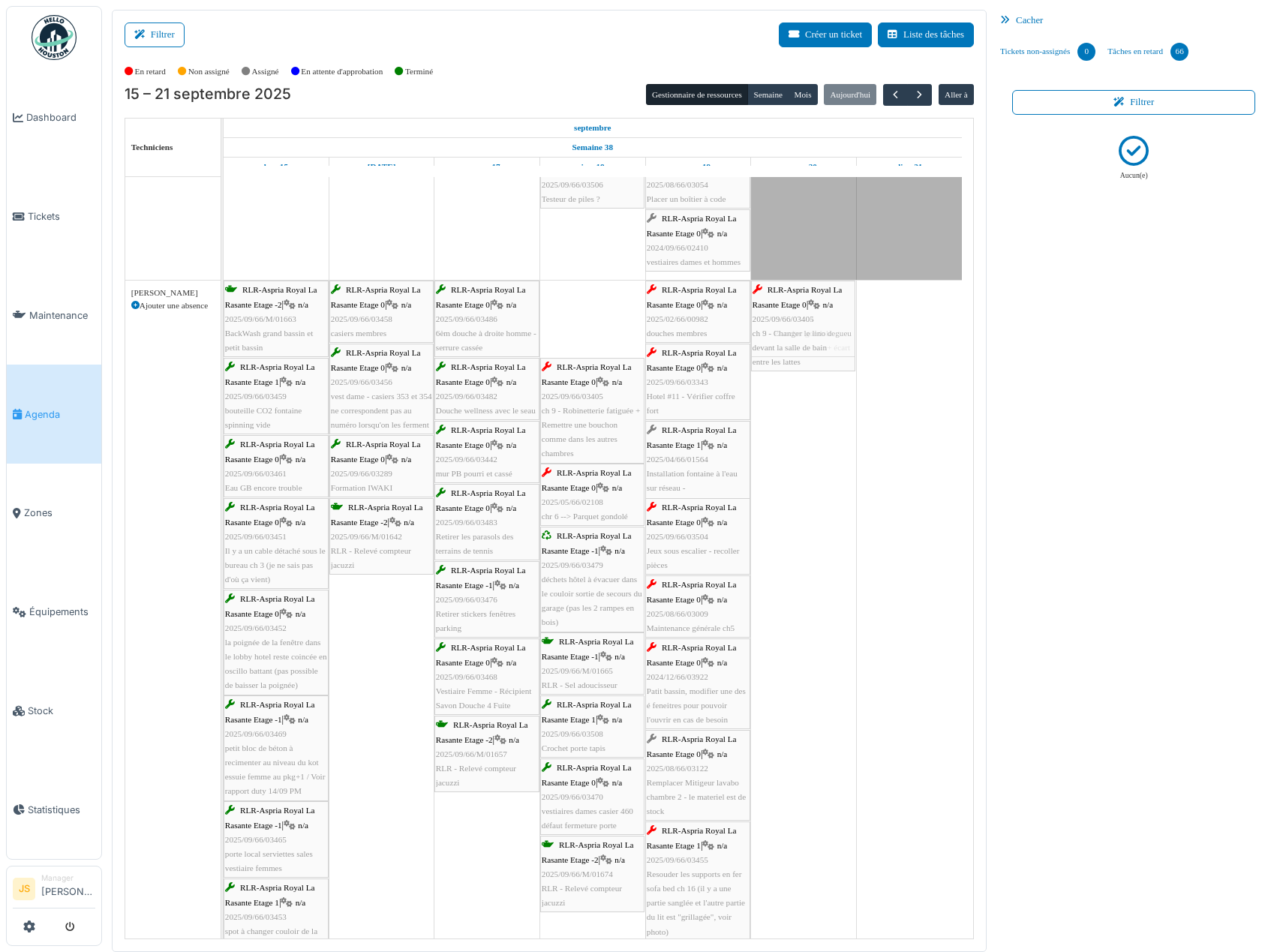
drag, startPoint x: 584, startPoint y: 324, endPoint x: 802, endPoint y: 312, distance: 218.3
click at [224, 314] on div "RLR-Aspria Royal La Rasante Etage -2 | n/a 2025/09/66/M/01663 BackWash grand ba…" at bounding box center [224, 777] width 0 height 993
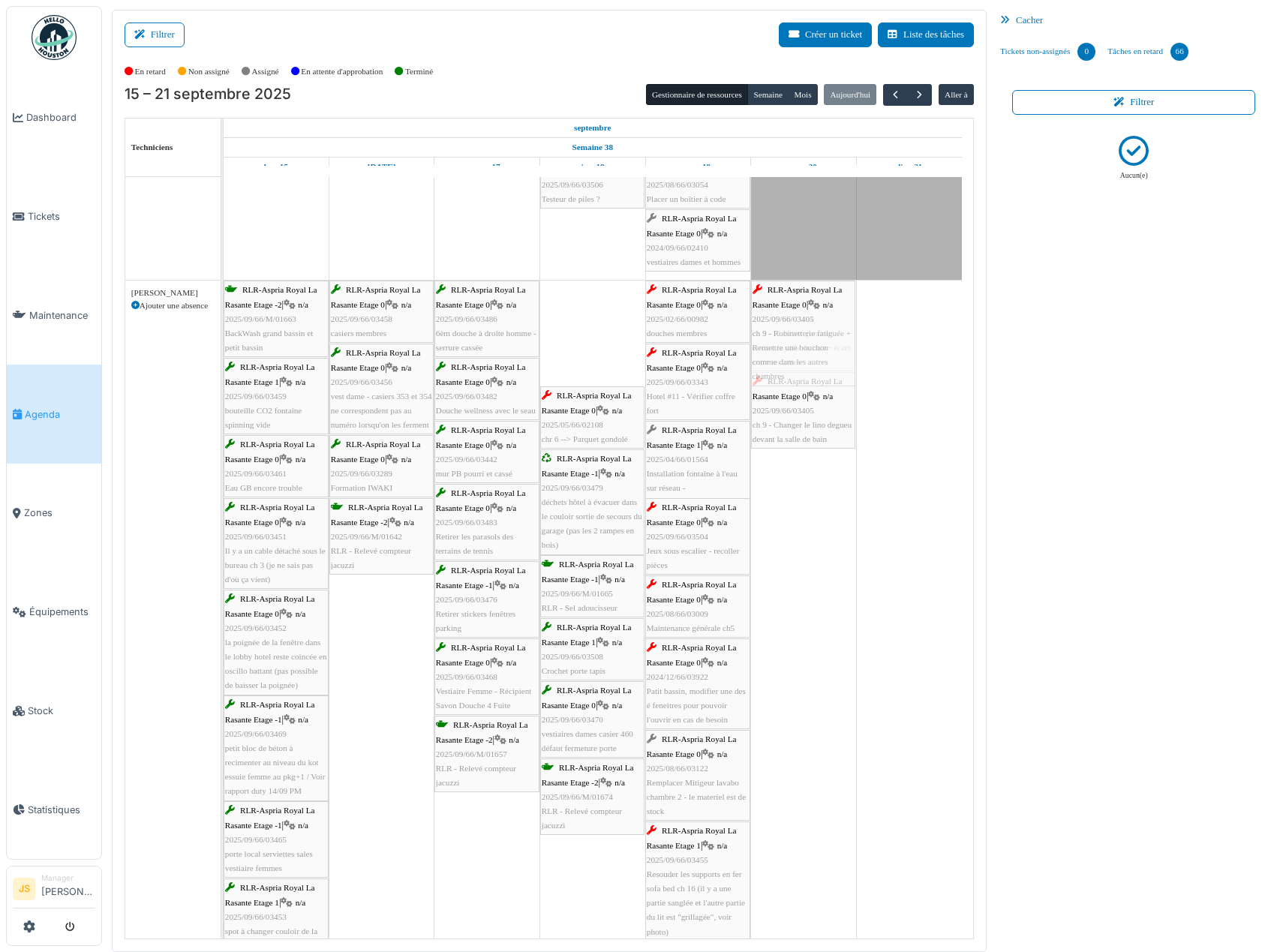
drag, startPoint x: 585, startPoint y: 354, endPoint x: 778, endPoint y: 351, distance: 193.0
click at [224, 351] on div "RLR-Aspria Royal La Rasante Etage -2 | n/a 2025/09/66/M/01663 BackWash grand ba…" at bounding box center [224, 777] width 0 height 993
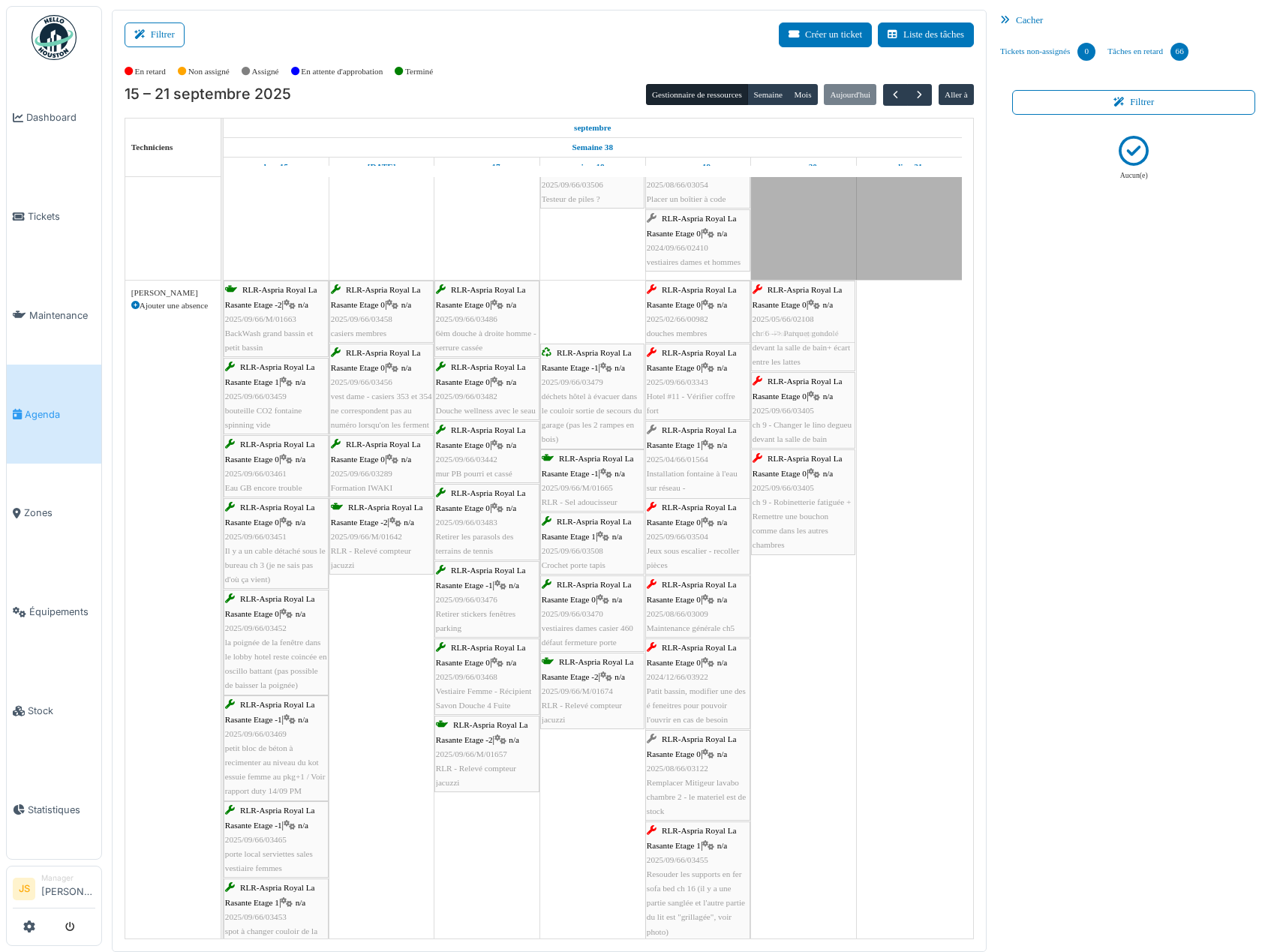
drag, startPoint x: 602, startPoint y: 323, endPoint x: 815, endPoint y: 319, distance: 213.0
click at [224, 319] on div "RLR-Aspria Royal La Rasante Etage -2 | n/a 2025/09/66/M/01663 BackWash grand ba…" at bounding box center [224, 777] width 0 height 993
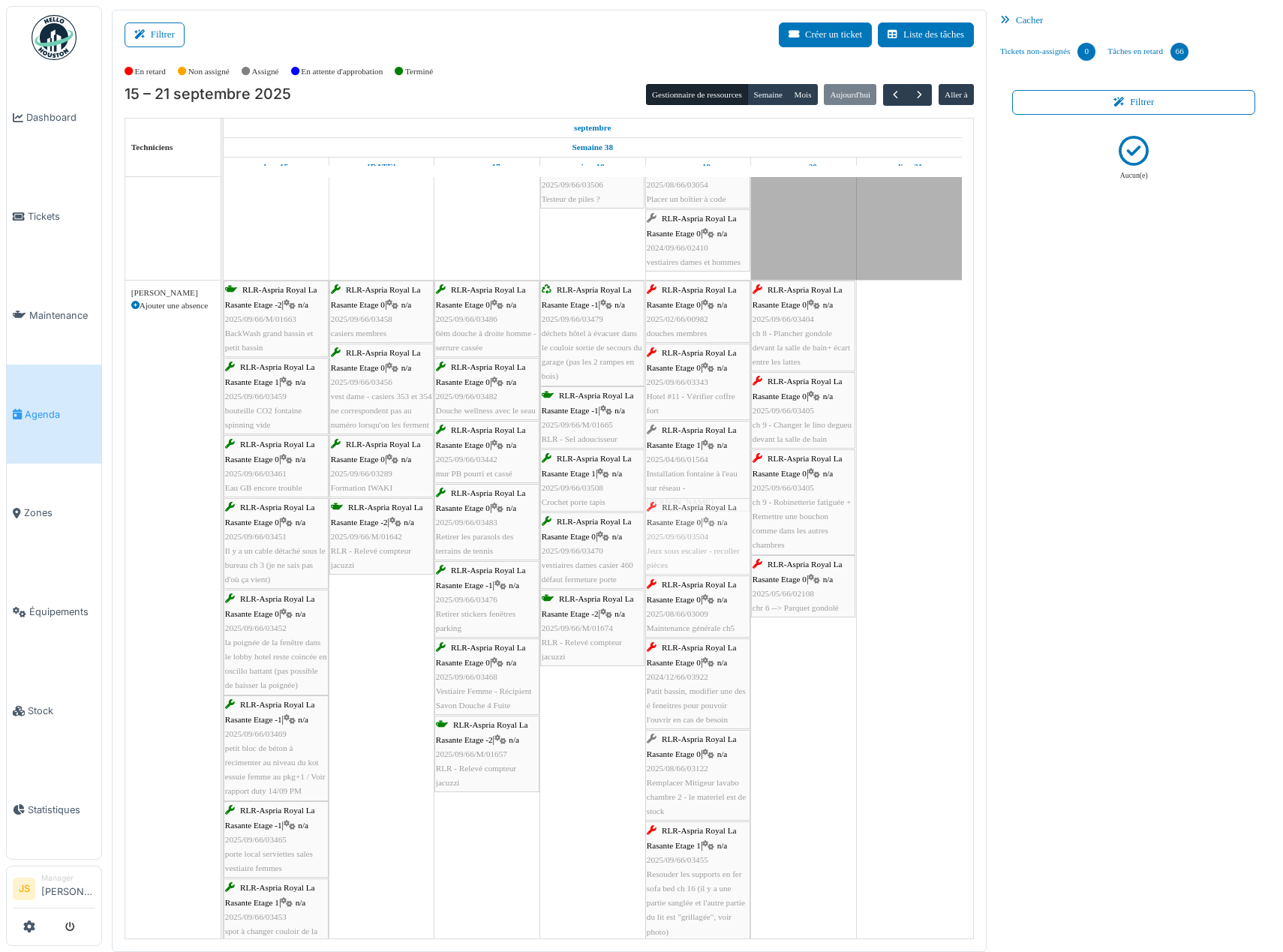
drag, startPoint x: 693, startPoint y: 554, endPoint x: 666, endPoint y: 549, distance: 27.5
click at [224, 549] on div "RLR-Aspria Royal La Rasante Etage -2 | n/a 2025/09/66/M/01663 BackWash grand ba…" at bounding box center [224, 777] width 0 height 993
drag, startPoint x: 671, startPoint y: 538, endPoint x: 739, endPoint y: 555, distance: 70.1
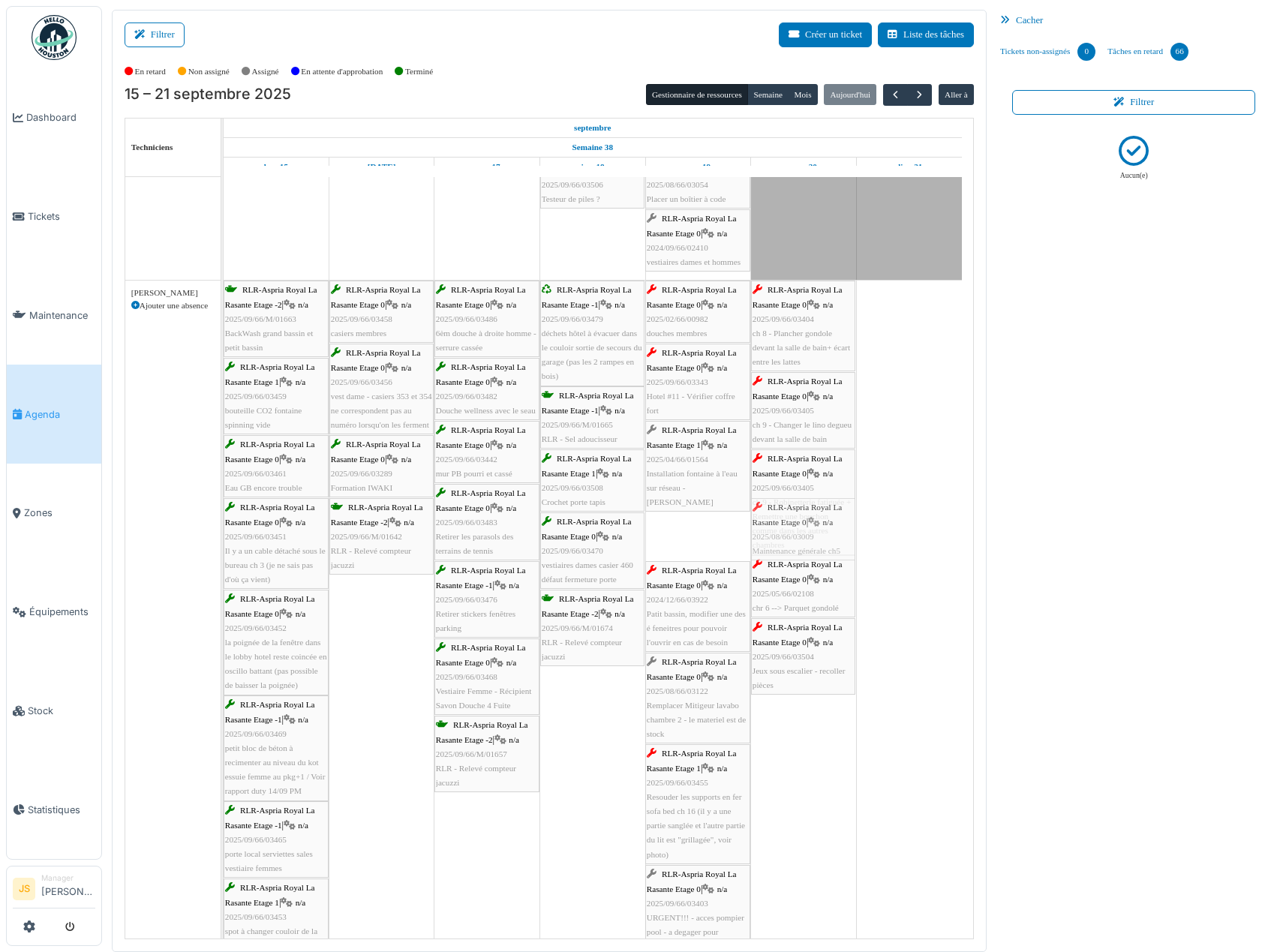
drag, startPoint x: 686, startPoint y: 541, endPoint x: 763, endPoint y: 531, distance: 77.6
click at [224, 531] on div "RLR-Aspria Royal La Rasante Etage -2 | n/a 2025/09/66/M/01663 BackWash grand ba…" at bounding box center [224, 738] width 0 height 916
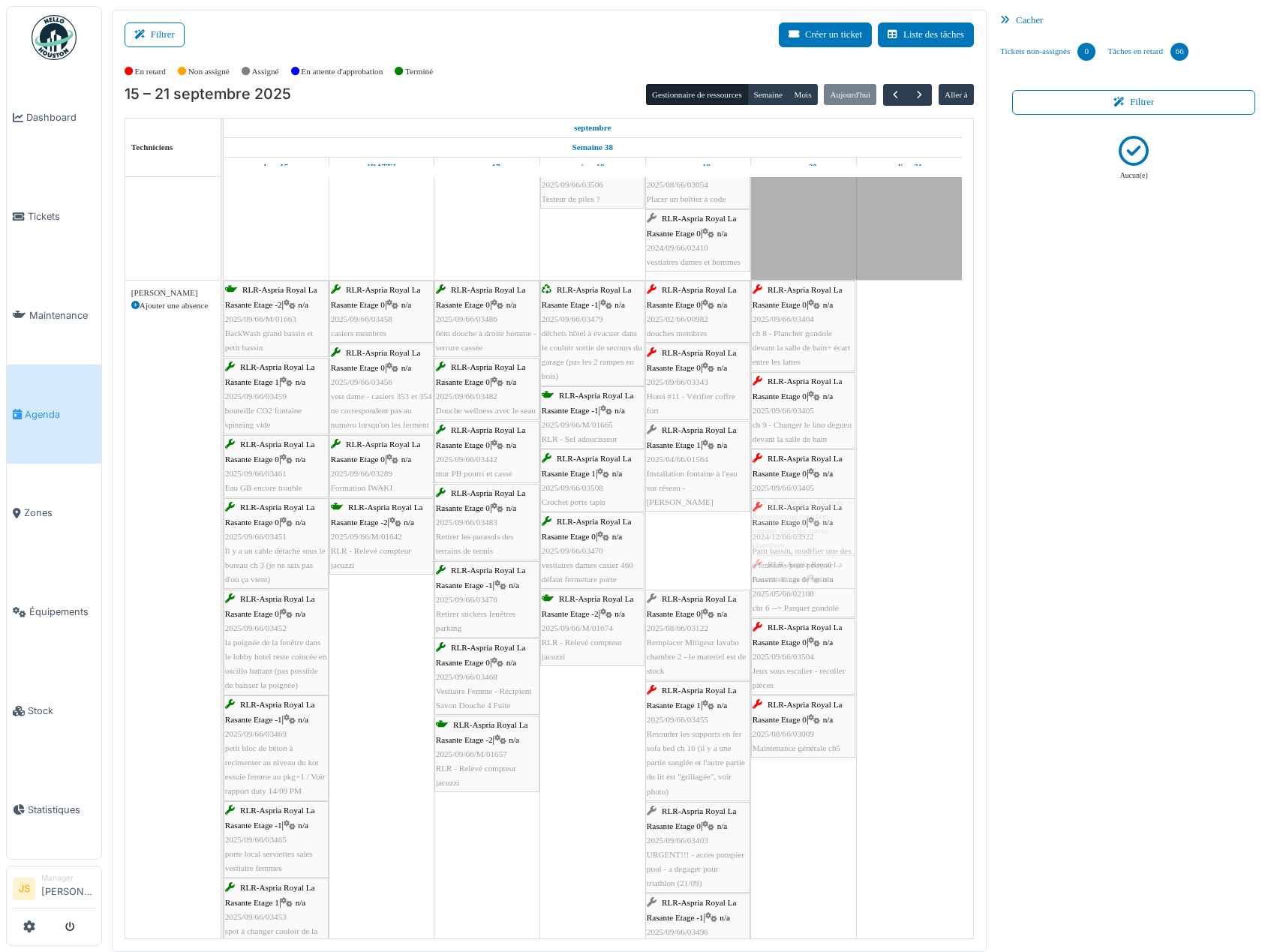
drag, startPoint x: 692, startPoint y: 562, endPoint x: 789, endPoint y: 550, distance: 97.7
click at [224, 550] on div "RLR-Aspria Royal La Rasante Etage -2 | n/a 2025/09/66/M/01663 BackWash grand ba…" at bounding box center [224, 707] width 0 height 853
drag, startPoint x: 710, startPoint y: 565, endPoint x: 796, endPoint y: 550, distance: 87.3
click at [224, 551] on div "RLR-Aspria Royal La Rasante Etage -2 | n/a 2025/09/66/M/01663 BackWash grand ba…" at bounding box center [224, 668] width 0 height 775
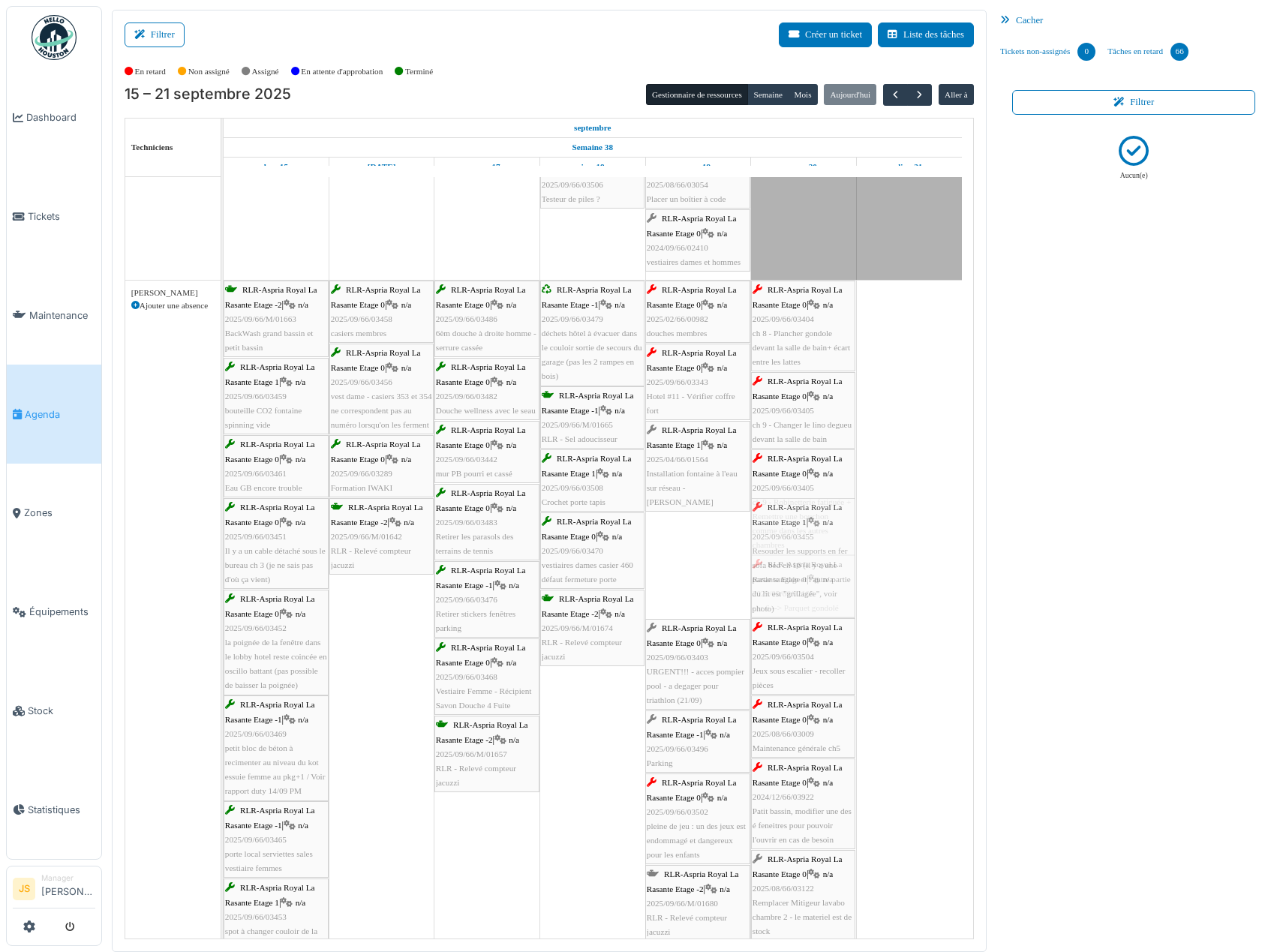
drag, startPoint x: 688, startPoint y: 577, endPoint x: 749, endPoint y: 573, distance: 61.1
click at [224, 570] on div "RLR-Aspria Royal La Rasante Etage -2 | n/a 2025/09/66/M/01663 BackWash grand ba…" at bounding box center [224, 668] width 0 height 775
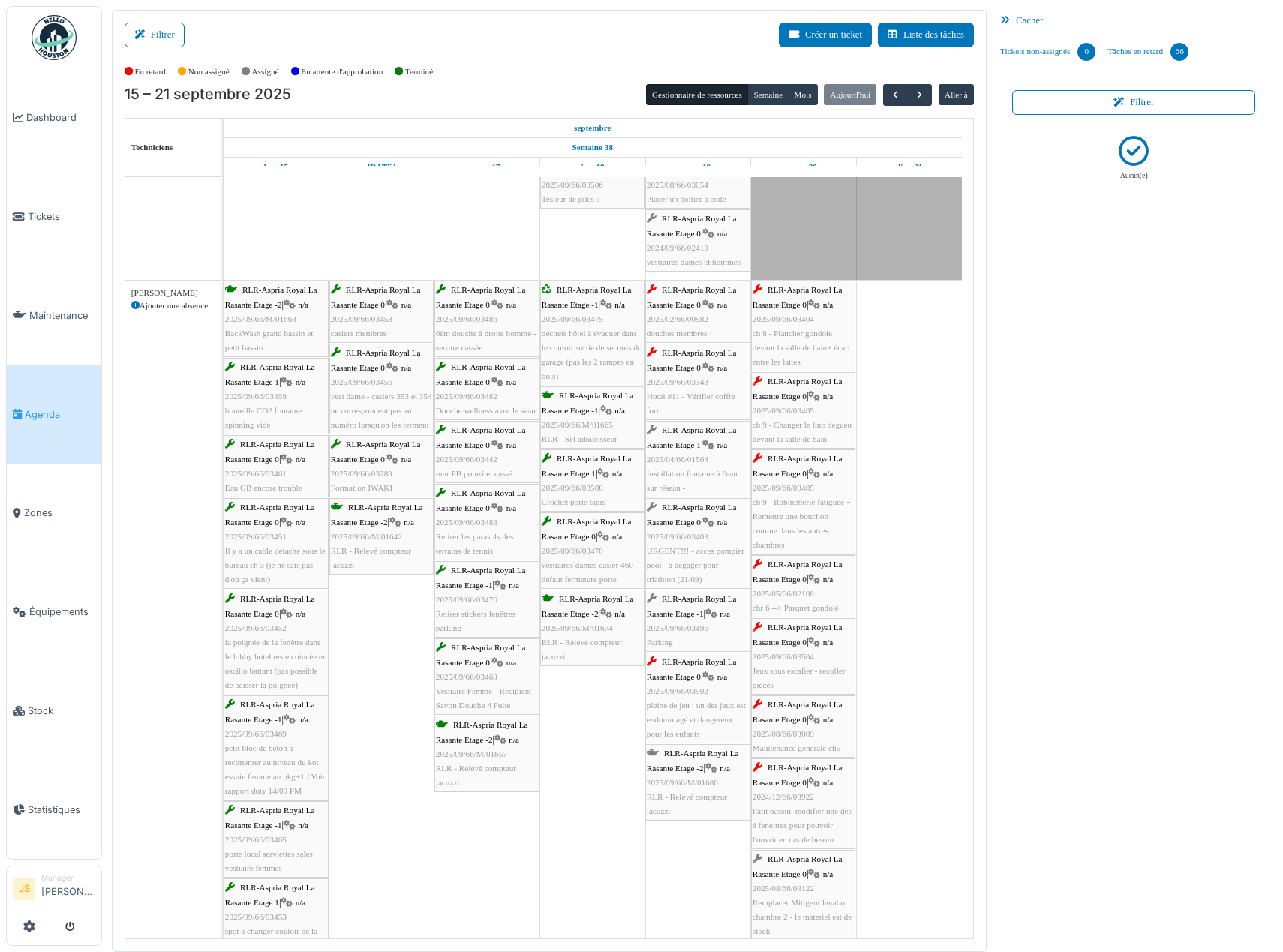
click at [703, 636] on div "RLR-Aspria Royal La Rasante Etage -1 | n/a 2025/09/66/03496 Parking" at bounding box center [697, 621] width 102 height 58
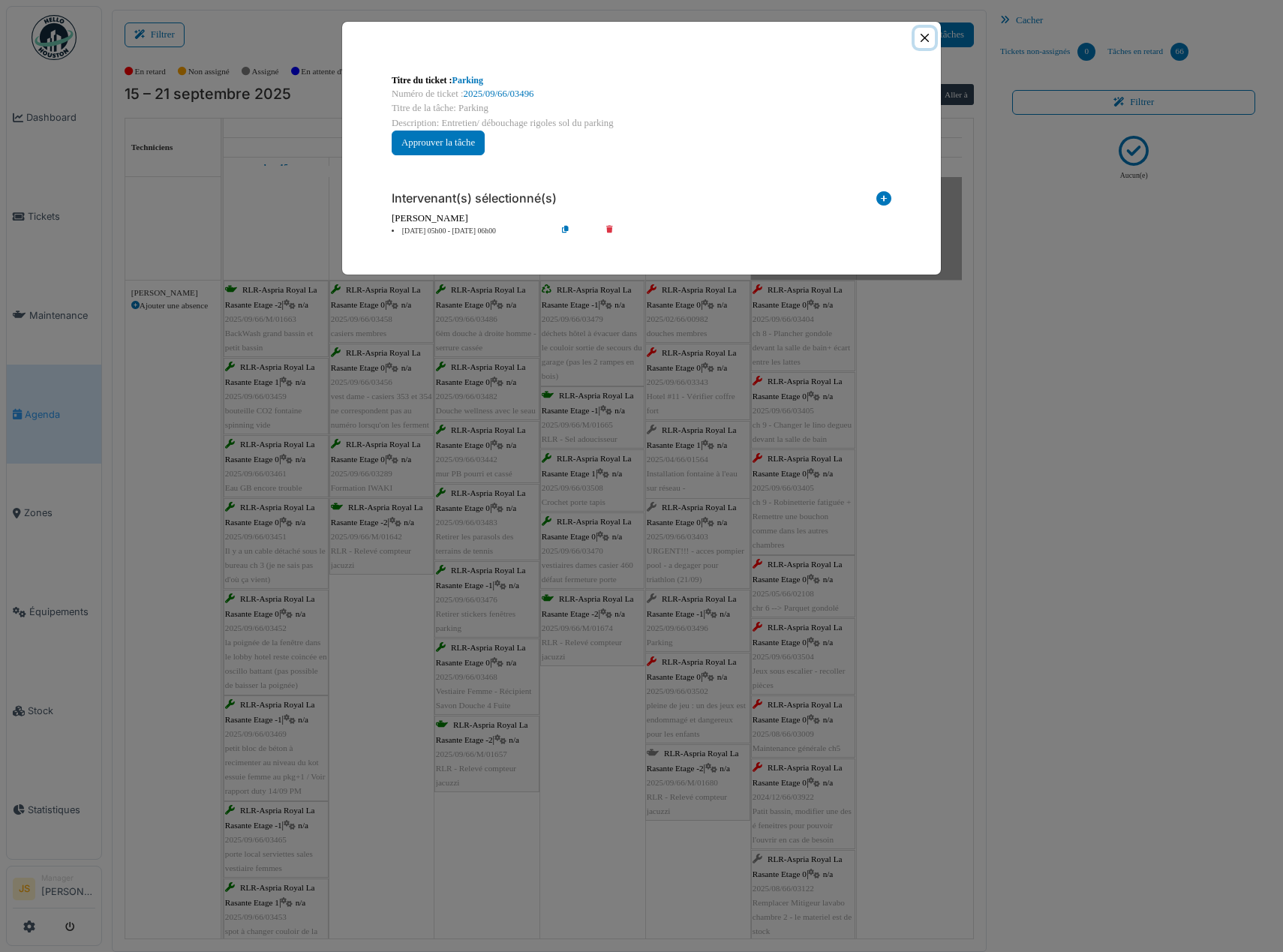
click at [927, 37] on button "Close" at bounding box center [925, 38] width 21 height 21
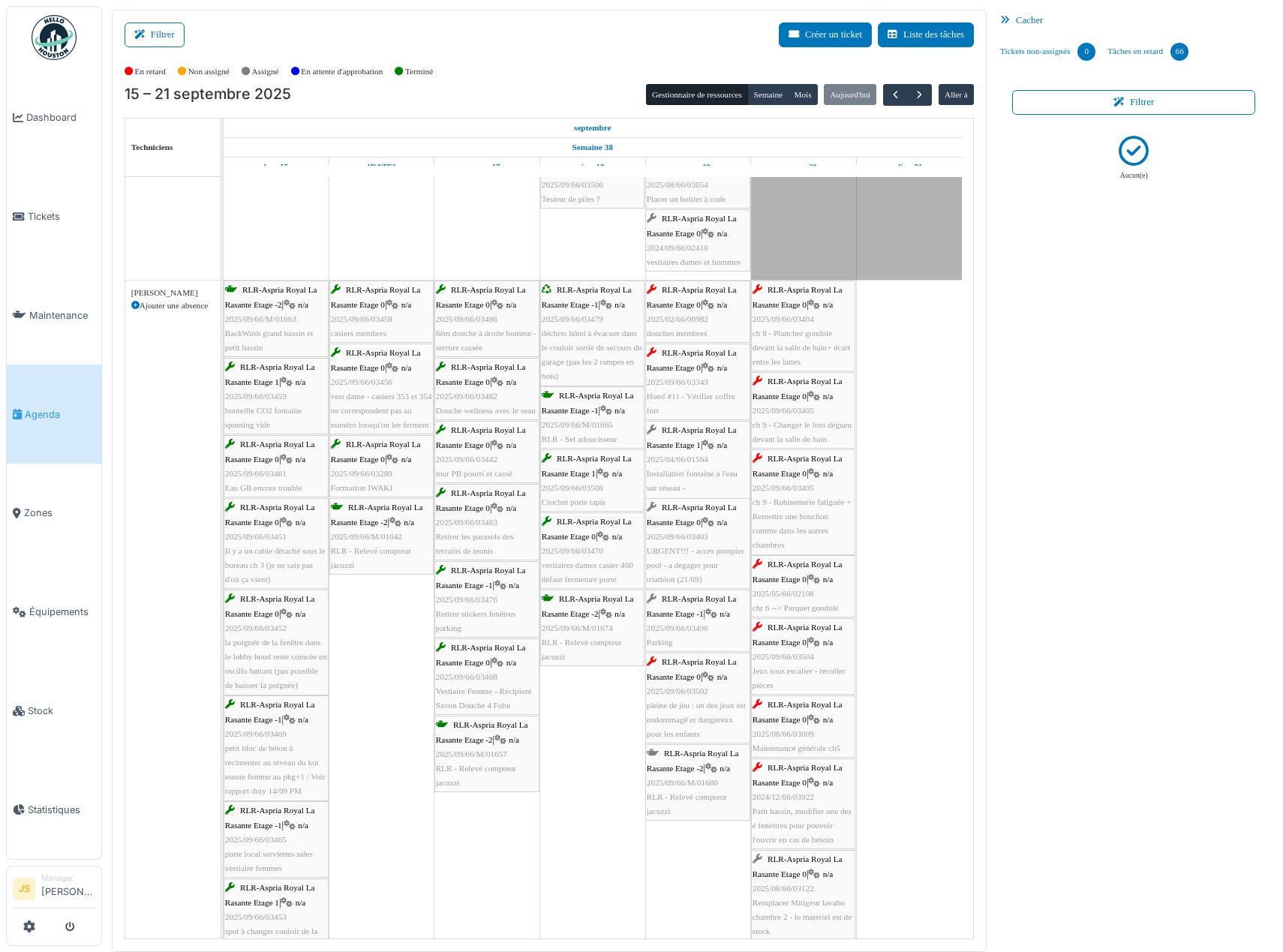
click at [707, 625] on span "2025/09/66/03496" at bounding box center [677, 628] width 62 height 9
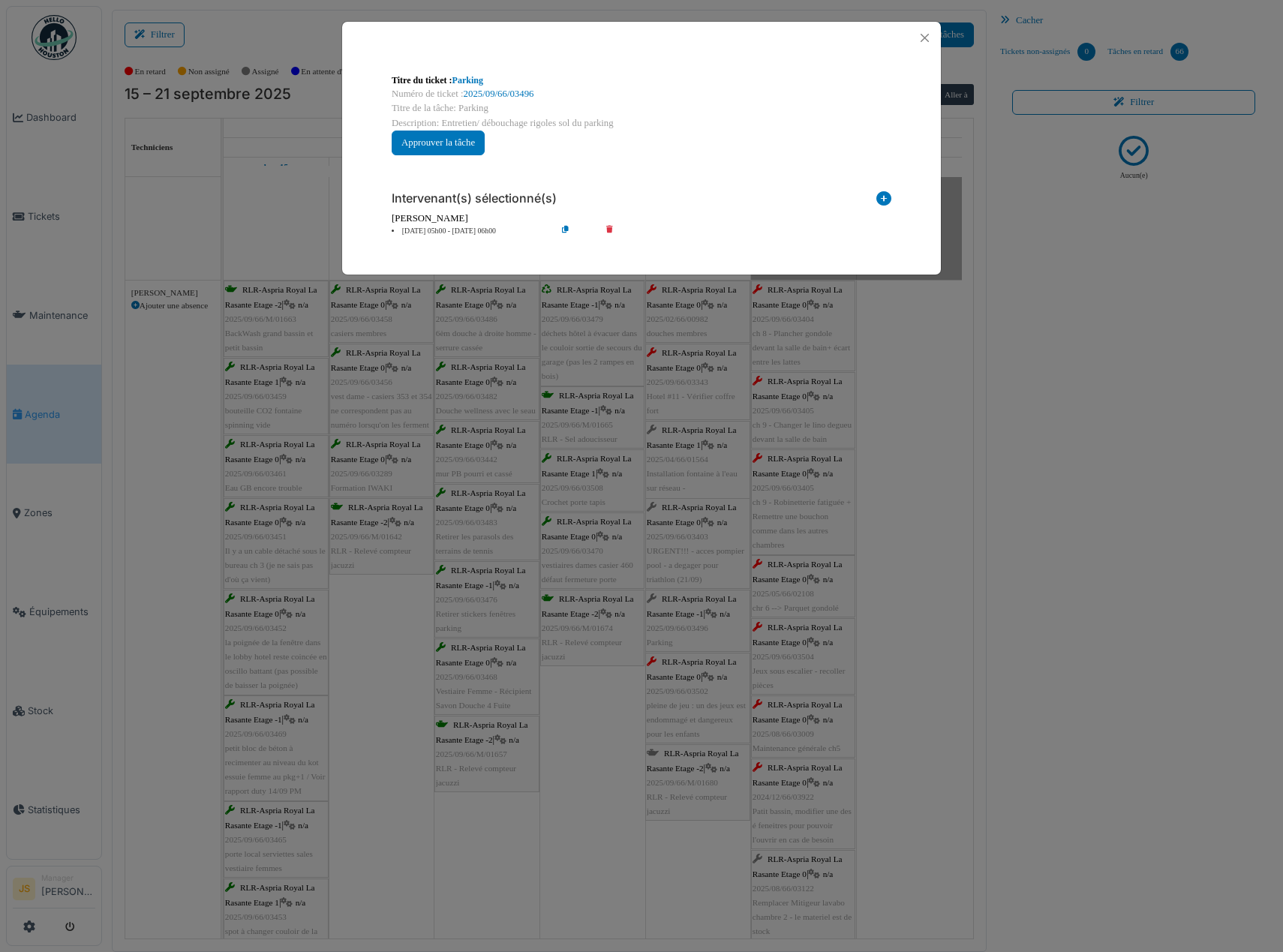
click at [468, 230] on li "[DATE] 05h00 - [DATE] 06h00" at bounding box center [470, 231] width 172 height 11
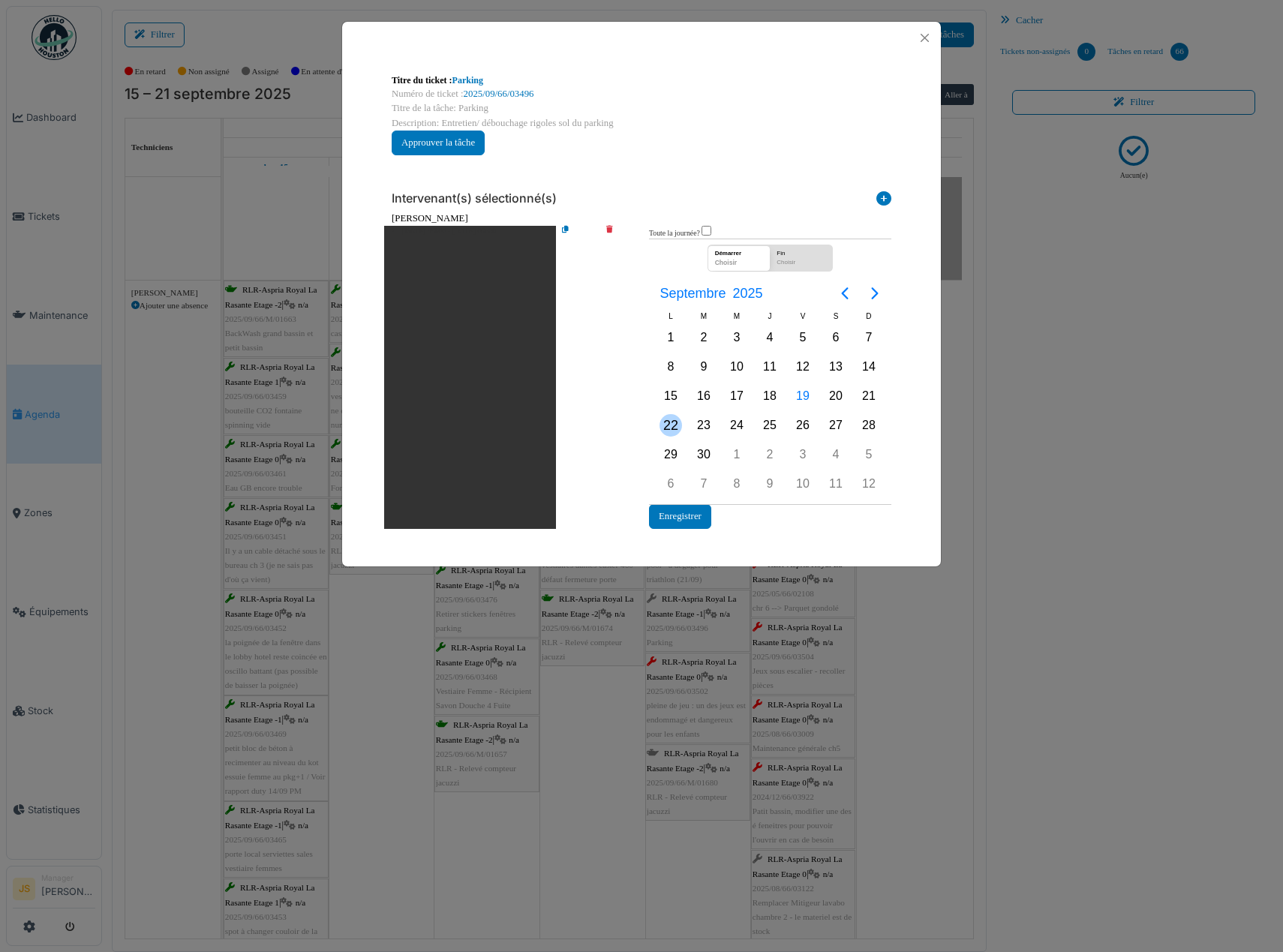
click at [669, 427] on div "22" at bounding box center [670, 425] width 23 height 23
click at [669, 426] on div "22" at bounding box center [670, 425] width 23 height 23
click at [687, 517] on button "Enregistrer" at bounding box center [680, 516] width 62 height 24
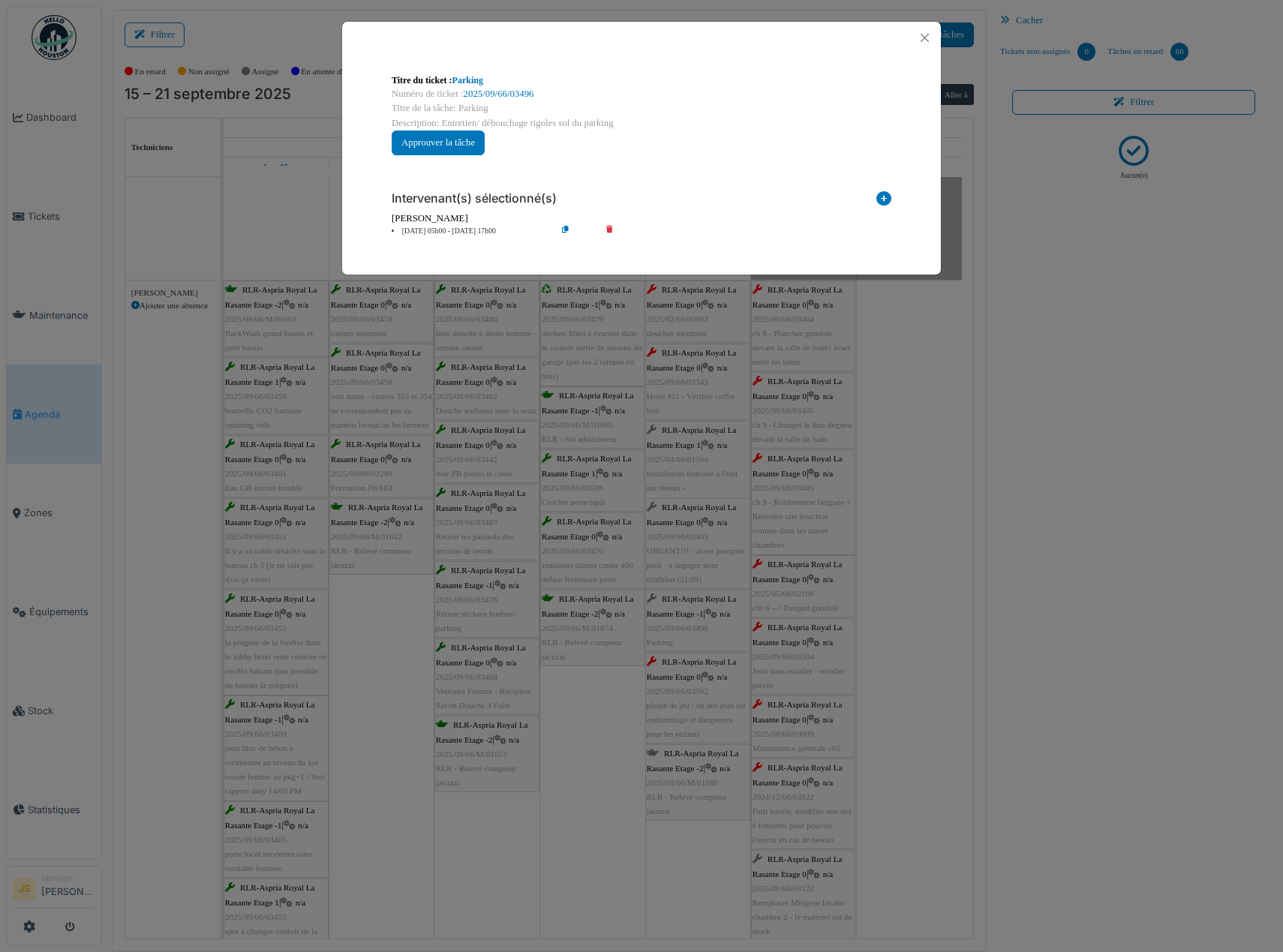
click at [565, 726] on div "**********" at bounding box center [641, 476] width 1283 height 952
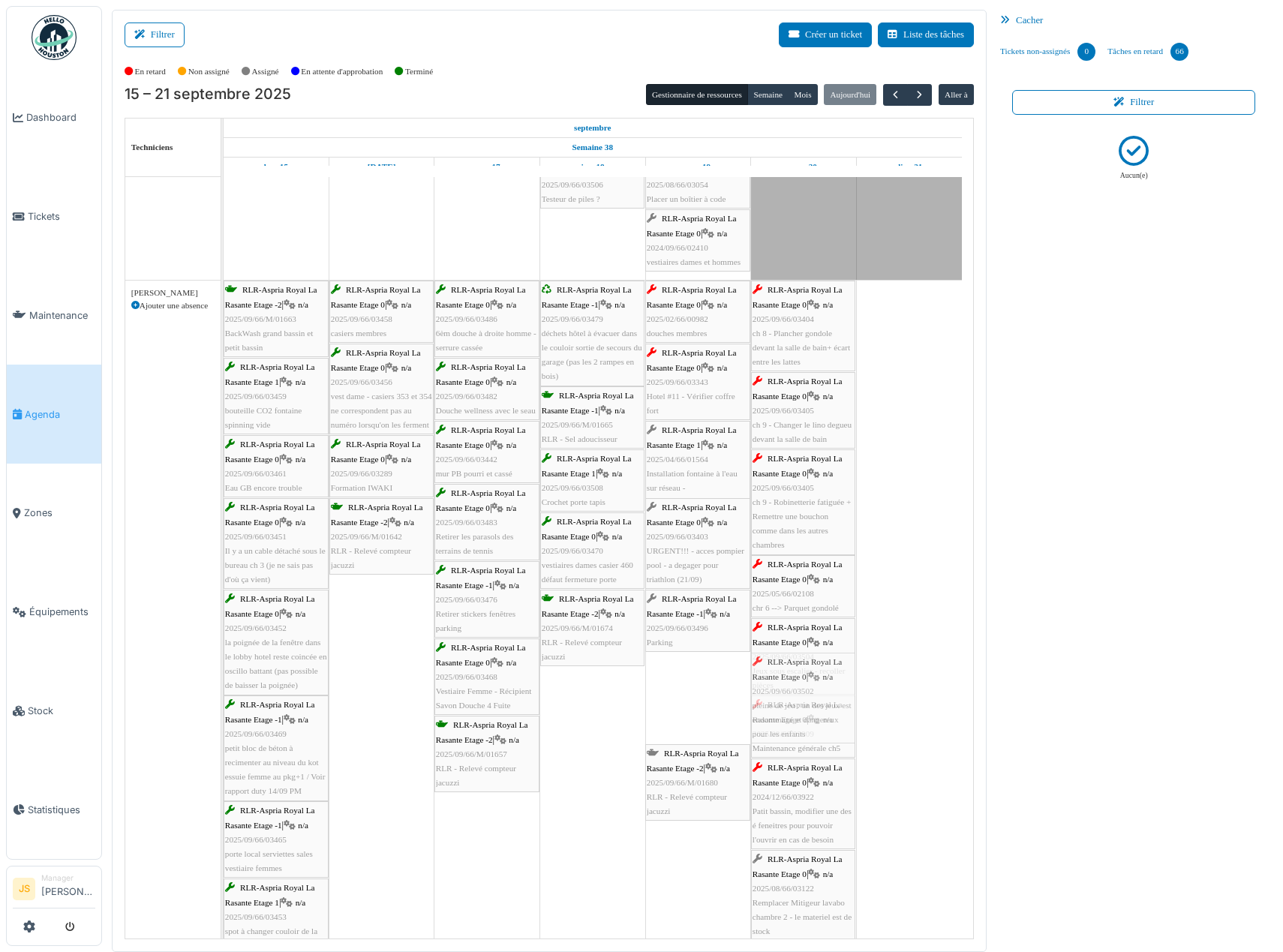
drag, startPoint x: 694, startPoint y: 721, endPoint x: 772, endPoint y: 708, distance: 79.1
click at [224, 708] on div "RLR-Aspria Royal La Rasante Etage -2 | n/a 2025/09/66/M/01663 BackWash grand ba…" at bounding box center [224, 675] width 0 height 790
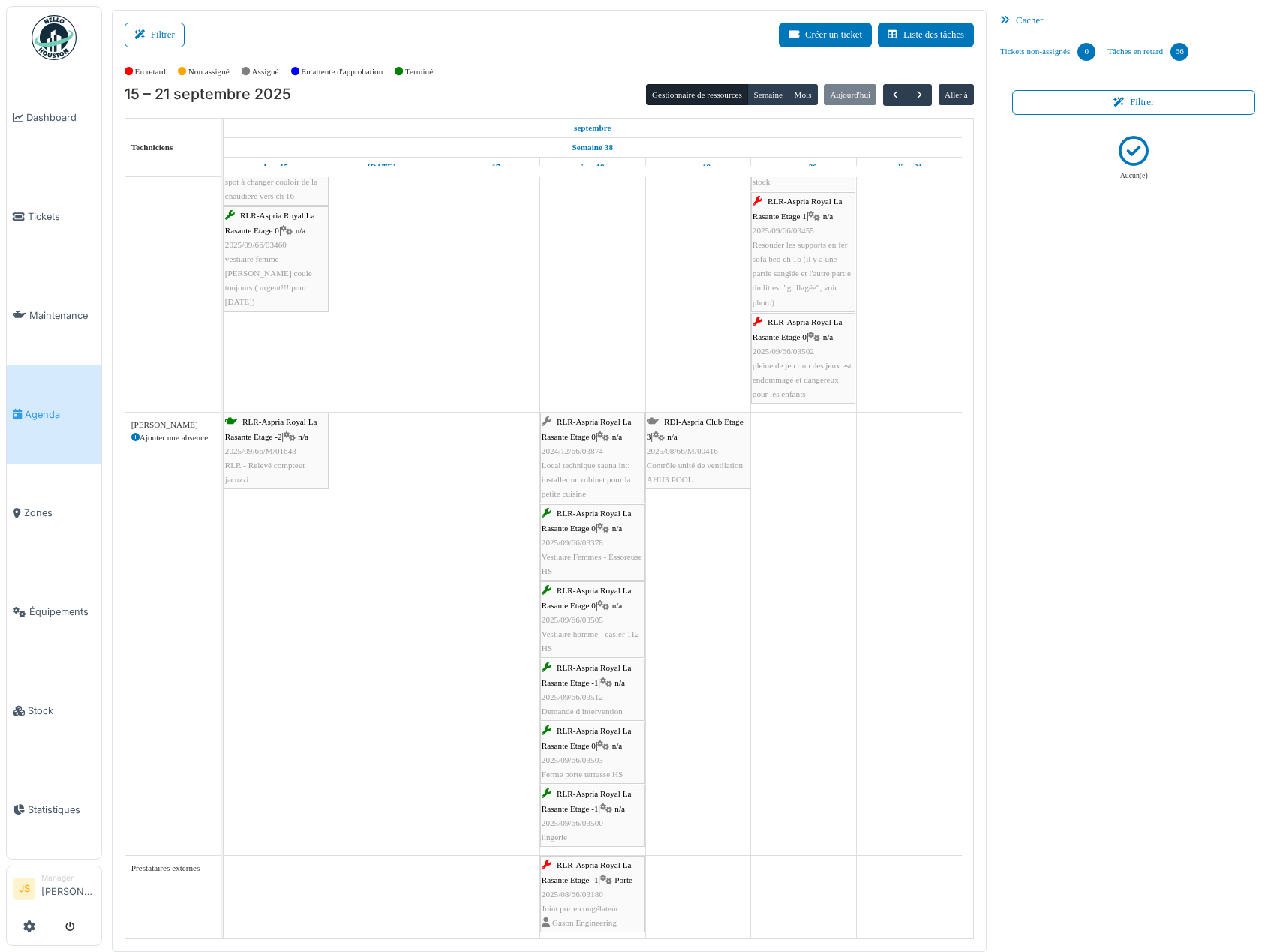
scroll to position [3831, 0]
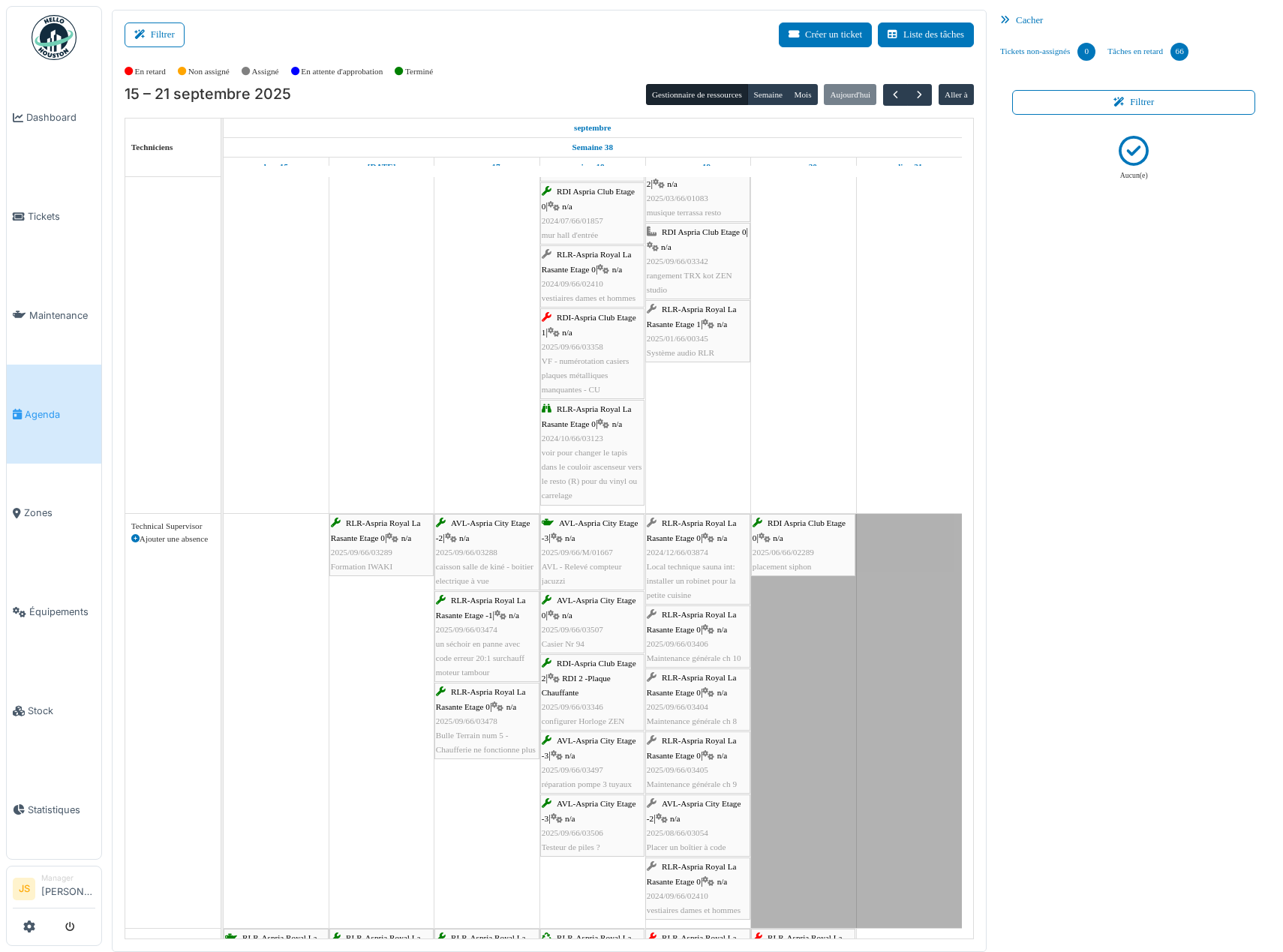
click at [833, 548] on div "RDI Aspria Club Etage 0 | n/a 2025/06/66/02289 placement siphon" at bounding box center [803, 545] width 101 height 58
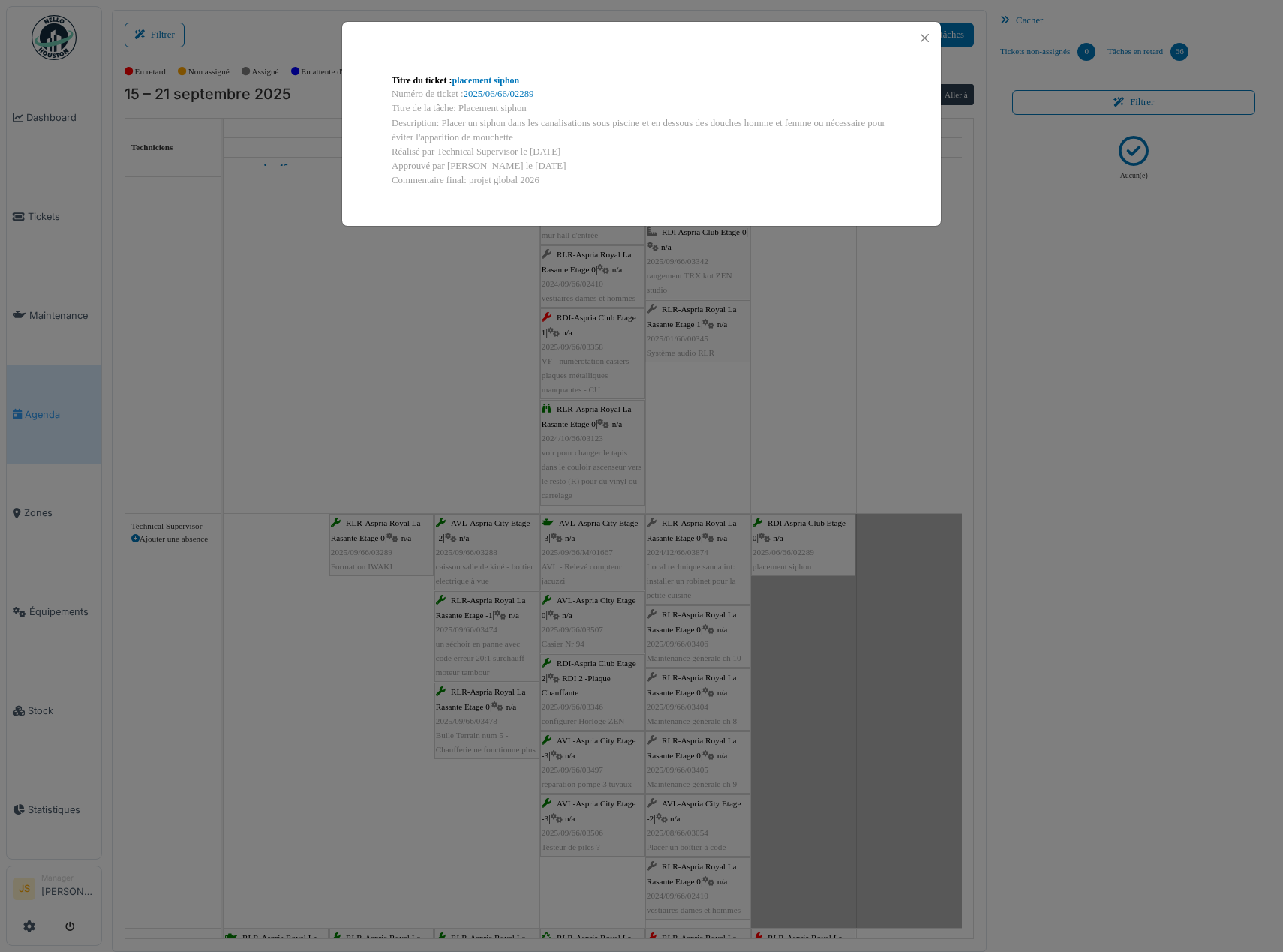
click at [828, 550] on div "Titre du ticket : placement siphon Numéro de ticket : 2025/06/66/02289 Titre de…" at bounding box center [641, 476] width 1283 height 952
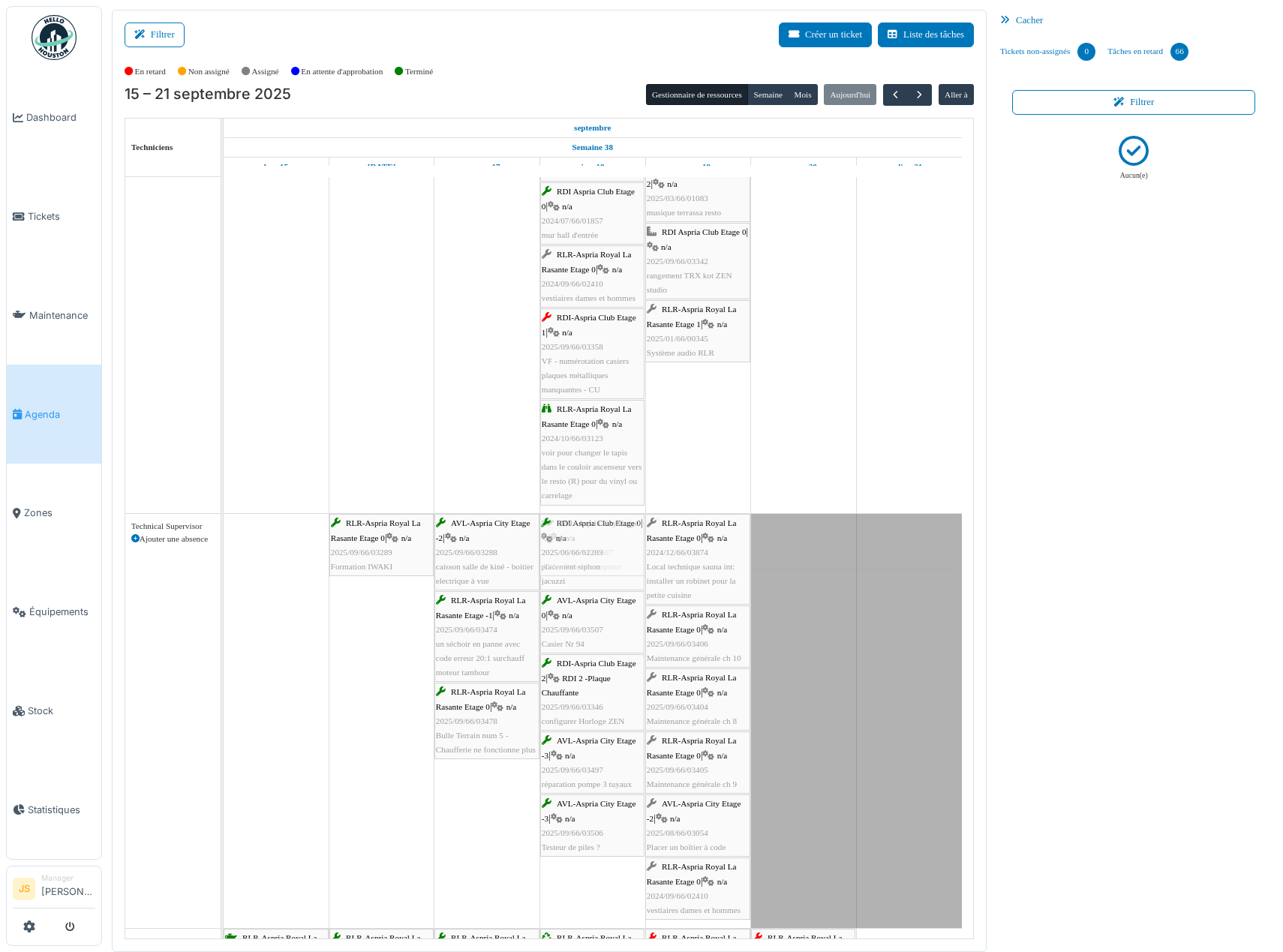
drag, startPoint x: 818, startPoint y: 553, endPoint x: 625, endPoint y: 610, distance: 201.2
click at [224, 610] on div "RLR-Aspria Royal La Rasante Etage 0 | n/a 2025/09/66/03289 Formation IWAKI AVL-…" at bounding box center [224, 721] width 0 height 414
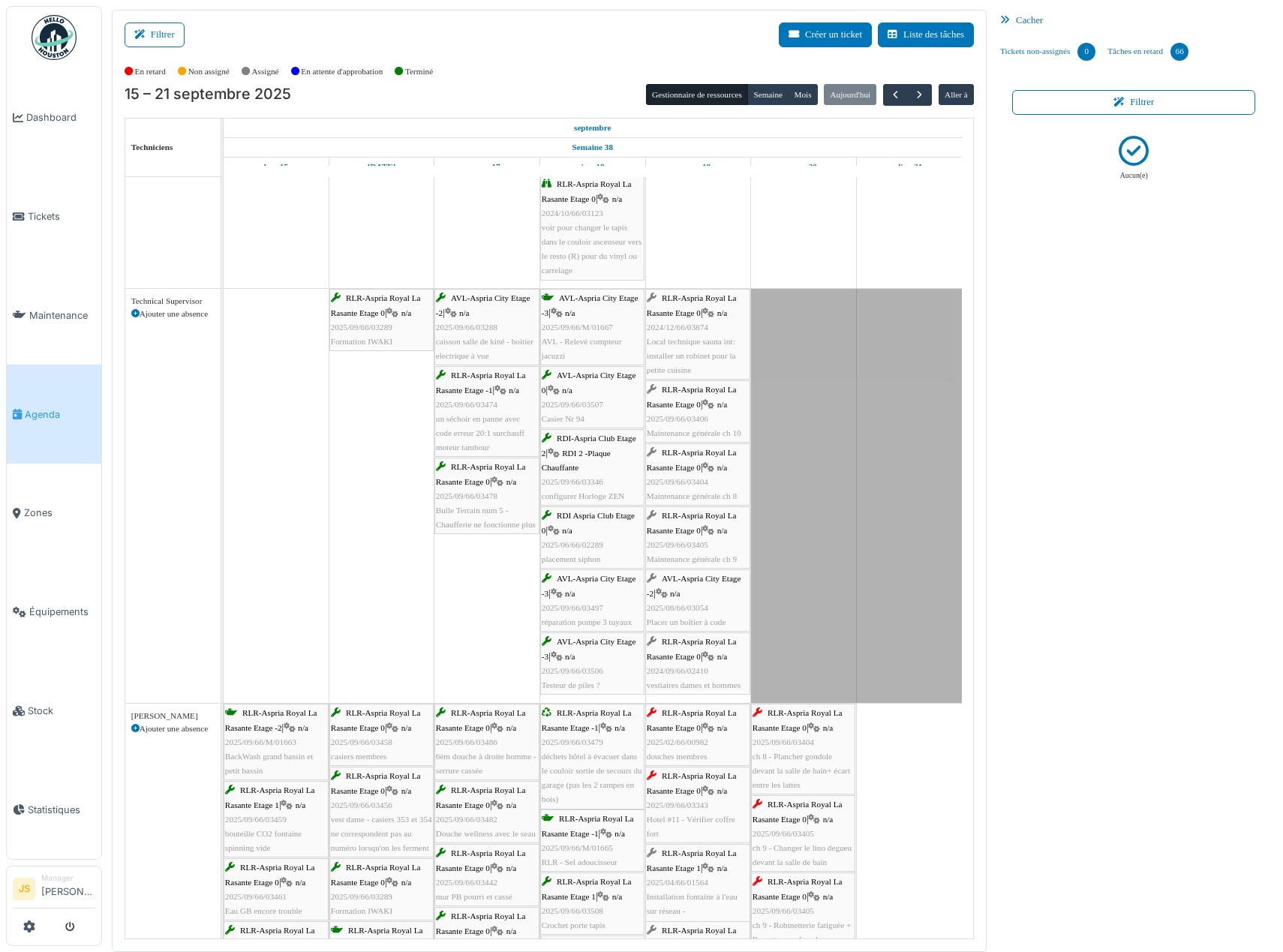
click at [677, 368] on span "Local technique sauna int: installer un robinet pour la petite cuisine" at bounding box center [691, 356] width 89 height 38
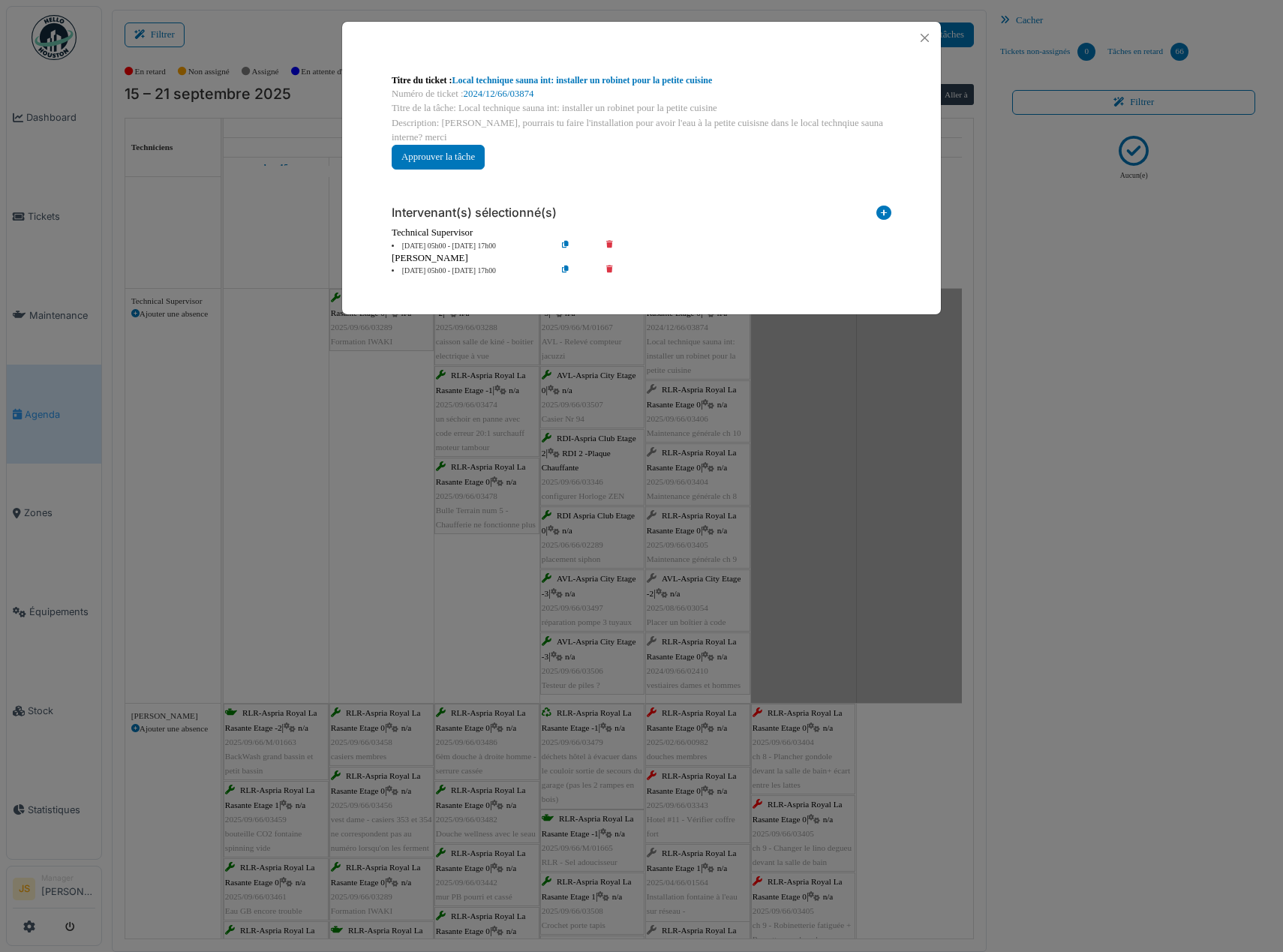
click at [441, 271] on li "[DATE] 05h00 - [DATE] 17h00" at bounding box center [470, 271] width 172 height 11
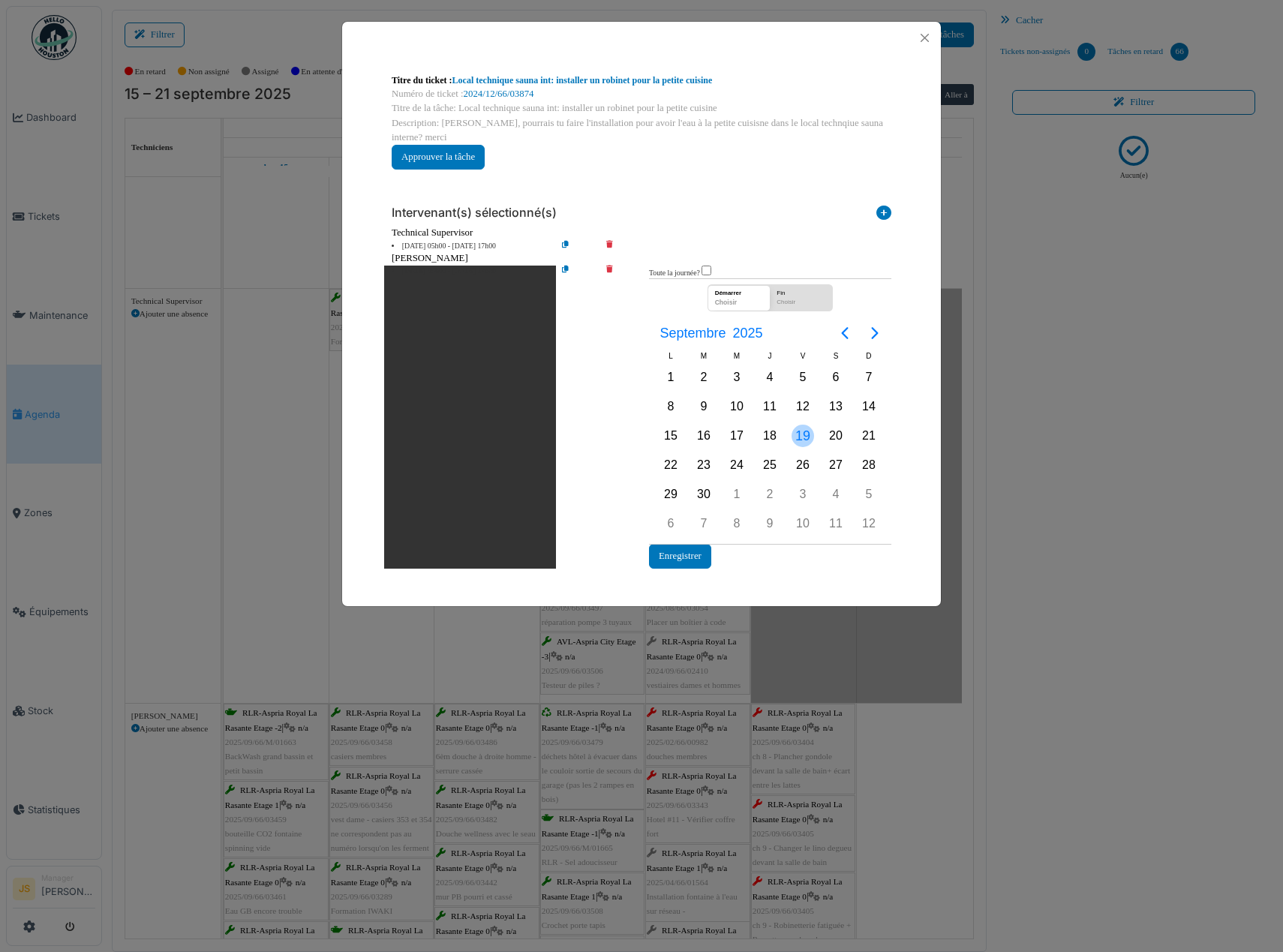
click at [804, 438] on div "19" at bounding box center [803, 436] width 23 height 23
click at [805, 435] on div "19" at bounding box center [803, 436] width 23 height 23
click at [684, 561] on button "Enregistrer" at bounding box center [680, 556] width 62 height 24
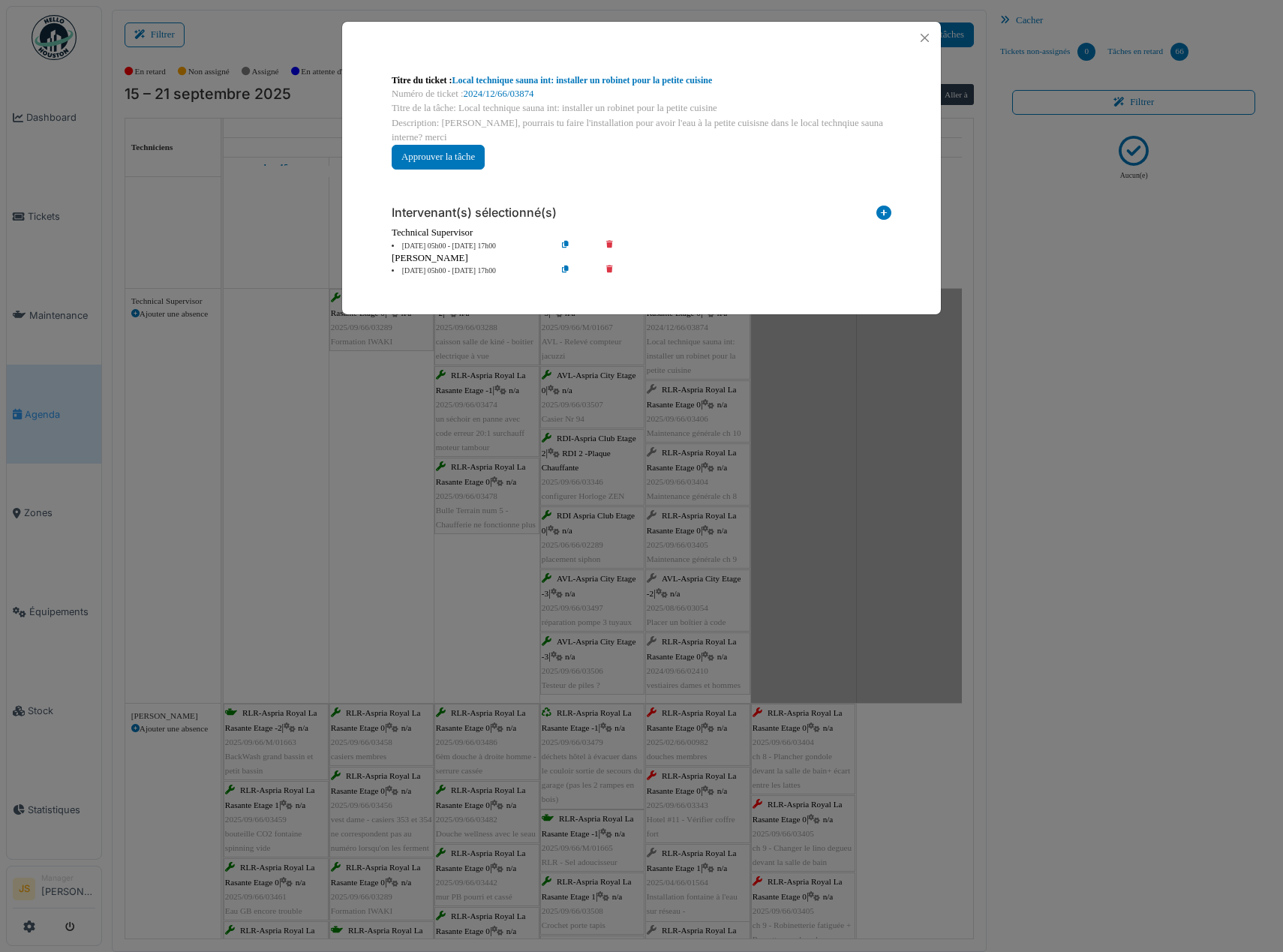
click at [837, 498] on div "**********" at bounding box center [641, 476] width 1283 height 952
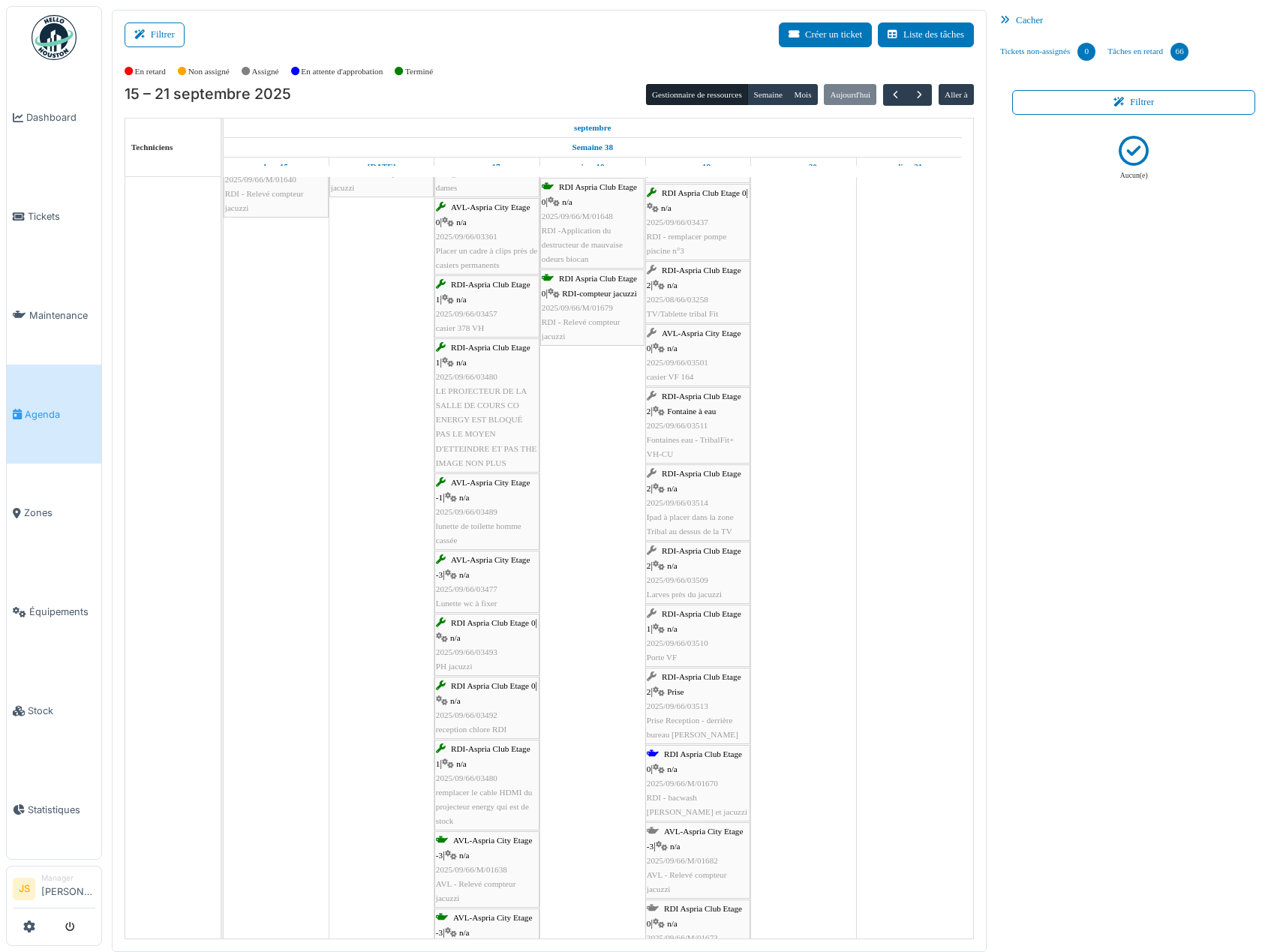
scroll to position [77, 0]
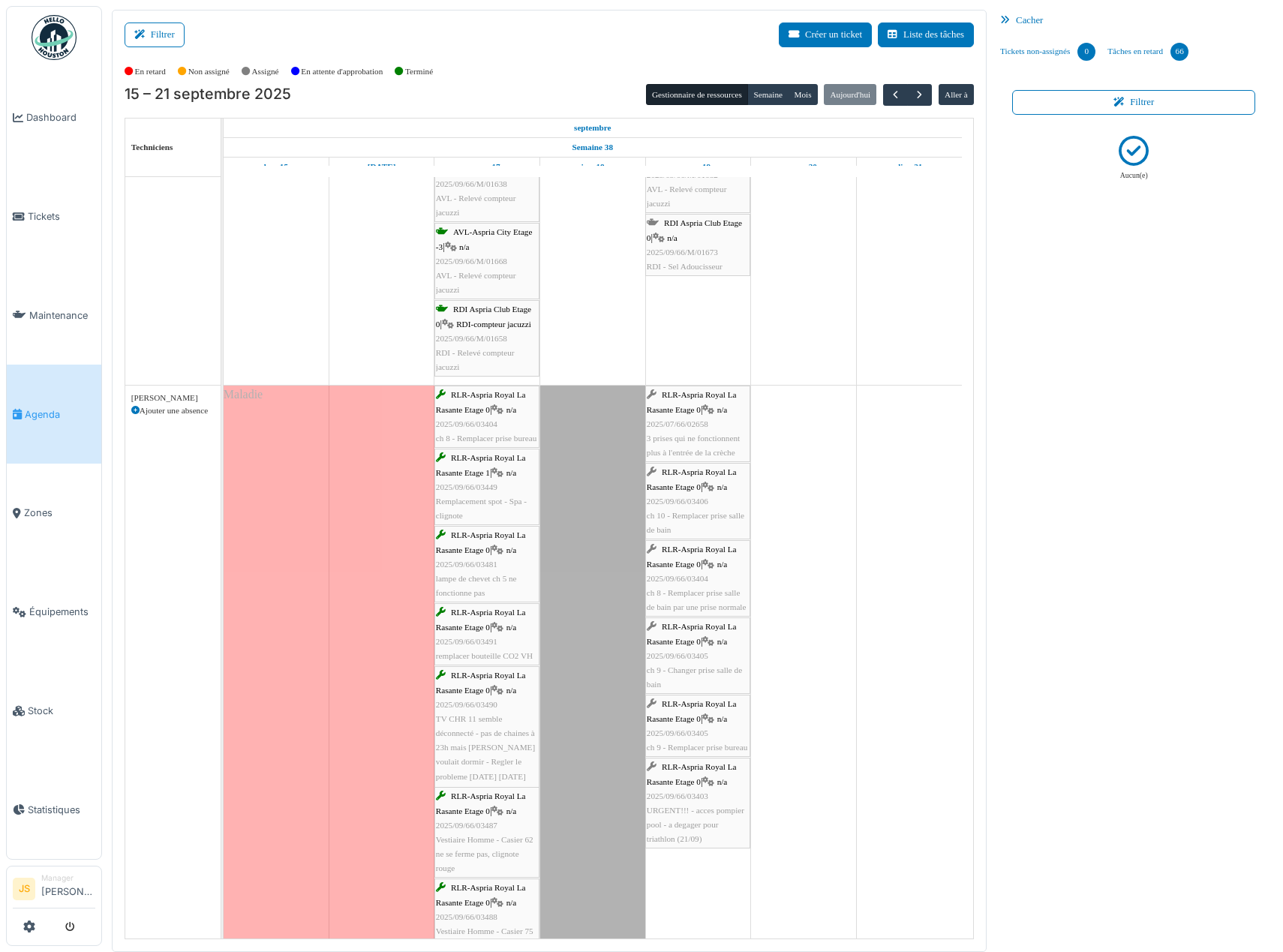
click at [692, 424] on span "2025/07/66/02658" at bounding box center [677, 424] width 62 height 9
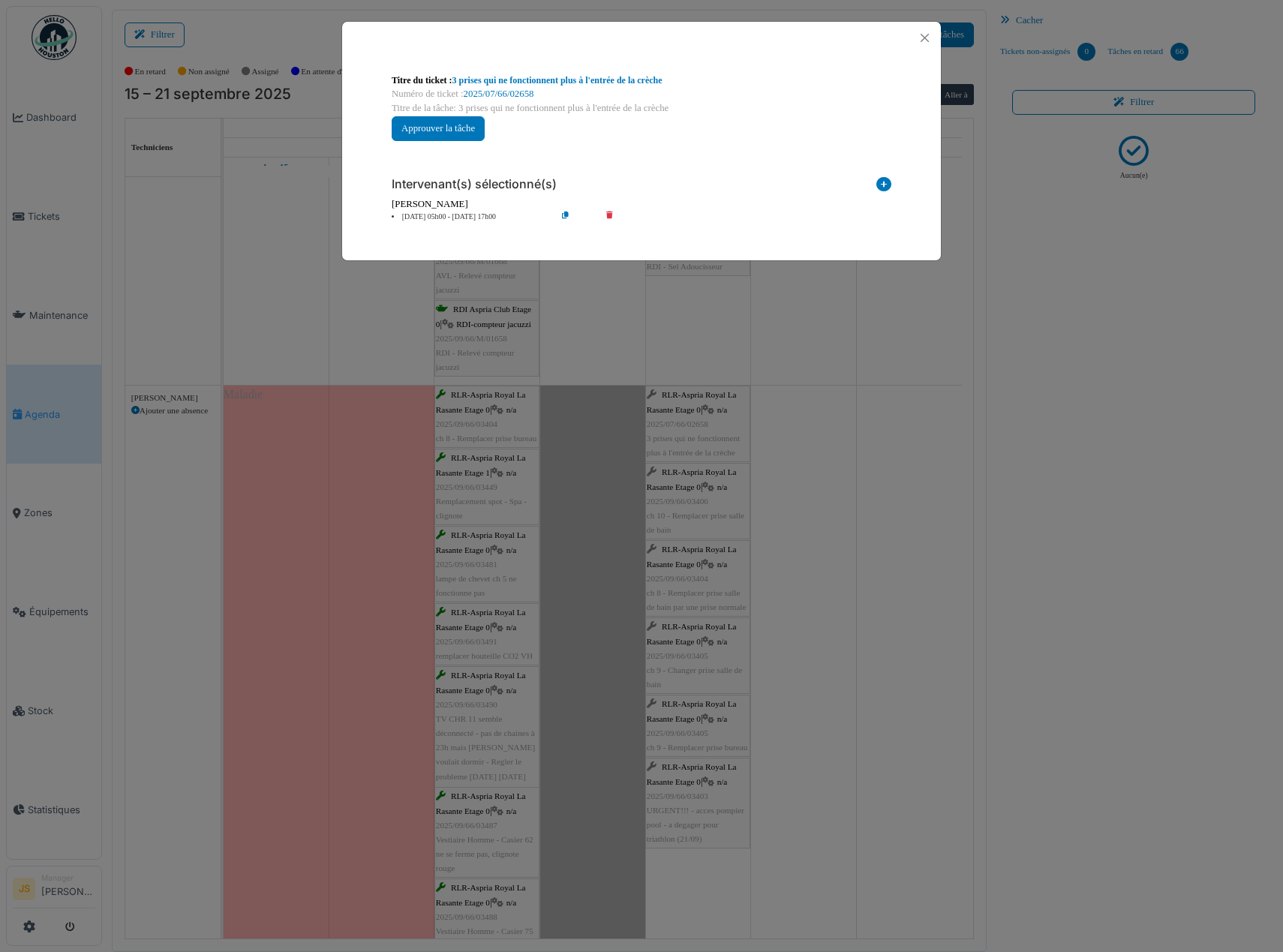
click at [607, 215] on icon at bounding box center [620, 217] width 43 height 11
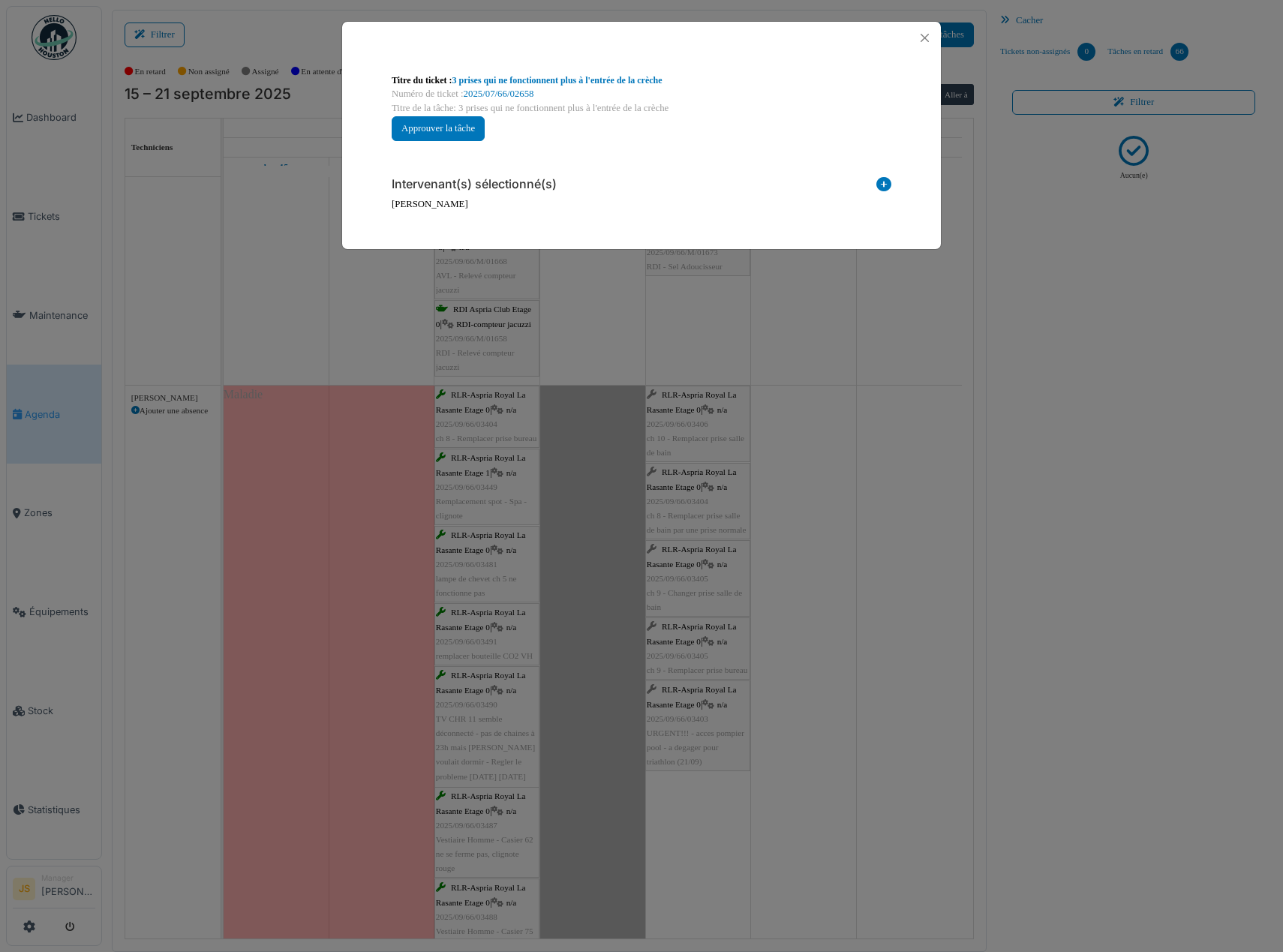
click at [886, 184] on icon at bounding box center [883, 188] width 15 height 21
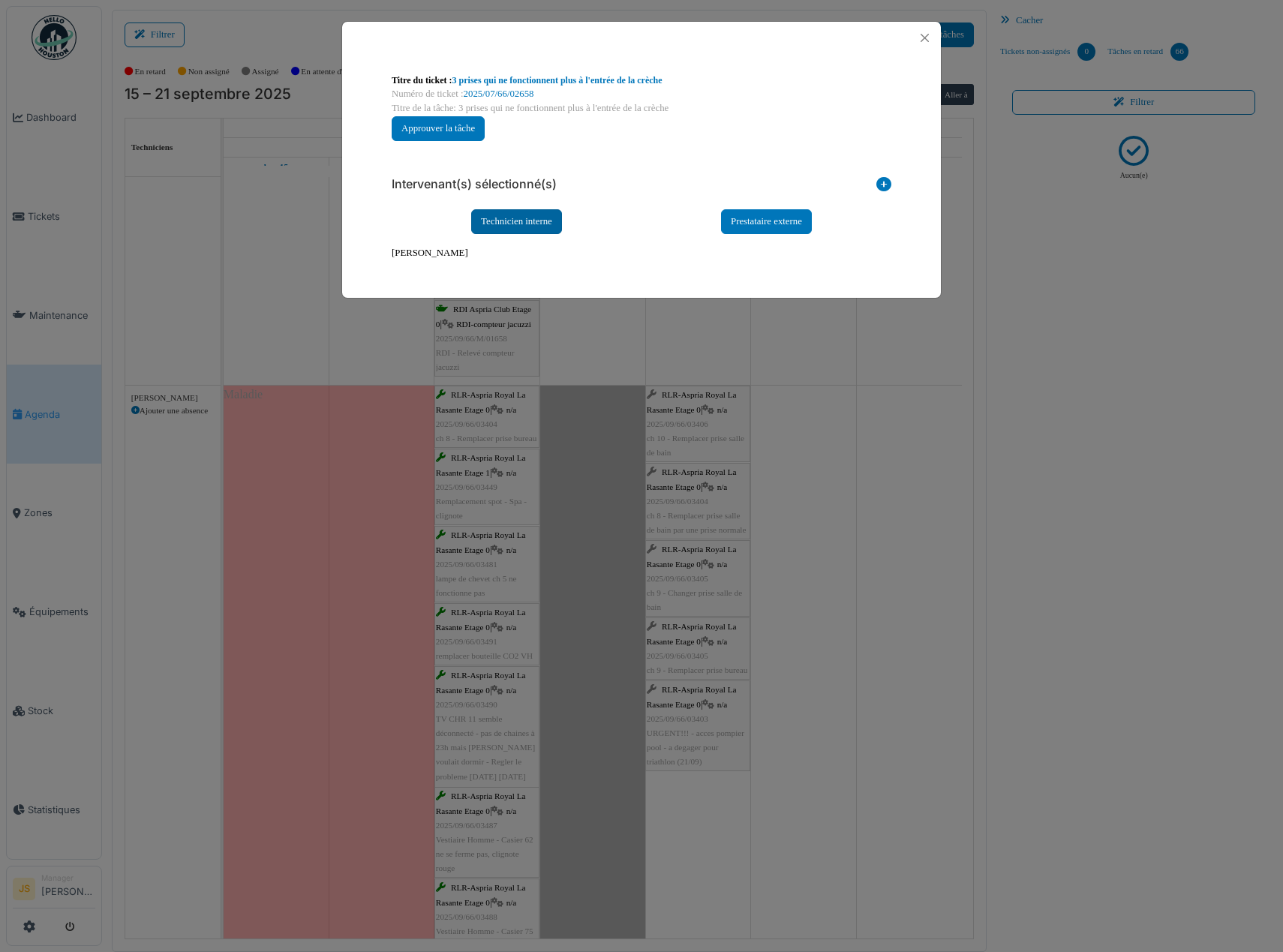
click at [529, 222] on div "Technicien interne" at bounding box center [516, 221] width 91 height 24
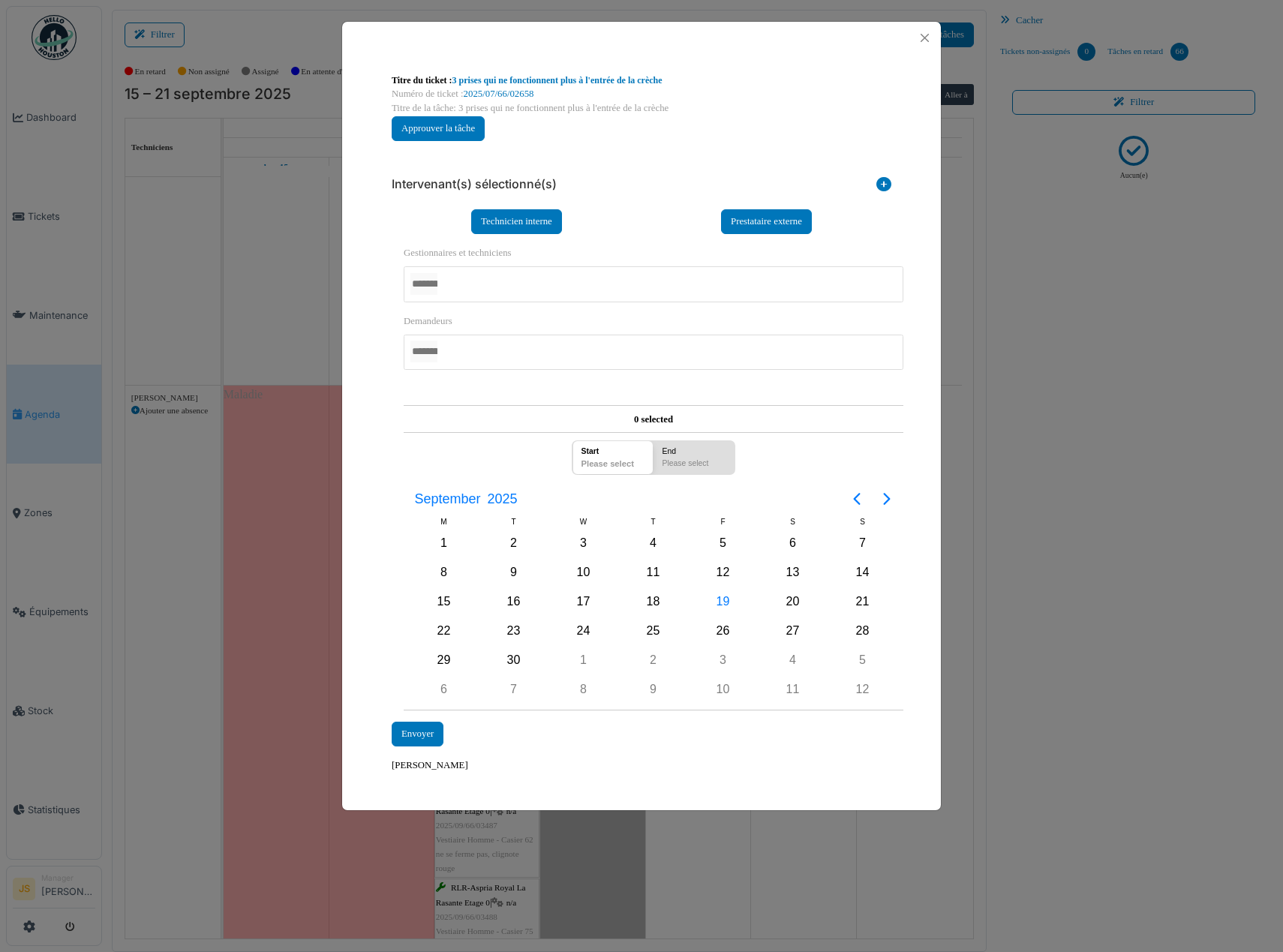
click at [492, 275] on div at bounding box center [654, 284] width 500 height 35
click at [364, 461] on div "**********" at bounding box center [641, 424] width 599 height 739
click at [721, 600] on div "19" at bounding box center [723, 603] width 23 height 23
click at [725, 599] on div "19" at bounding box center [723, 603] width 23 height 23
click at [414, 736] on div "Envoyer" at bounding box center [418, 734] width 52 height 24
